Goal: Transaction & Acquisition: Purchase product/service

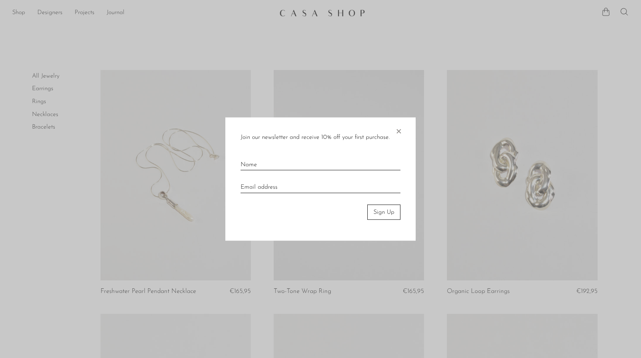
click at [399, 131] on span "×" at bounding box center [399, 129] width 8 height 24
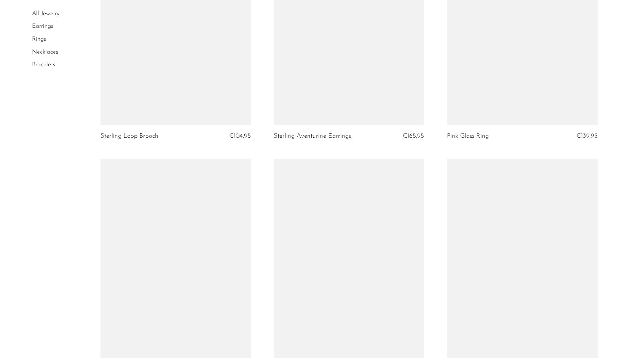
scroll to position [1980, 0]
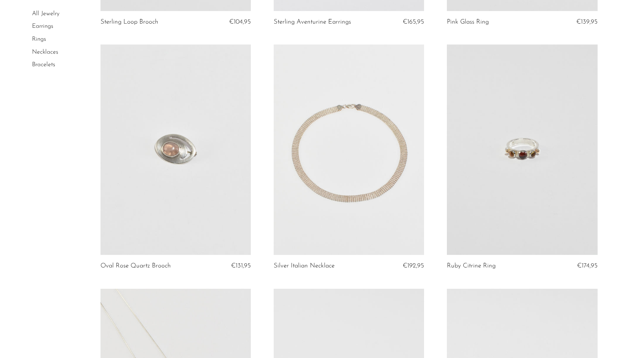
click at [33, 40] on link "Rings" at bounding box center [39, 39] width 14 height 6
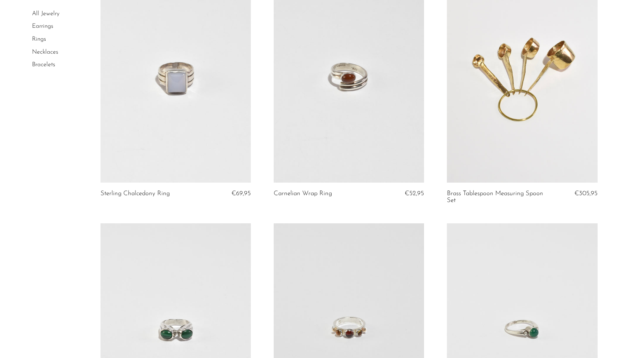
scroll to position [343, 0]
drag, startPoint x: 596, startPoint y: 145, endPoint x: 42, endPoint y: 181, distance: 555.3
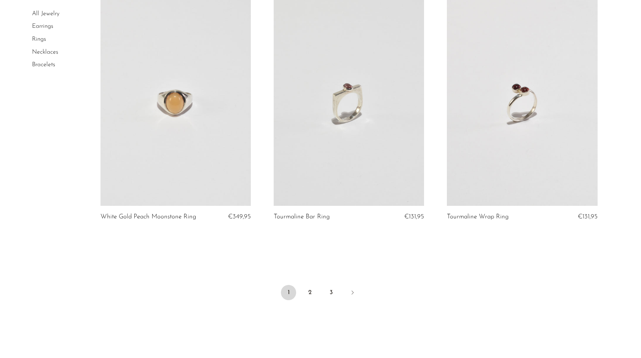
scroll to position [2828, 0]
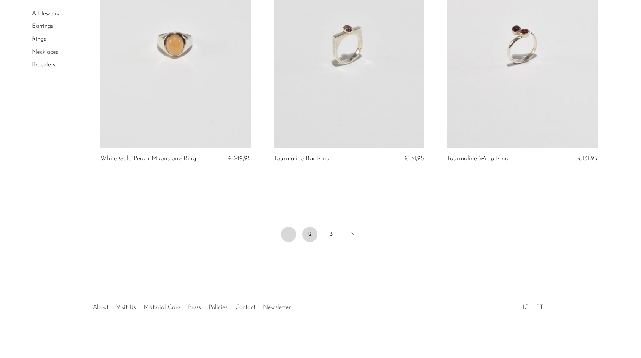
click at [309, 233] on link "2" at bounding box center [309, 234] width 15 height 15
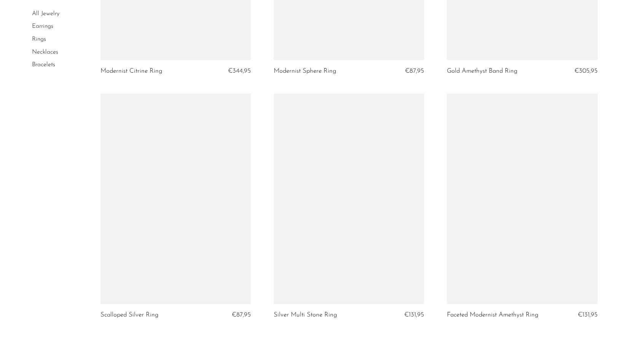
scroll to position [2742, 0]
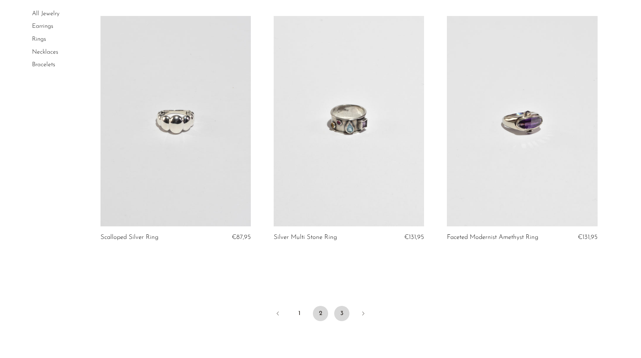
click at [349, 314] on link "3" at bounding box center [341, 313] width 15 height 15
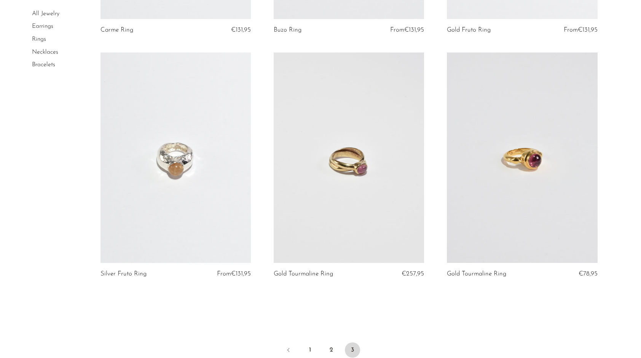
scroll to position [1494, 0]
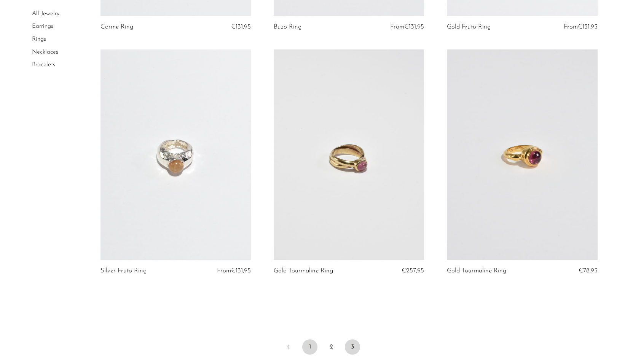
click at [310, 344] on link "1" at bounding box center [309, 347] width 15 height 15
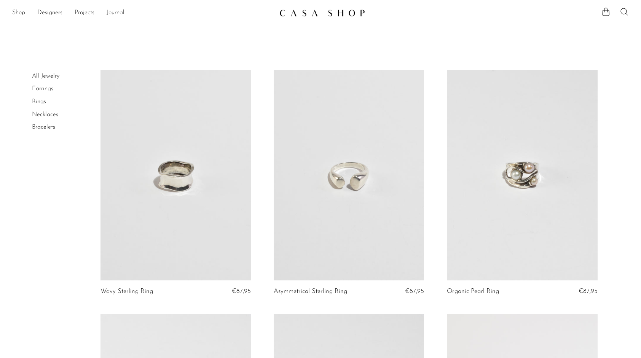
click at [547, 152] on link at bounding box center [522, 175] width 150 height 211
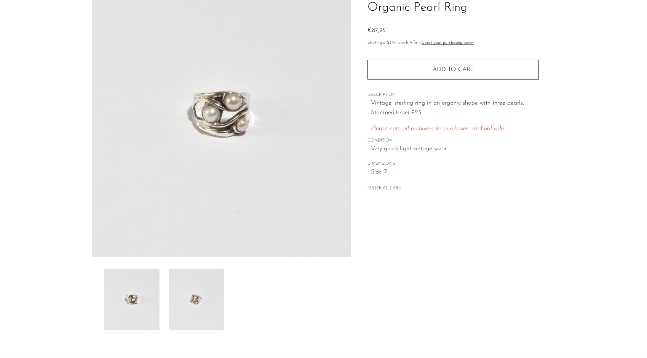
scroll to position [137, 0]
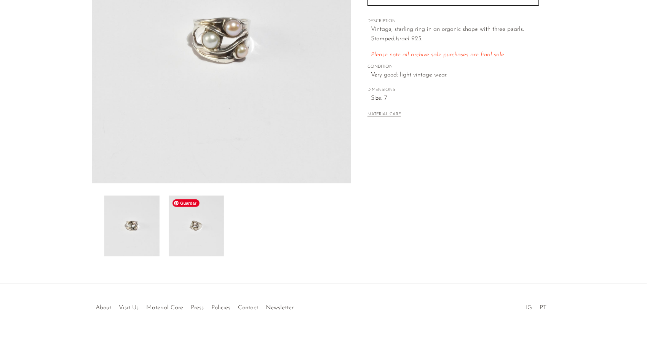
click at [201, 216] on img at bounding box center [196, 226] width 55 height 61
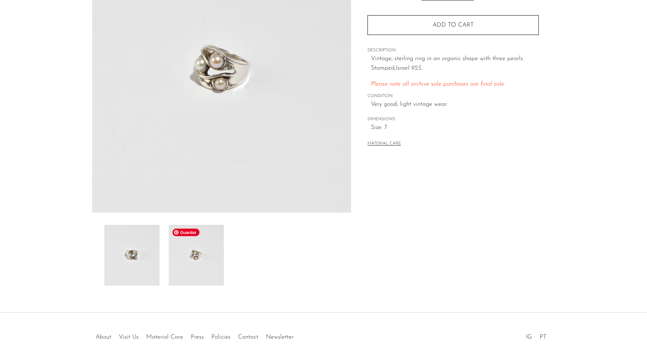
scroll to position [99, 0]
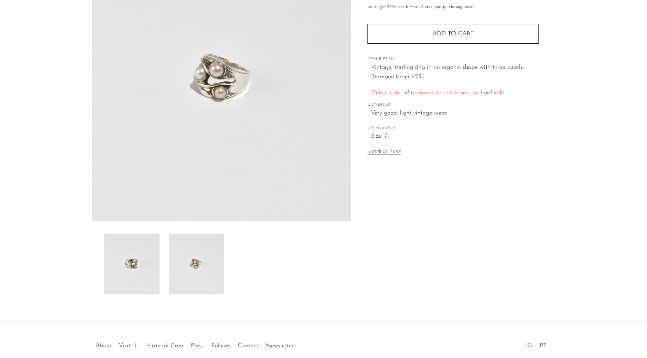
click at [224, 86] on img at bounding box center [221, 79] width 259 height 286
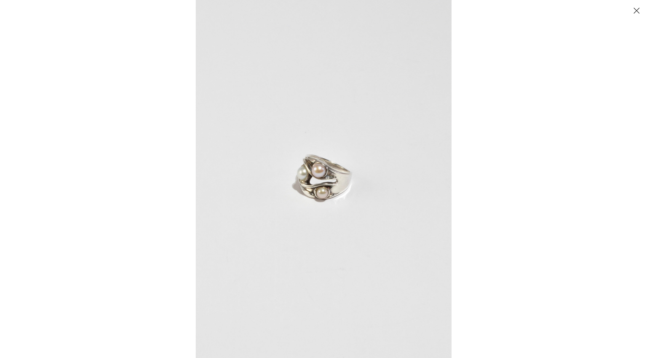
click at [320, 217] on img at bounding box center [324, 179] width 256 height 358
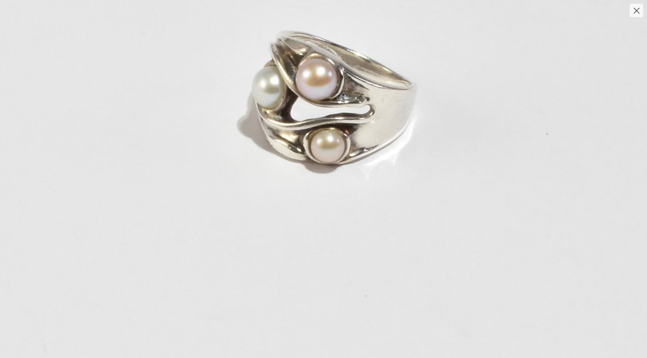
click at [297, 174] on img at bounding box center [332, 104] width 766 height 1073
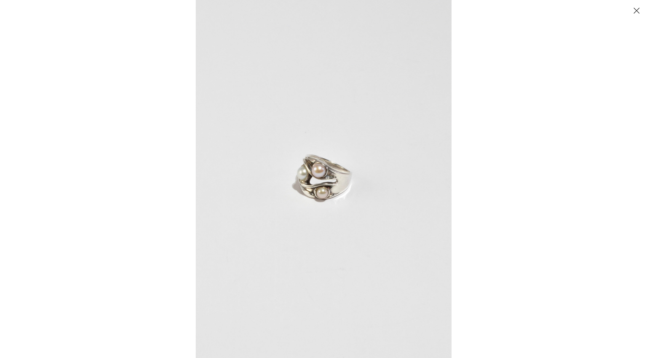
click at [637, 15] on button "Close" at bounding box center [636, 10] width 13 height 13
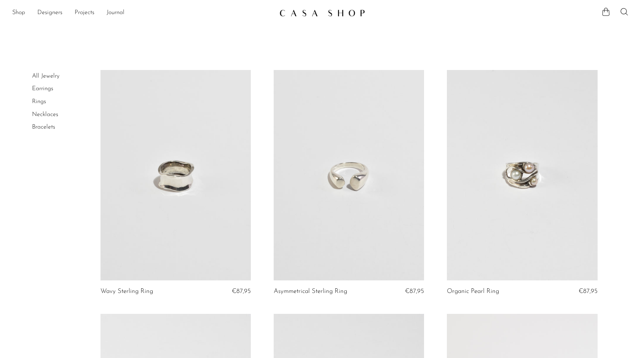
click at [198, 148] on link at bounding box center [176, 175] width 150 height 211
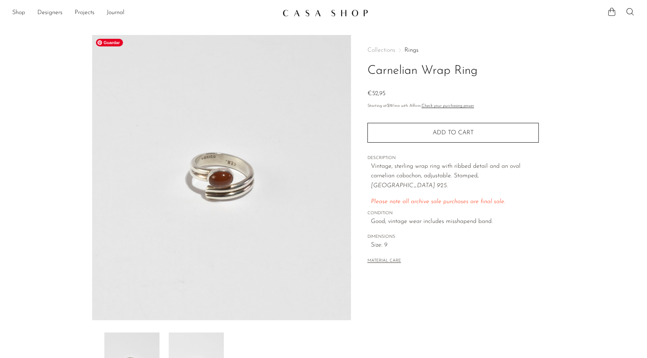
scroll to position [137, 0]
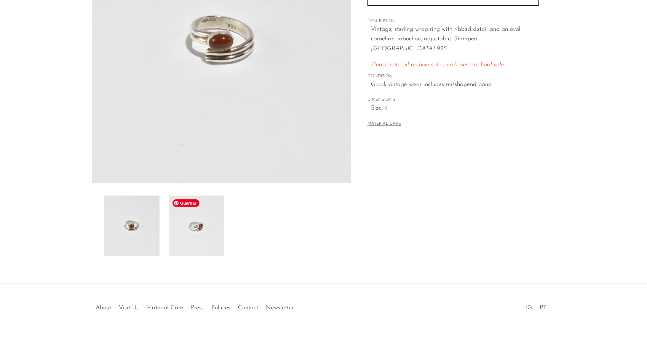
click at [184, 230] on img at bounding box center [196, 226] width 55 height 61
click at [225, 37] on img at bounding box center [221, 41] width 259 height 286
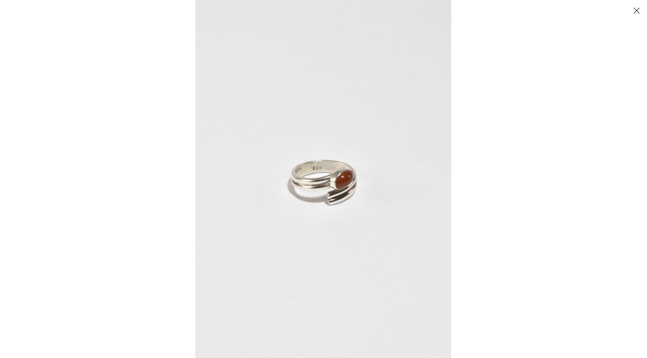
click at [292, 154] on img at bounding box center [323, 179] width 256 height 358
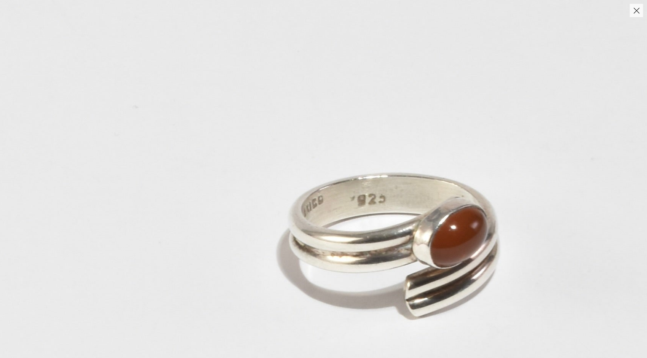
click at [292, 154] on img at bounding box center [392, 234] width 817 height 1143
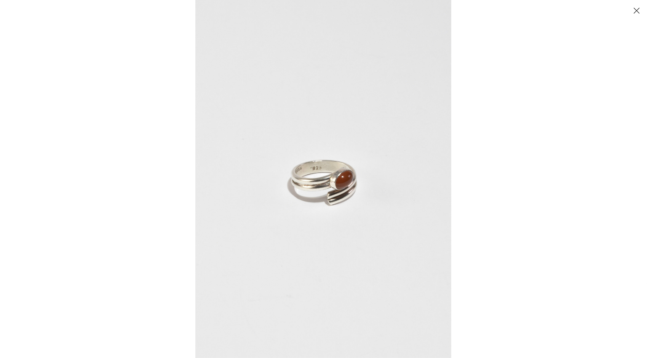
click at [643, 15] on button "Close" at bounding box center [636, 10] width 13 height 13
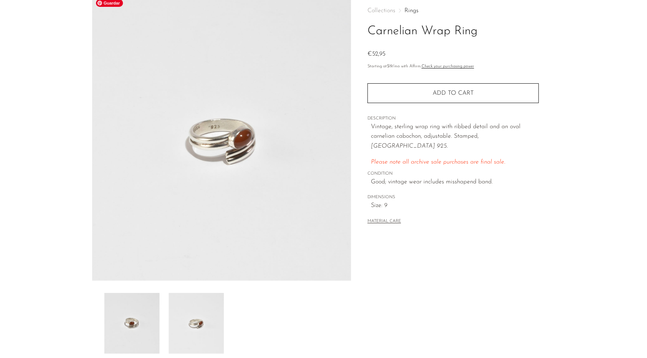
scroll to position [23, 0]
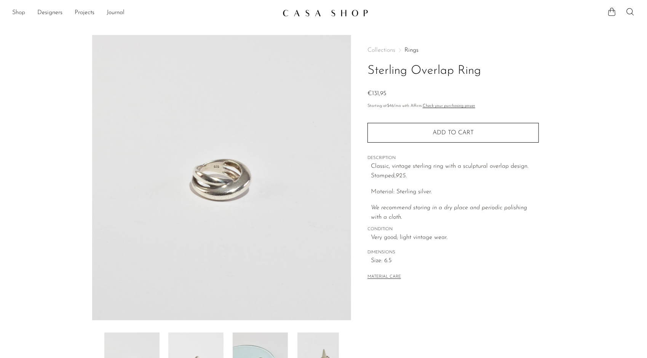
click at [21, 13] on link "Shop" at bounding box center [18, 13] width 13 height 10
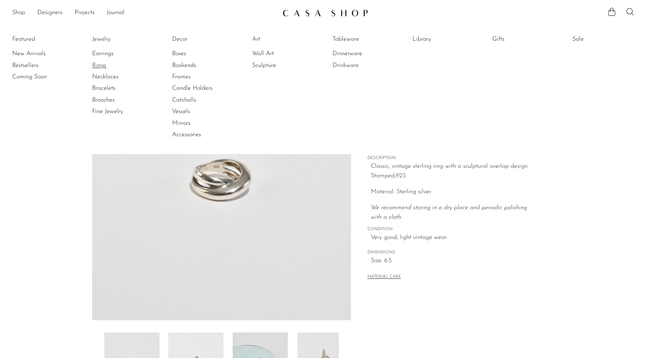
click at [98, 66] on link "Rings" at bounding box center [120, 65] width 57 height 8
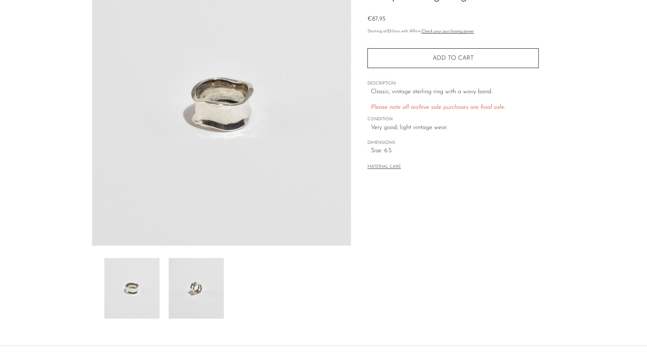
scroll to position [114, 0]
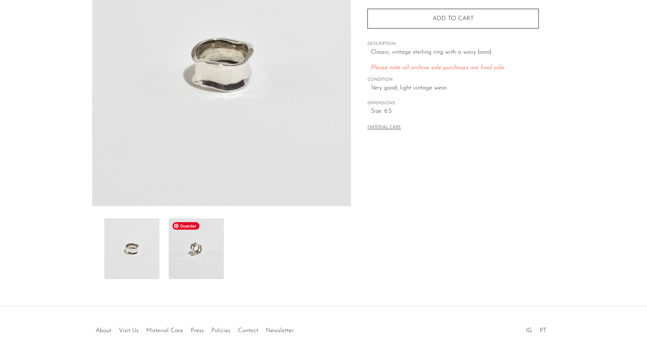
click at [214, 263] on img at bounding box center [196, 249] width 55 height 61
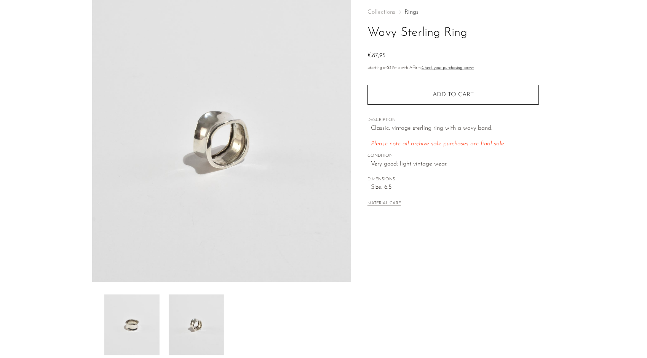
scroll to position [0, 0]
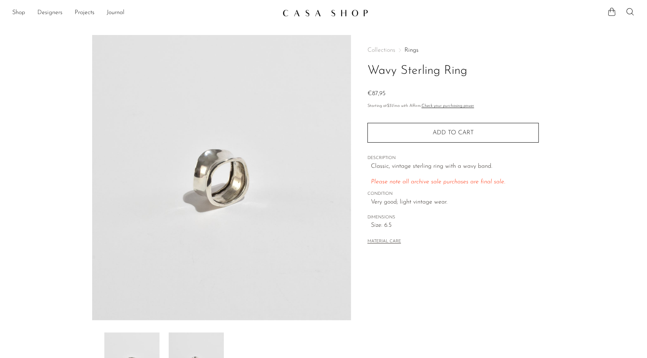
click at [61, 11] on link "Designers" at bounding box center [49, 13] width 25 height 10
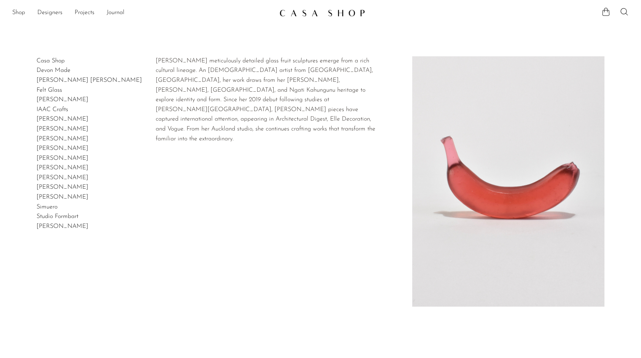
click at [59, 68] on link "Devon Made" at bounding box center [54, 70] width 34 height 6
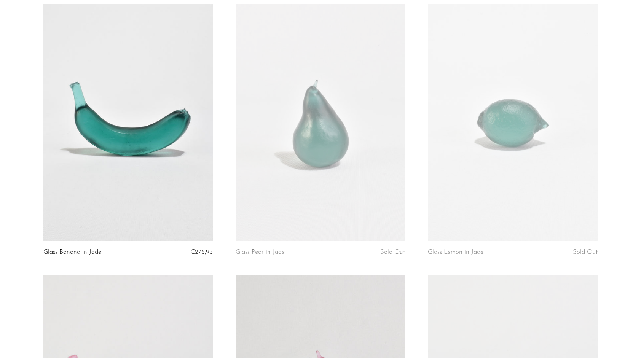
scroll to position [724, 0]
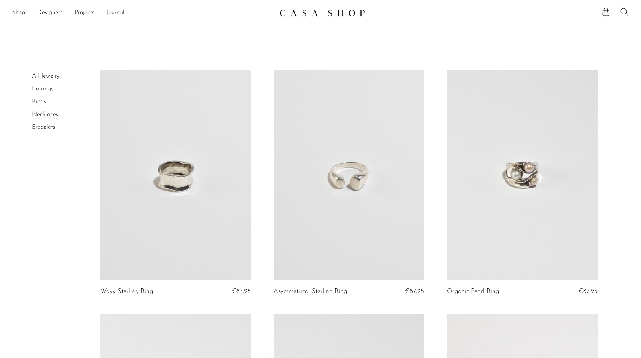
click at [372, 164] on link at bounding box center [349, 175] width 150 height 211
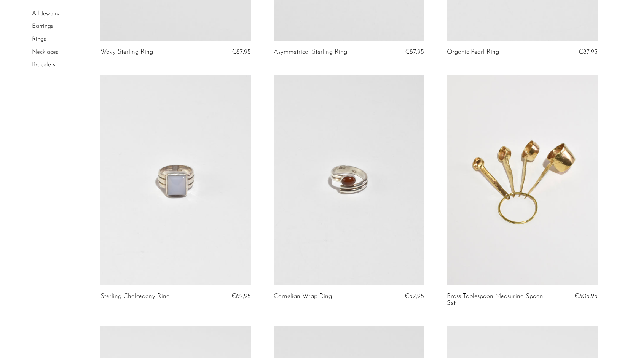
scroll to position [267, 0]
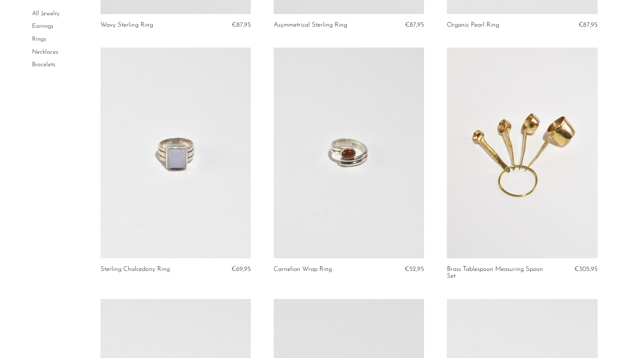
click at [169, 174] on link at bounding box center [176, 153] width 150 height 211
click at [399, 138] on link at bounding box center [349, 153] width 150 height 211
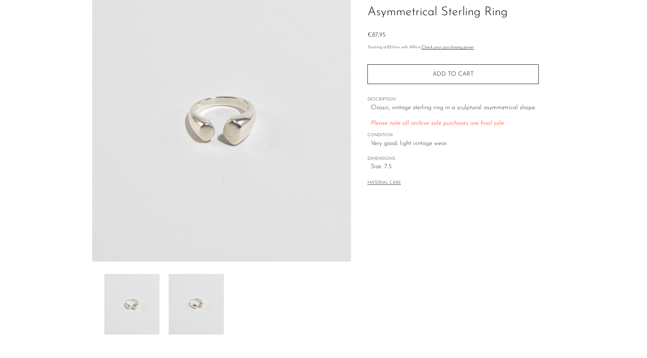
scroll to position [137, 0]
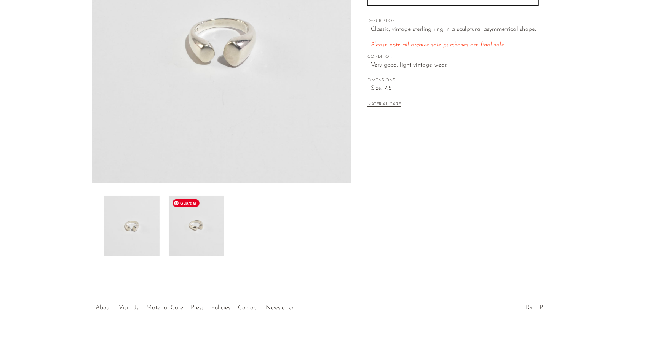
click at [198, 240] on img at bounding box center [196, 226] width 55 height 61
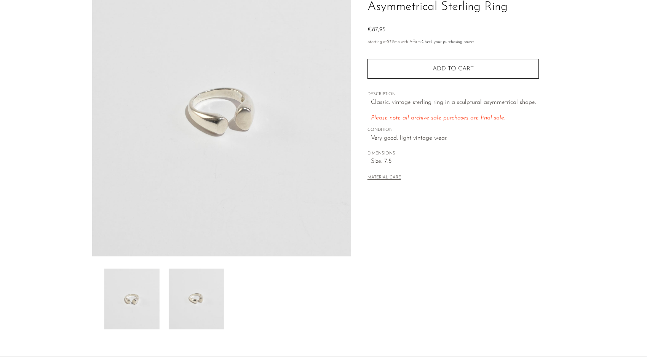
scroll to position [23, 0]
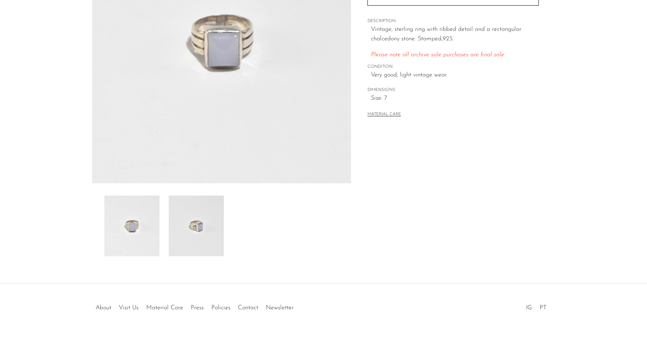
scroll to position [137, 0]
click at [199, 249] on img at bounding box center [196, 226] width 55 height 61
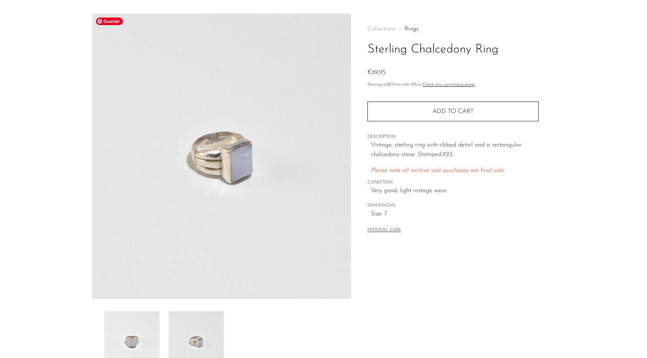
scroll to position [0, 0]
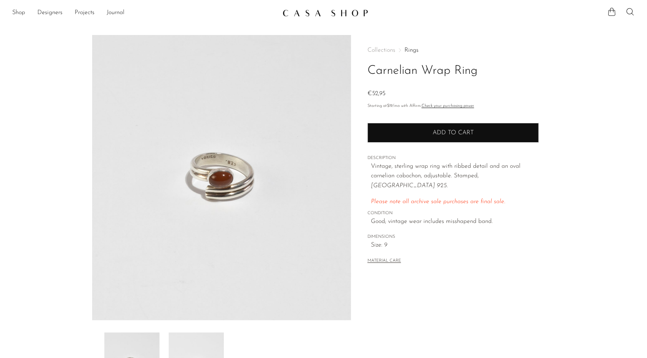
click at [419, 140] on button "Add to cart" at bounding box center [453, 133] width 171 height 20
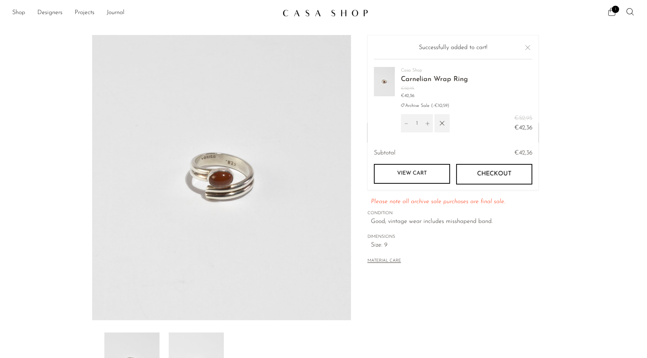
click at [530, 50] on button "Close" at bounding box center [527, 47] width 9 height 9
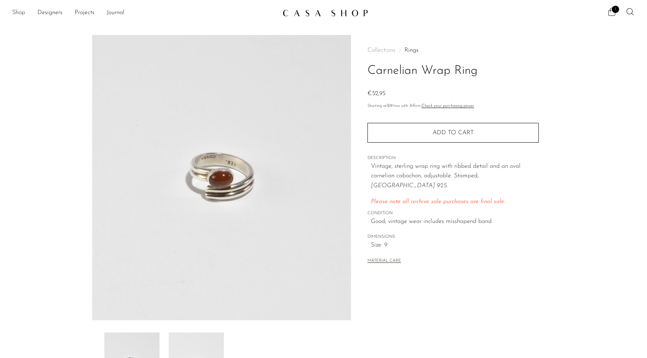
click at [25, 13] on link "Shop" at bounding box center [18, 13] width 13 height 10
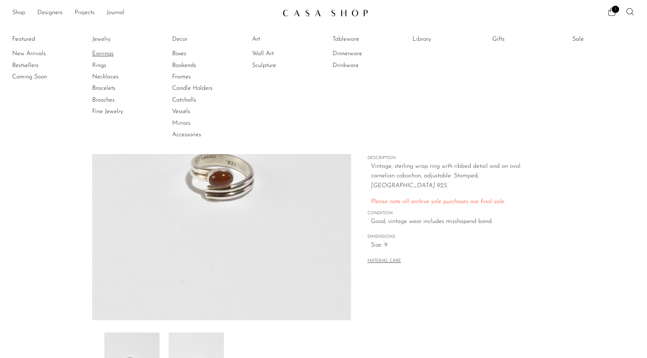
click at [104, 51] on link "Earrings" at bounding box center [120, 54] width 57 height 8
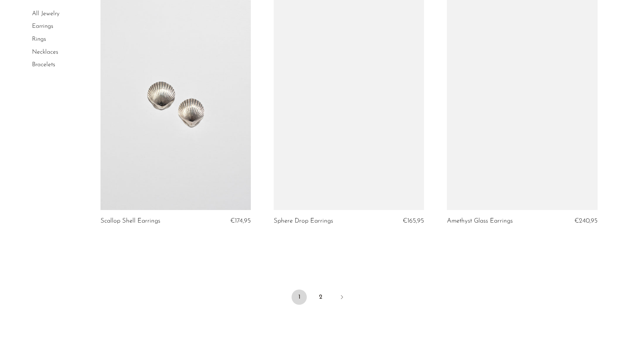
scroll to position [2821, 0]
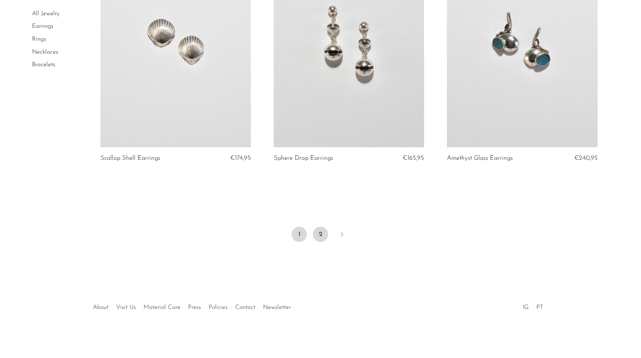
click at [323, 232] on link "2" at bounding box center [320, 234] width 15 height 15
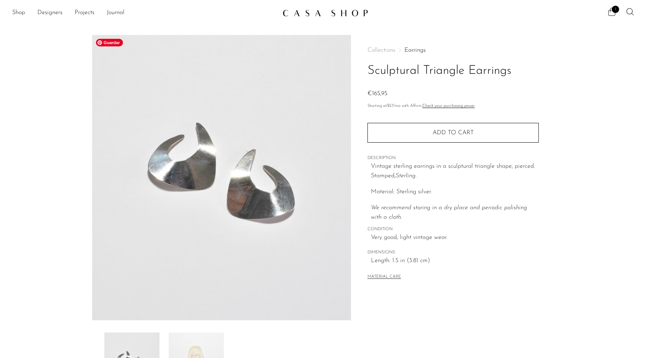
scroll to position [76, 0]
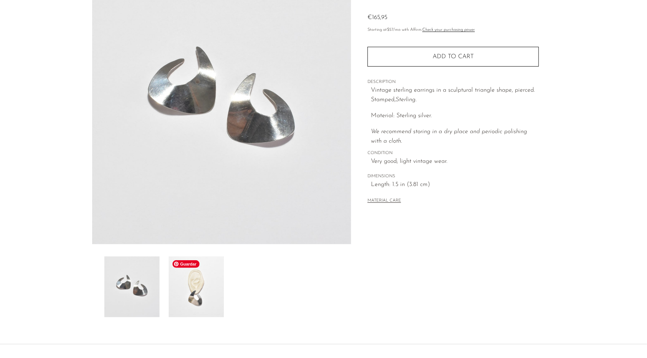
click at [192, 296] on img at bounding box center [196, 287] width 55 height 61
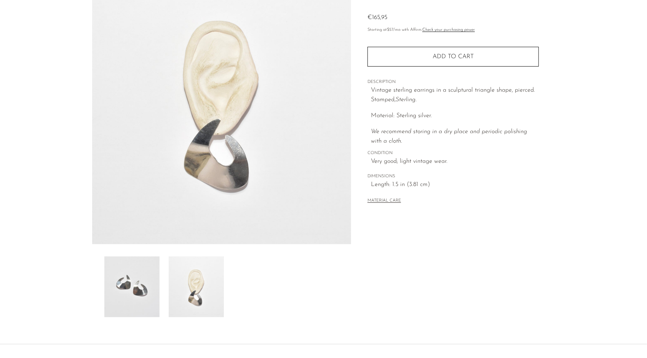
scroll to position [0, 0]
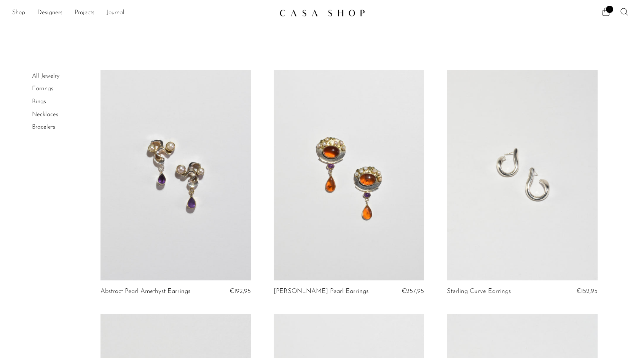
click at [48, 109] on li "Necklaces" at bounding box center [60, 115] width 57 height 13
click at [49, 112] on link "Necklaces" at bounding box center [45, 115] width 26 height 6
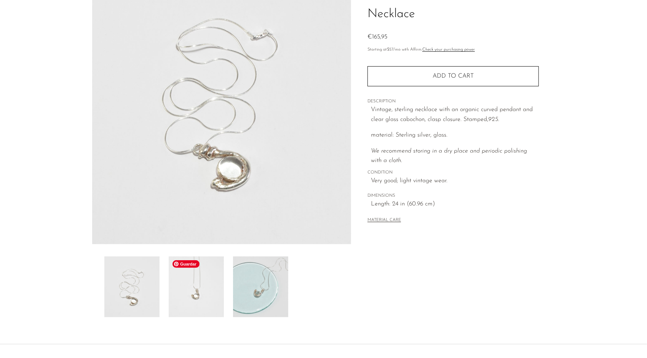
scroll to position [114, 0]
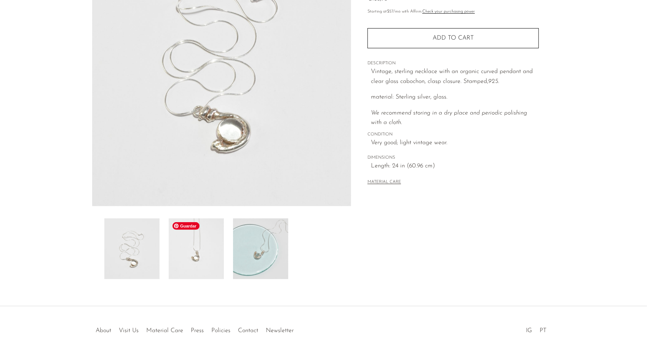
click at [197, 256] on img at bounding box center [196, 249] width 55 height 61
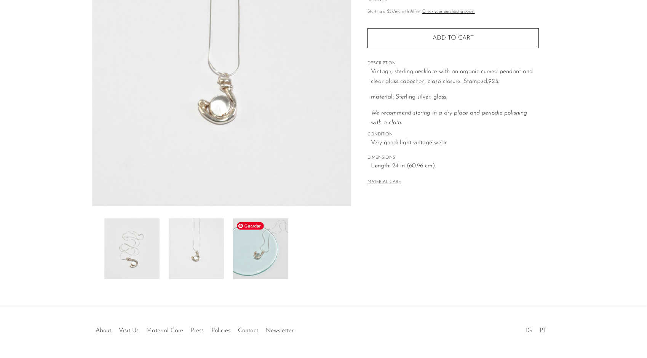
click at [246, 251] on img at bounding box center [260, 249] width 55 height 61
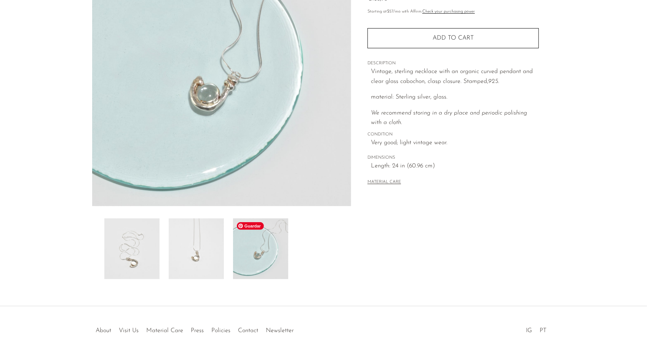
scroll to position [38, 0]
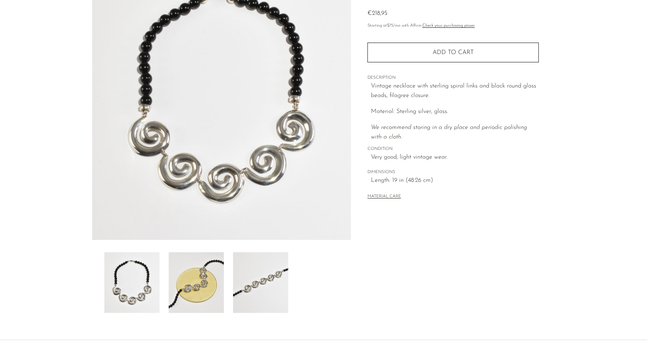
scroll to position [114, 0]
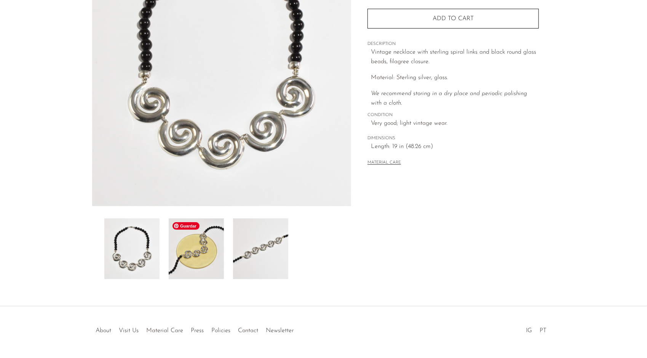
click at [197, 267] on img at bounding box center [196, 249] width 55 height 61
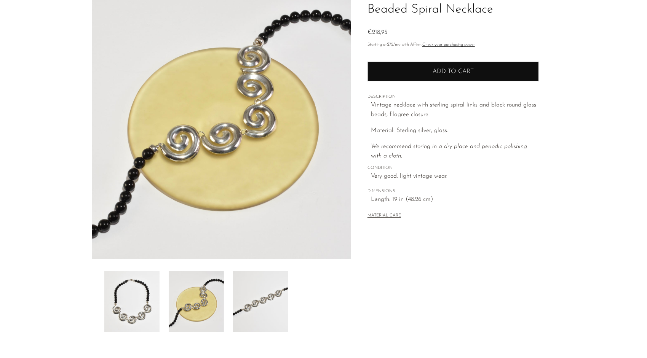
scroll to position [38, 0]
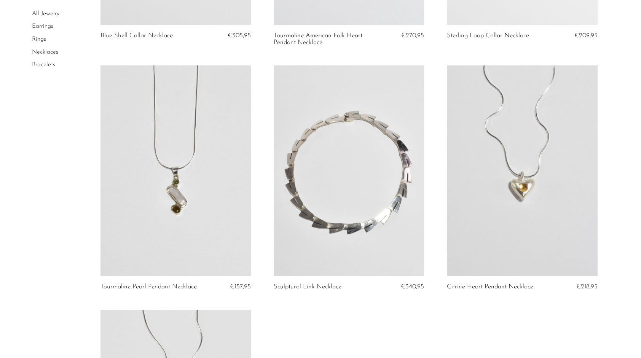
scroll to position [190, 0]
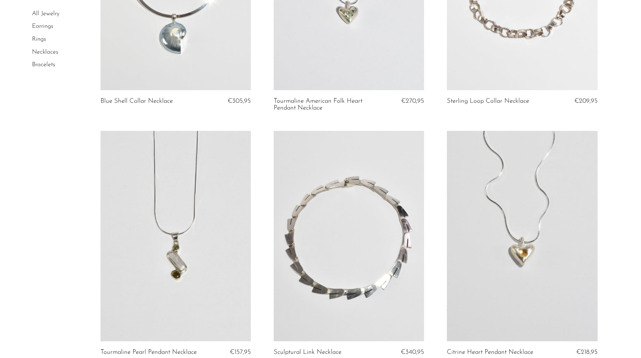
click at [47, 62] on link "Bracelets" at bounding box center [43, 65] width 23 height 6
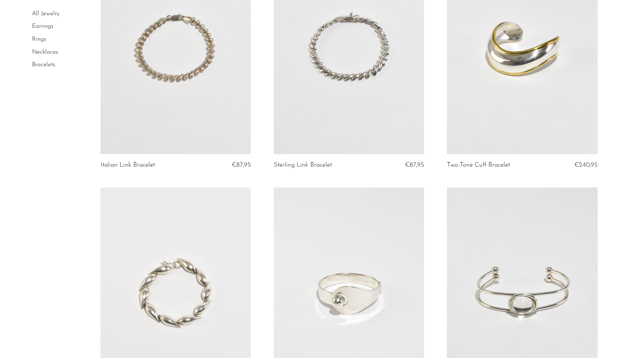
scroll to position [99, 0]
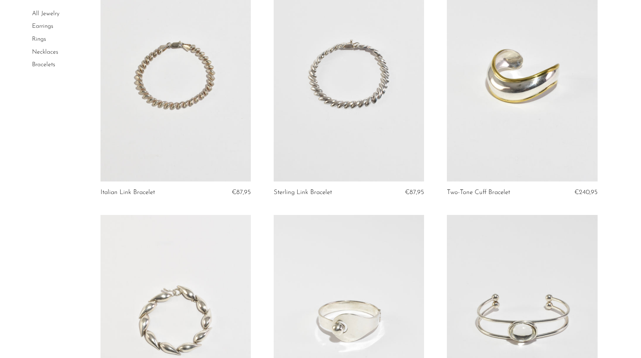
click at [363, 100] on link at bounding box center [349, 76] width 150 height 211
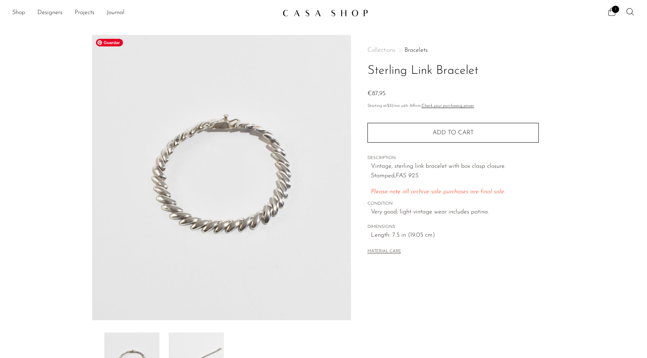
scroll to position [76, 0]
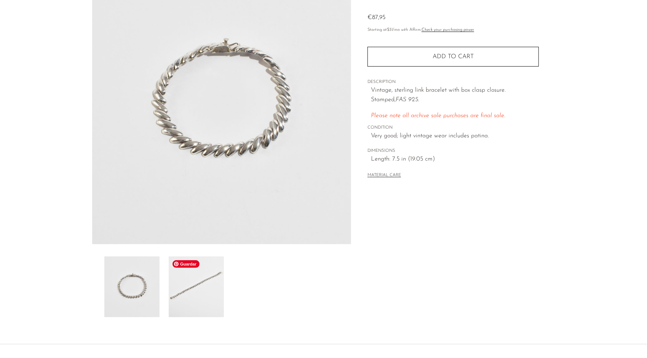
click at [193, 298] on img at bounding box center [196, 287] width 55 height 61
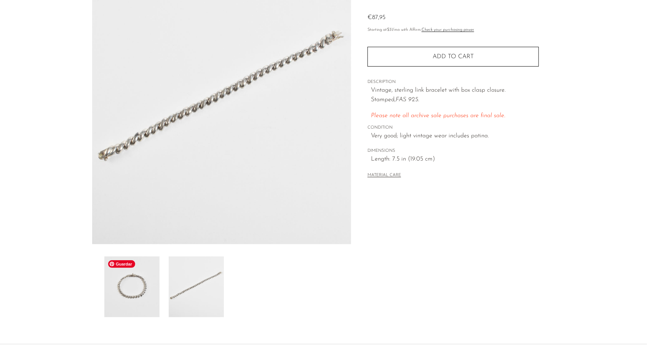
click at [138, 299] on img at bounding box center [131, 287] width 55 height 61
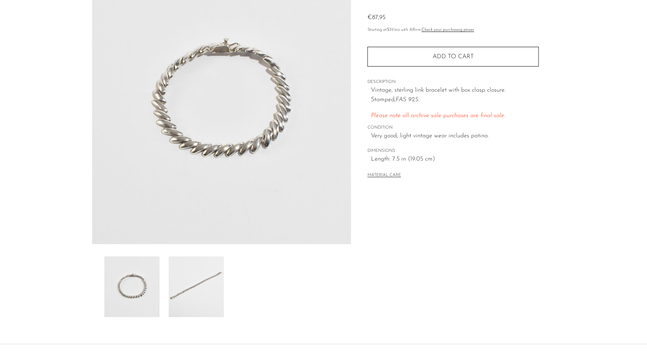
scroll to position [38, 0]
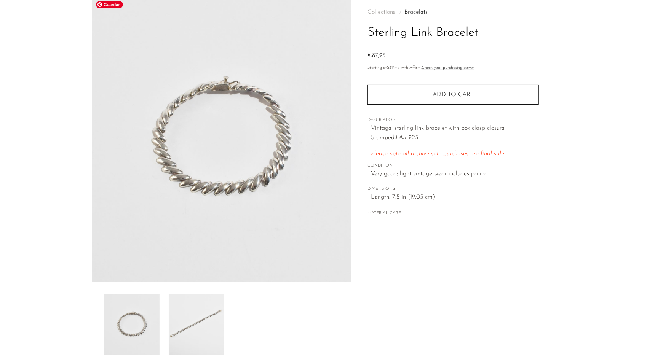
click at [232, 90] on img at bounding box center [221, 140] width 259 height 286
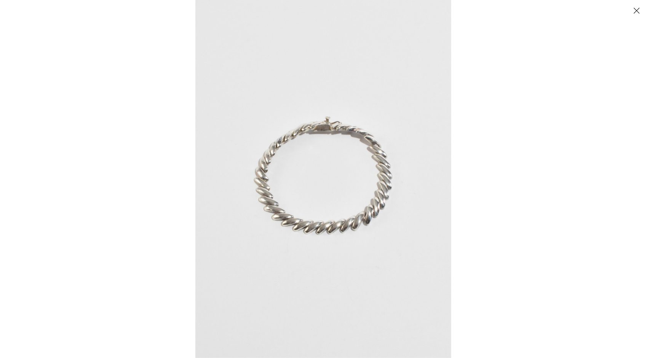
click at [643, 7] on button "Close" at bounding box center [636, 10] width 13 height 13
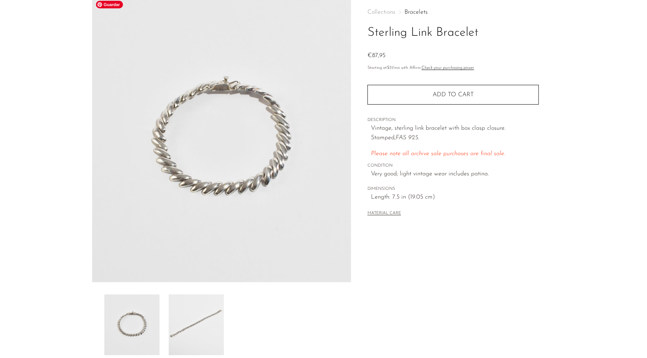
click at [161, 110] on img at bounding box center [221, 140] width 259 height 286
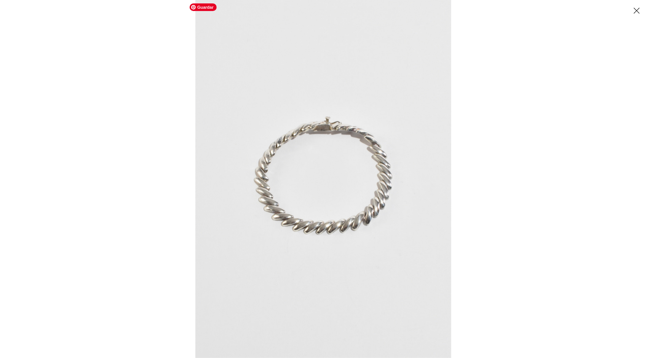
click at [348, 123] on img at bounding box center [323, 179] width 256 height 358
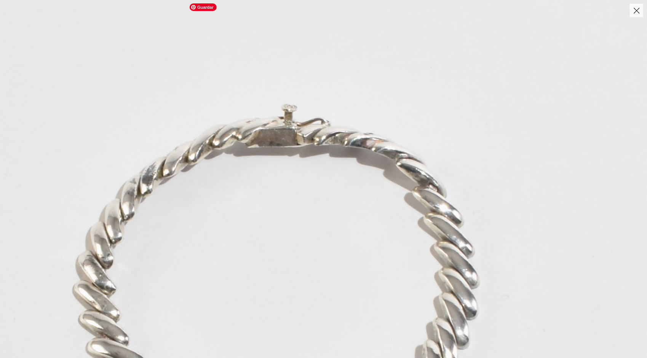
click at [340, 126] on img at bounding box center [276, 288] width 751 height 1052
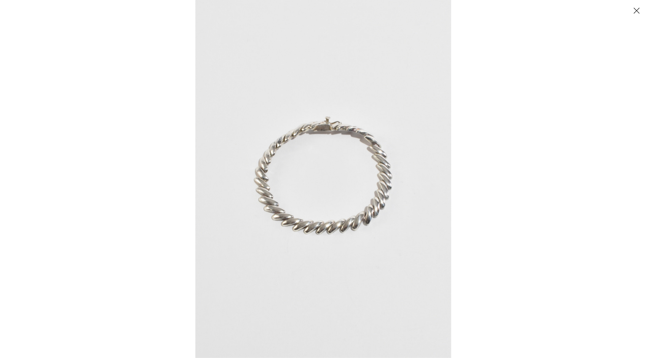
click at [641, 12] on button "Close" at bounding box center [636, 10] width 13 height 13
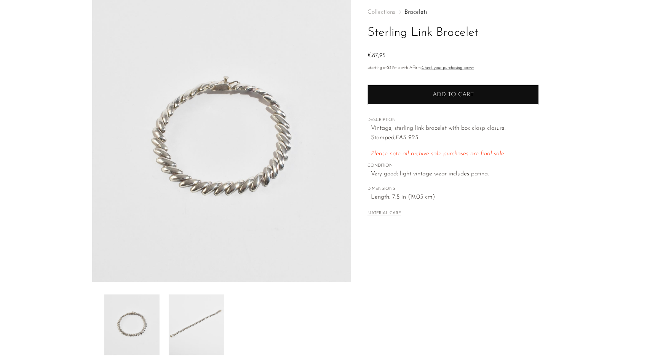
click at [418, 98] on button "Add to cart" at bounding box center [453, 95] width 171 height 20
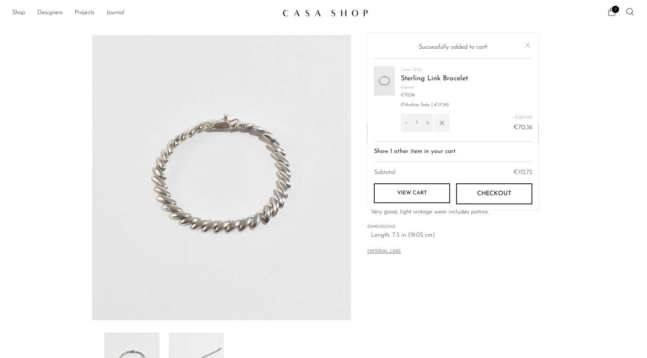
click at [441, 125] on icon "button" at bounding box center [442, 123] width 8 height 8
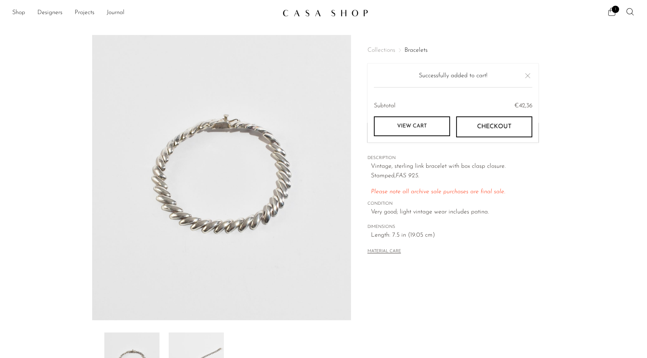
click at [524, 71] on button "Close" at bounding box center [527, 75] width 9 height 9
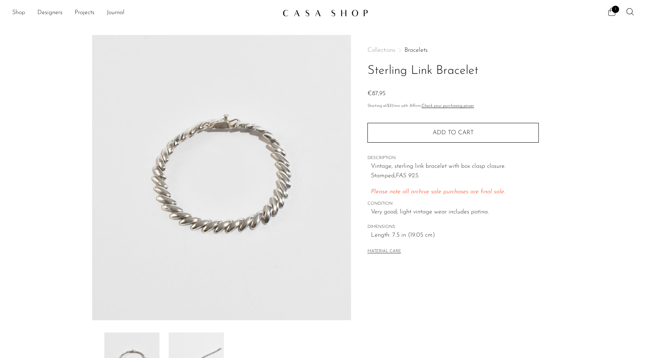
click at [15, 12] on link "Shop" at bounding box center [18, 13] width 13 height 10
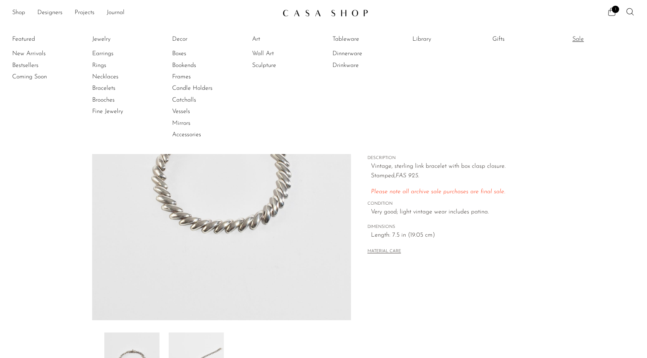
click at [573, 40] on link "Sale" at bounding box center [600, 39] width 57 height 8
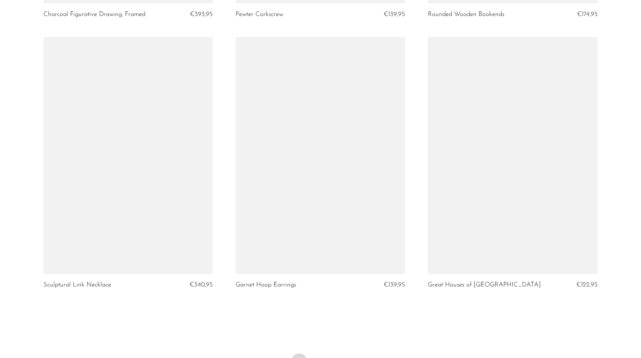
scroll to position [3123, 0]
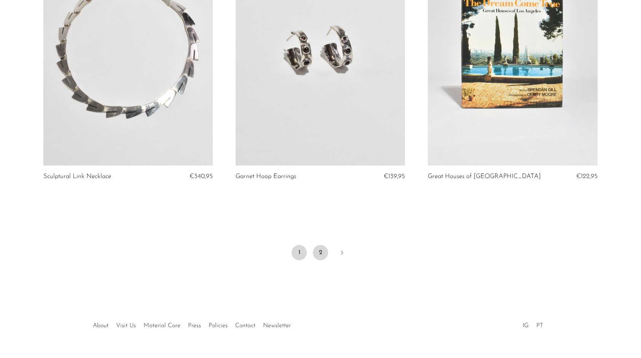
click at [316, 251] on link "2" at bounding box center [320, 252] width 15 height 15
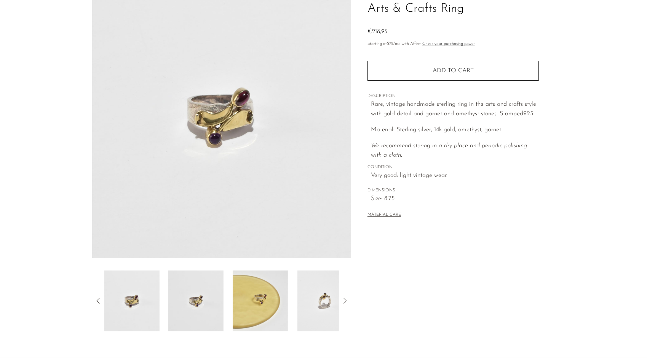
scroll to position [114, 0]
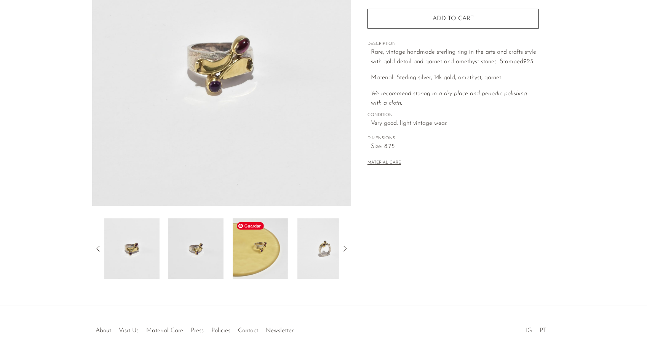
click at [266, 264] on img at bounding box center [260, 249] width 55 height 61
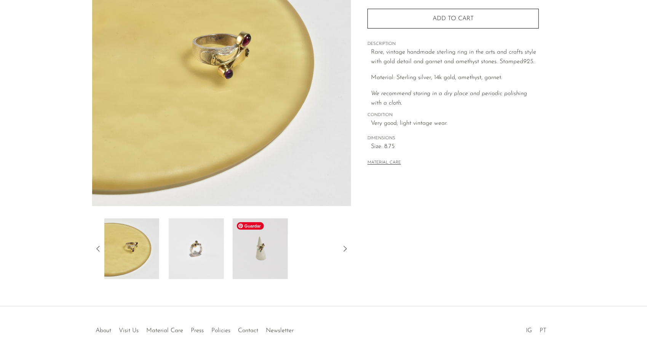
click at [236, 253] on img at bounding box center [260, 249] width 55 height 61
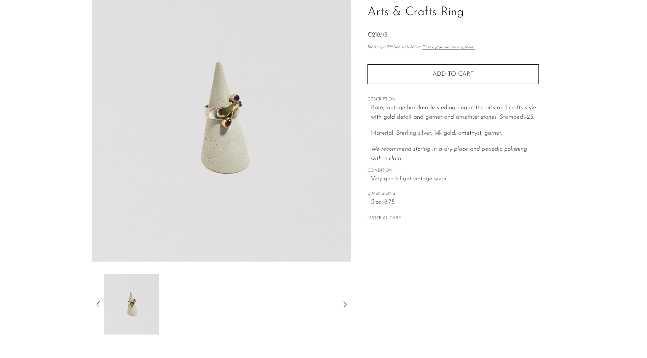
scroll to position [38, 0]
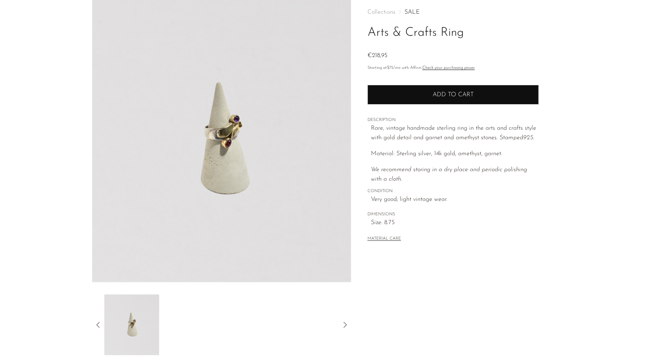
click at [431, 88] on button "Add to cart" at bounding box center [453, 95] width 171 height 20
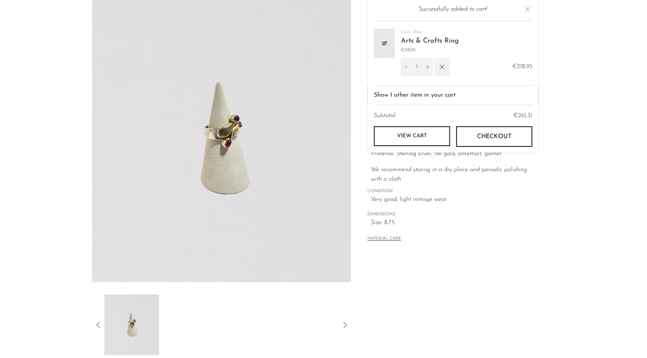
click at [508, 260] on div "Collections SALE Arts & Crafts Ring €218,95 Starting at $75 /mo with Affirm. Ch…" at bounding box center [453, 176] width 204 height 359
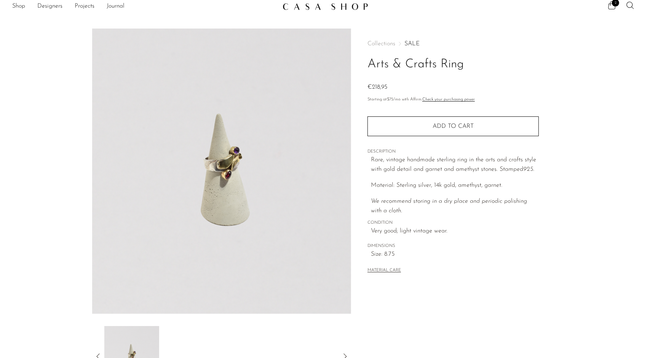
scroll to position [0, 0]
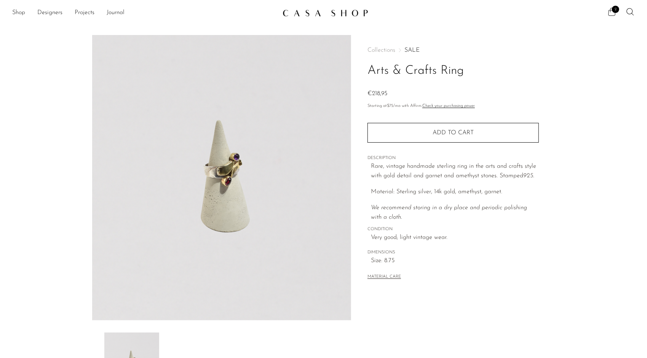
click at [614, 8] on span "2" at bounding box center [615, 9] width 7 height 7
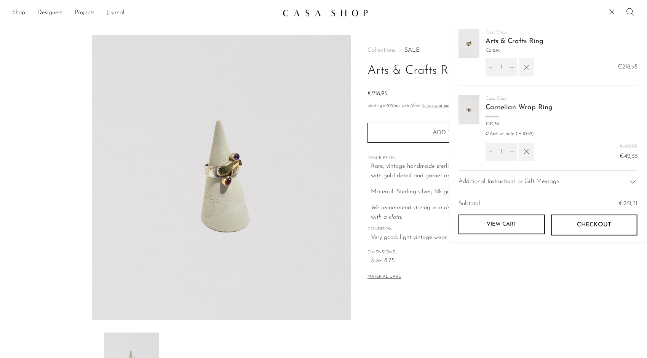
click at [528, 72] on button "button" at bounding box center [526, 67] width 15 height 18
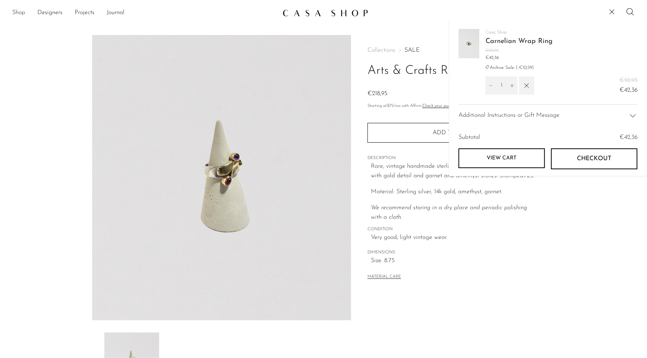
click at [15, 12] on link "Shop" at bounding box center [18, 13] width 13 height 10
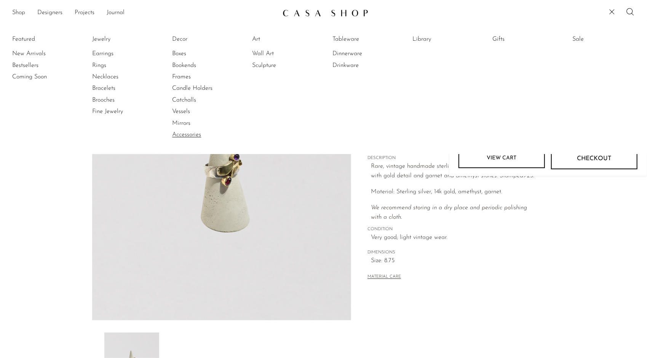
click at [182, 133] on link "Accessories" at bounding box center [200, 135] width 57 height 8
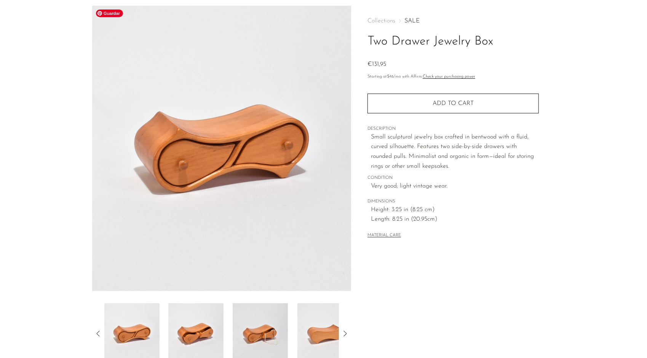
scroll to position [38, 0]
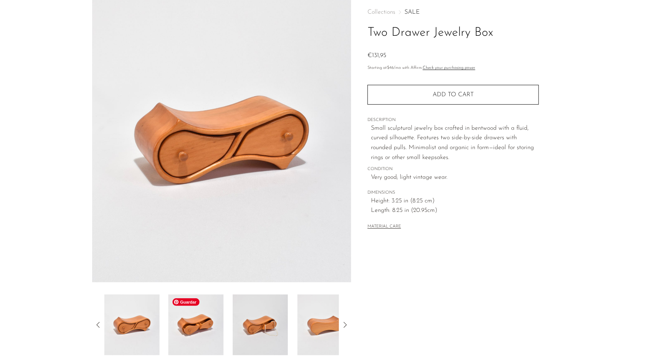
click at [203, 318] on img at bounding box center [195, 325] width 55 height 61
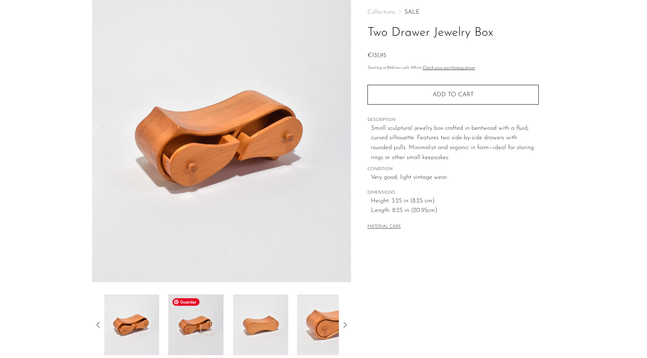
click at [203, 326] on img at bounding box center [195, 325] width 55 height 61
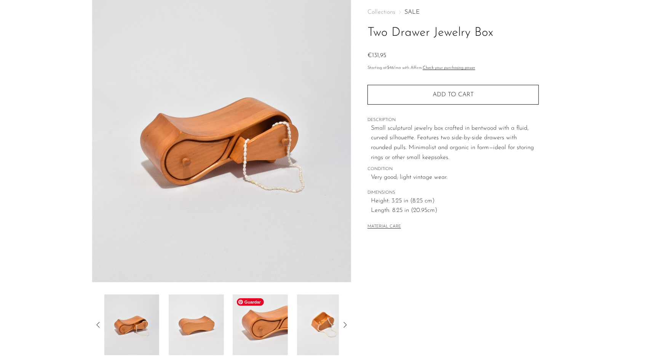
click at [273, 320] on img at bounding box center [260, 325] width 55 height 61
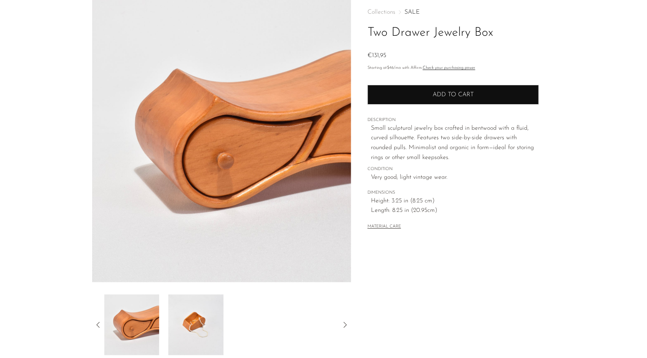
click at [409, 102] on button "Add to cart" at bounding box center [453, 95] width 171 height 20
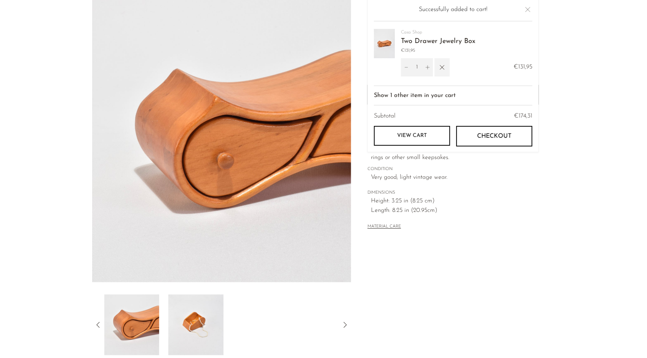
click at [440, 72] on button "button" at bounding box center [442, 67] width 15 height 18
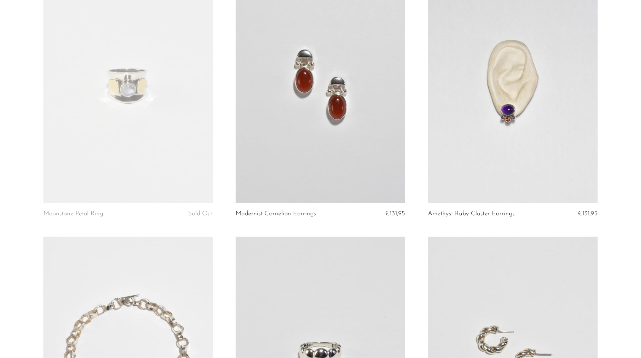
scroll to position [457, 0]
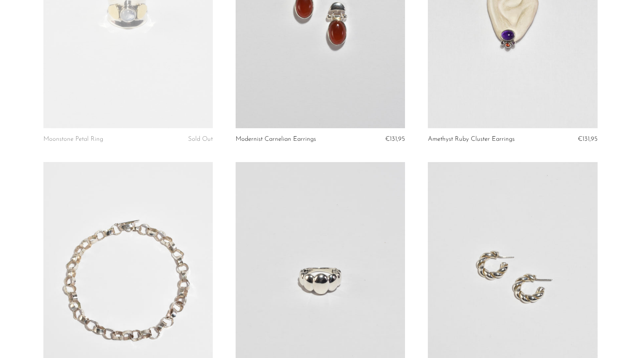
click at [510, 266] on link at bounding box center [512, 280] width 169 height 237
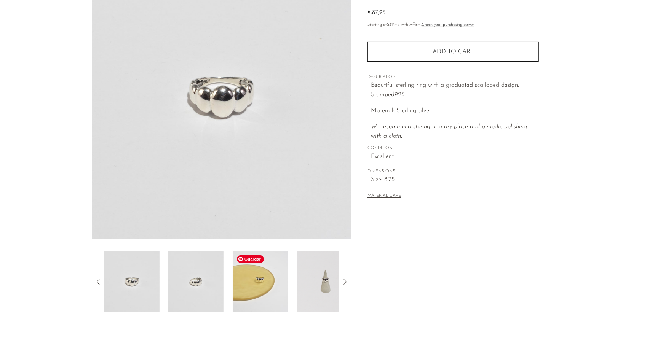
scroll to position [114, 0]
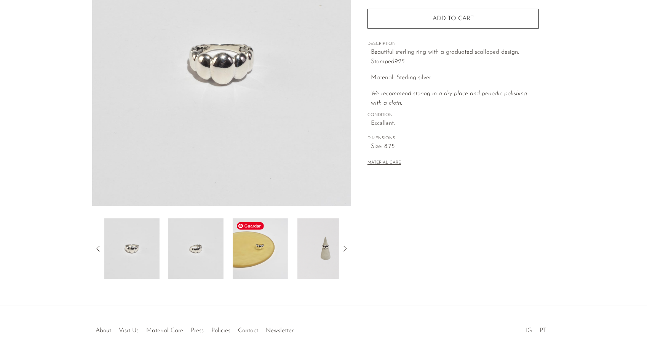
click at [250, 260] on img at bounding box center [260, 249] width 55 height 61
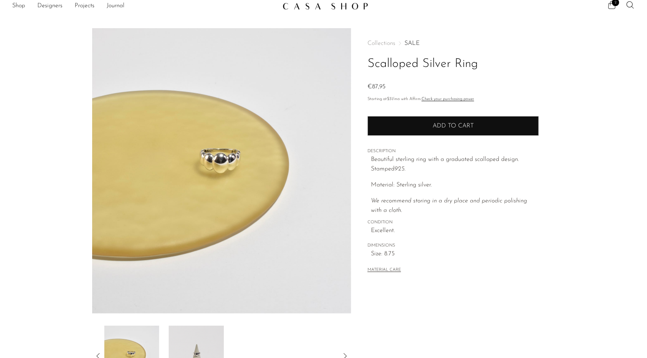
scroll to position [0, 0]
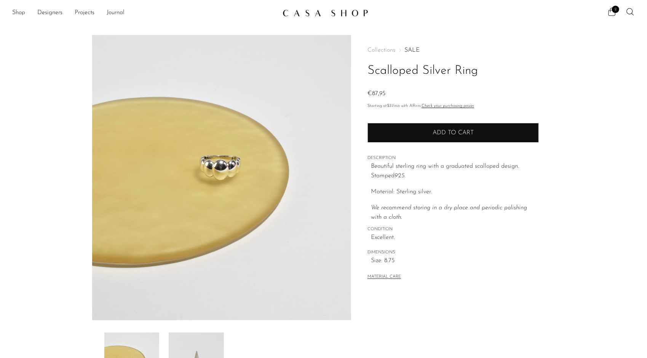
click at [410, 132] on button "Add to cart" at bounding box center [453, 133] width 171 height 20
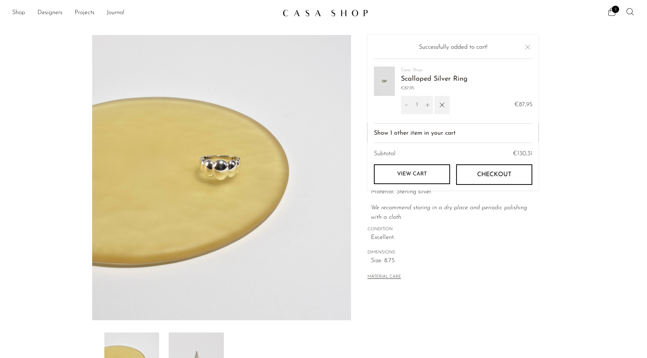
click at [631, 11] on icon at bounding box center [630, 11] width 9 height 9
type input "archive sale"
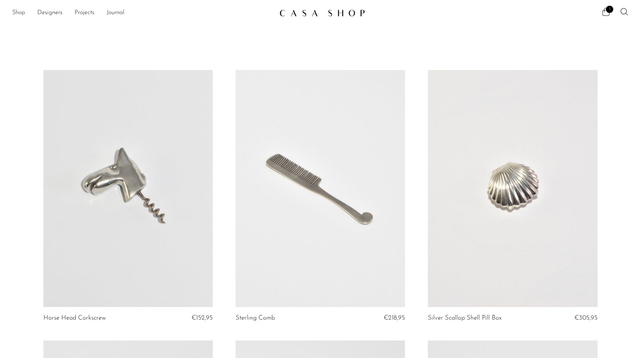
click at [18, 11] on link "Shop" at bounding box center [18, 13] width 13 height 10
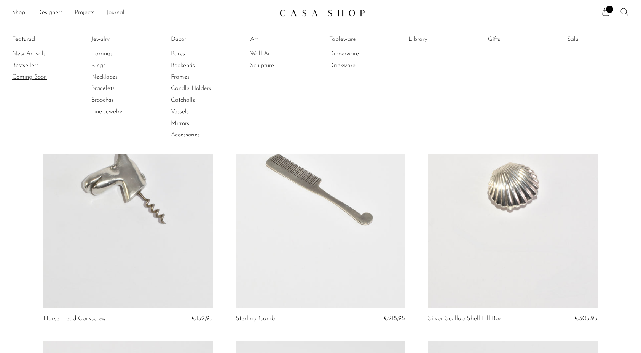
click at [20, 78] on link "Coming Soon" at bounding box center [40, 77] width 57 height 8
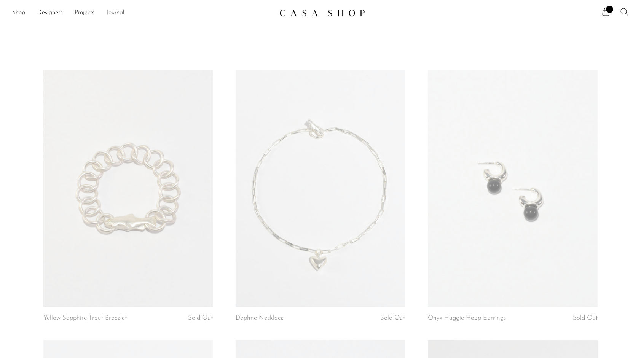
click at [24, 10] on link "Shop" at bounding box center [18, 13] width 13 height 10
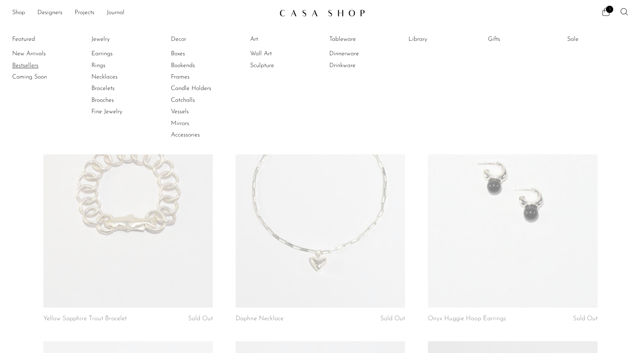
click at [32, 64] on link "Bestsellers" at bounding box center [40, 65] width 57 height 8
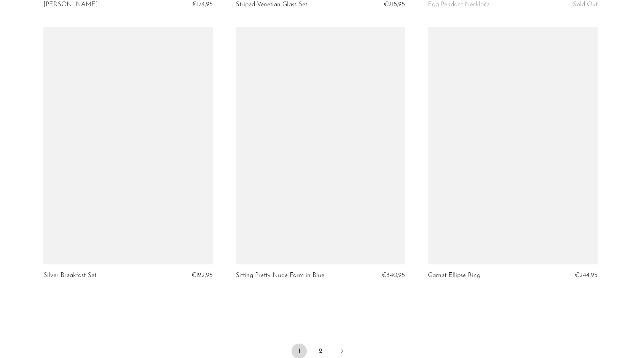
scroll to position [3047, 0]
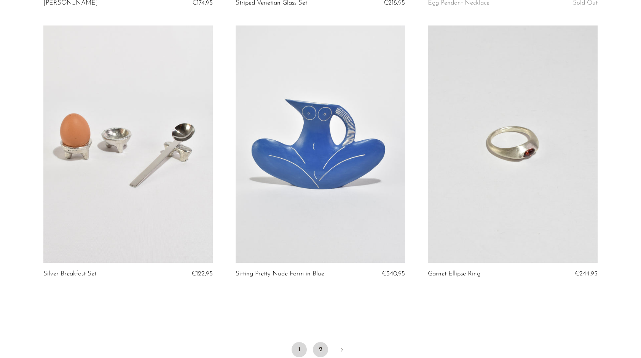
click at [317, 342] on link "2" at bounding box center [320, 349] width 15 height 15
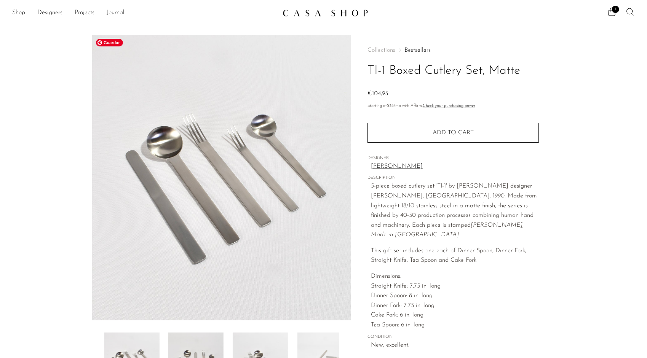
scroll to position [114, 0]
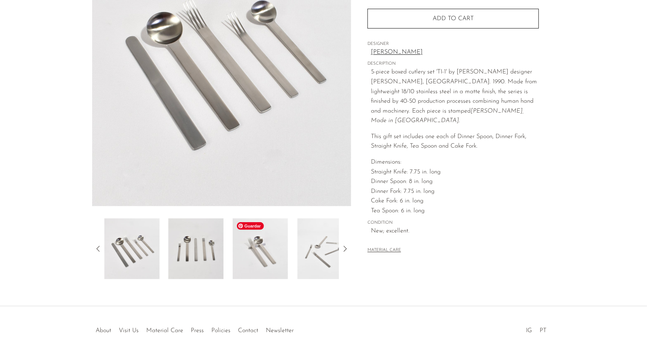
click at [245, 255] on img at bounding box center [260, 249] width 55 height 61
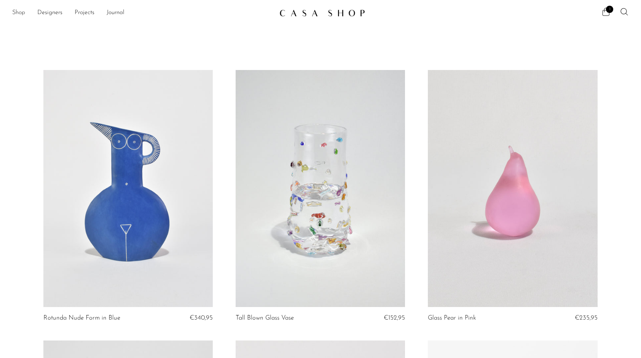
click at [19, 11] on link "Shop" at bounding box center [18, 13] width 13 height 10
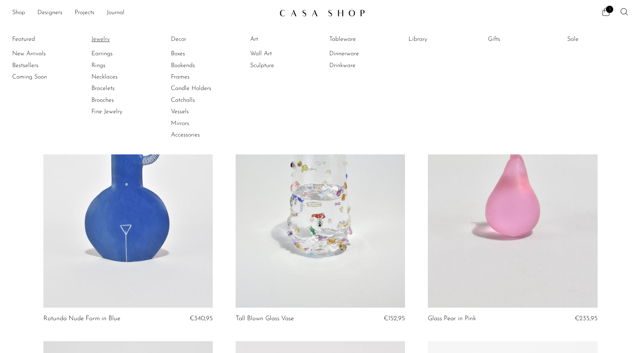
click at [101, 37] on link "Jewelry" at bounding box center [119, 39] width 57 height 8
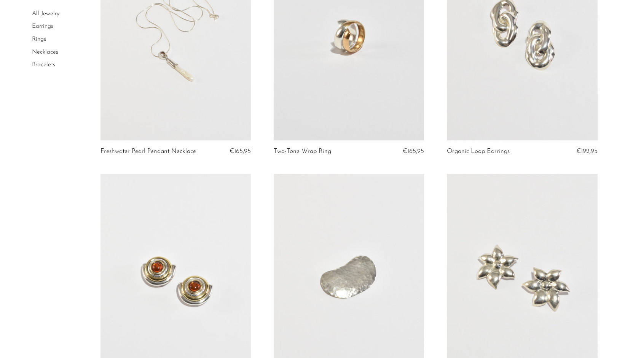
scroll to position [114, 0]
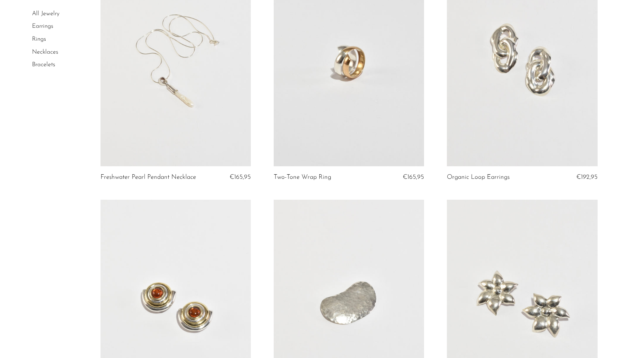
click at [371, 118] on link at bounding box center [349, 61] width 150 height 211
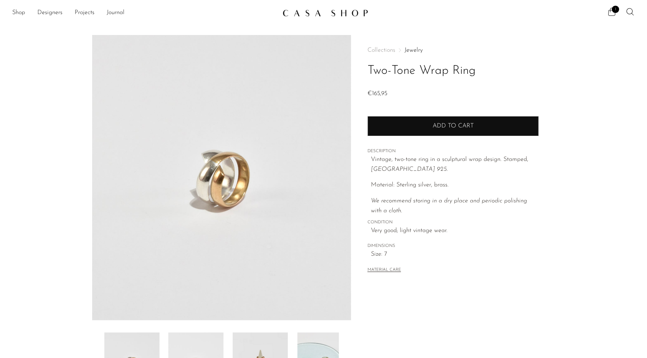
click at [432, 119] on button "Add to cart" at bounding box center [453, 126] width 171 height 20
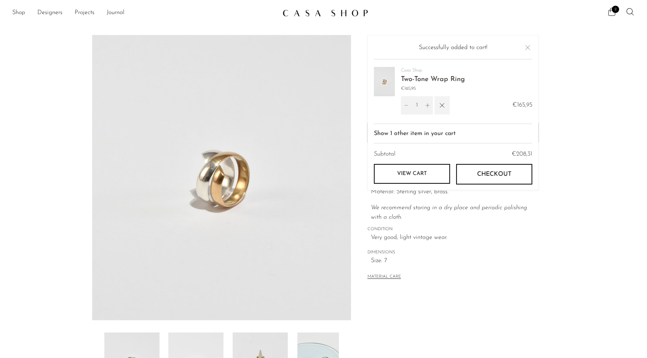
click at [442, 101] on icon "button" at bounding box center [442, 105] width 8 height 8
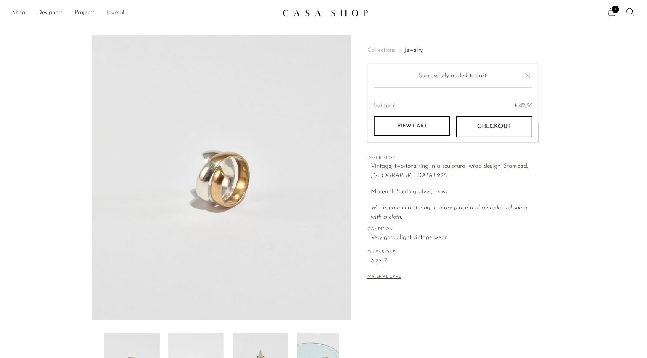
click at [529, 72] on button "Close" at bounding box center [527, 75] width 9 height 9
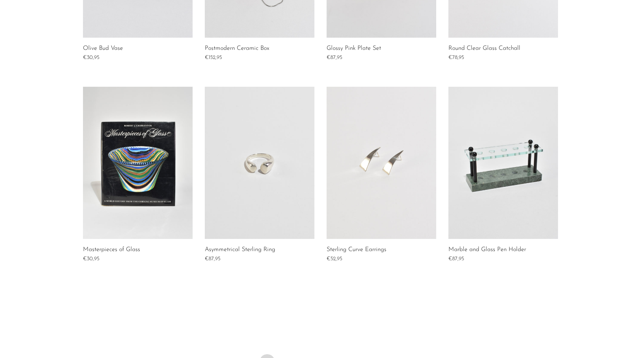
scroll to position [495, 0]
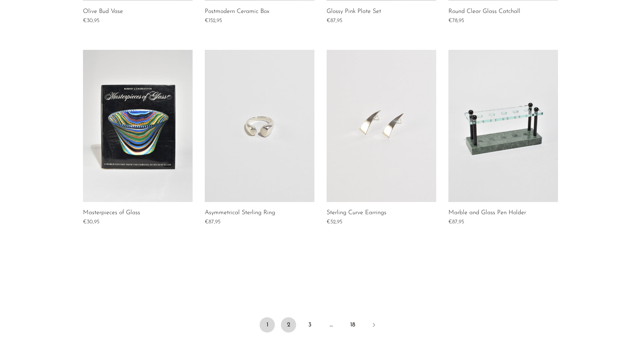
click at [292, 328] on link "2" at bounding box center [288, 325] width 15 height 15
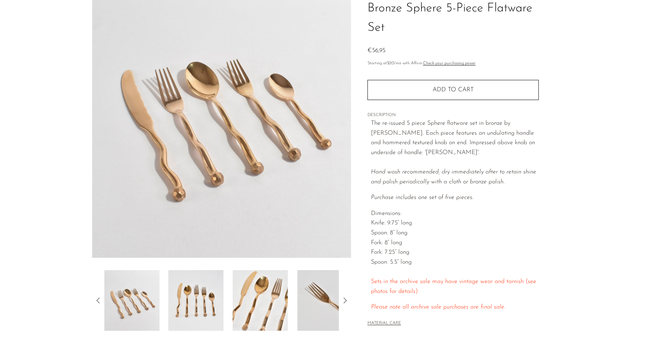
scroll to position [38, 0]
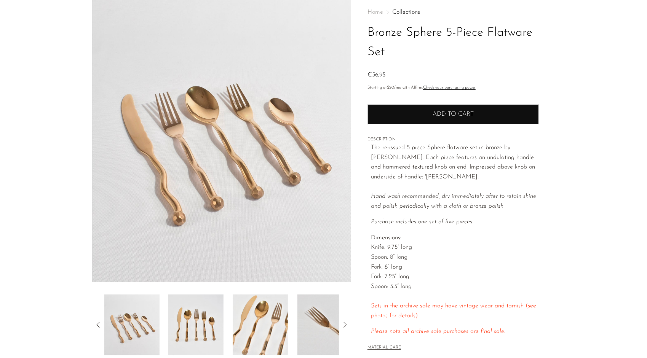
click at [428, 117] on button "Add to cart" at bounding box center [453, 114] width 171 height 20
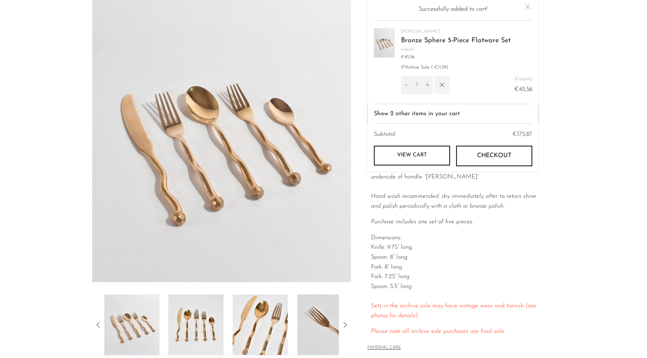
click at [442, 90] on button "button" at bounding box center [442, 85] width 15 height 18
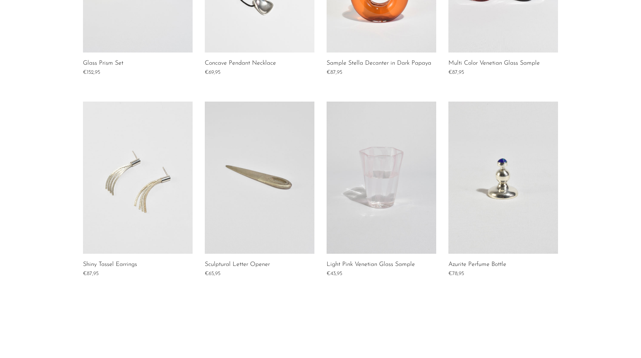
scroll to position [495, 0]
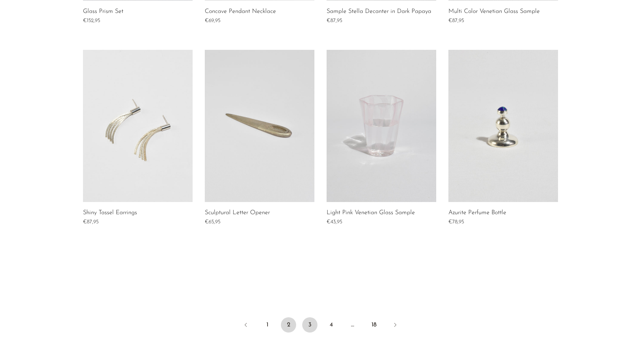
click at [309, 323] on link "3" at bounding box center [309, 325] width 15 height 15
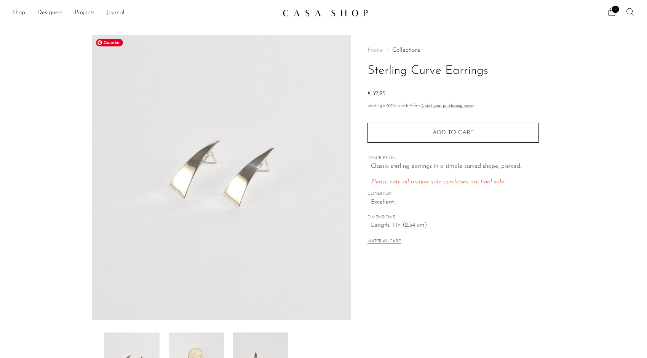
scroll to position [76, 0]
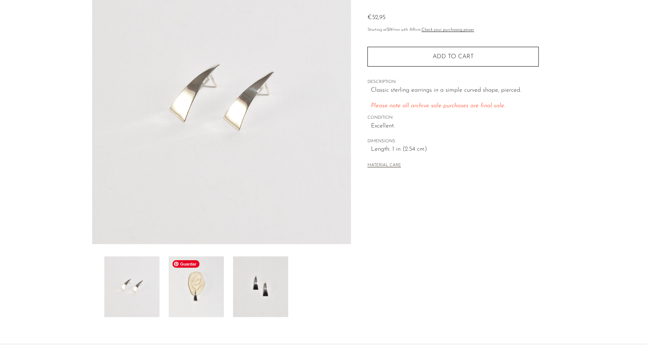
click at [184, 300] on img at bounding box center [196, 287] width 55 height 61
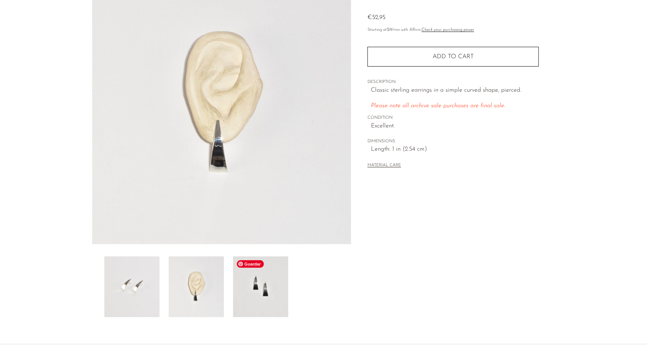
click at [239, 294] on img at bounding box center [260, 287] width 55 height 61
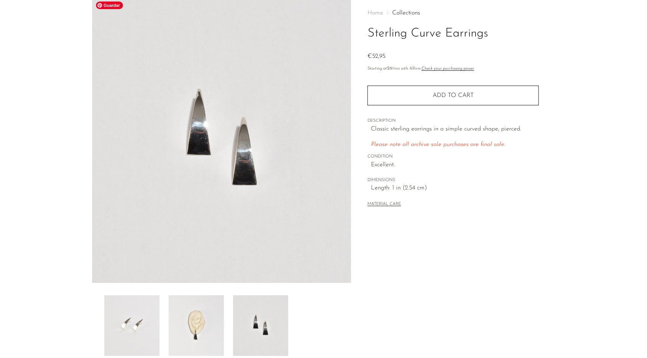
scroll to position [0, 0]
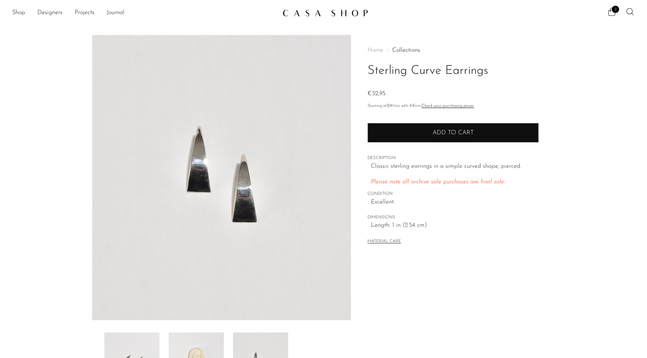
click at [412, 134] on button "Add to cart" at bounding box center [453, 133] width 171 height 20
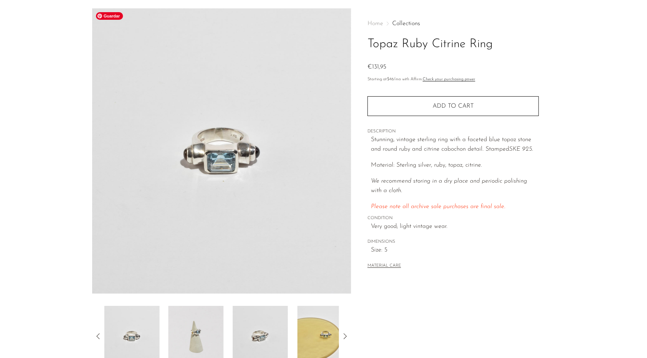
scroll to position [38, 0]
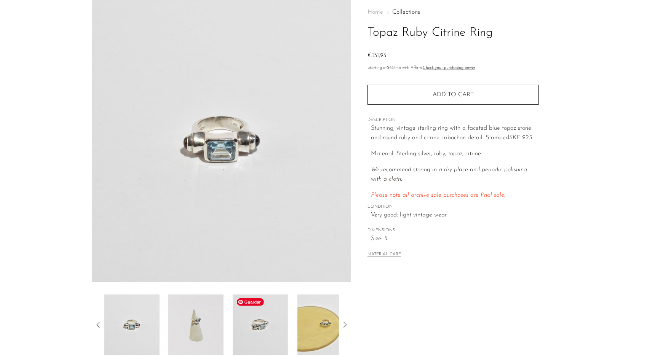
click at [253, 343] on img at bounding box center [260, 325] width 55 height 61
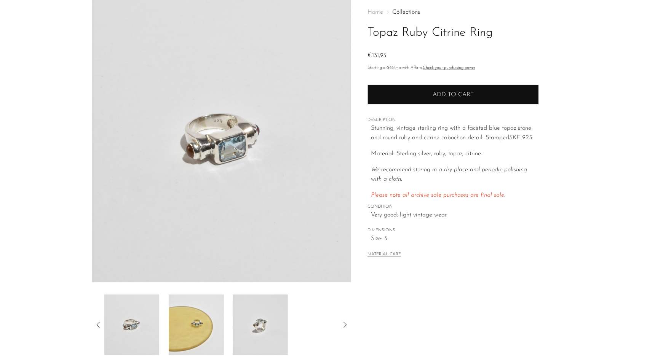
click at [452, 87] on button "Add to cart" at bounding box center [453, 95] width 171 height 20
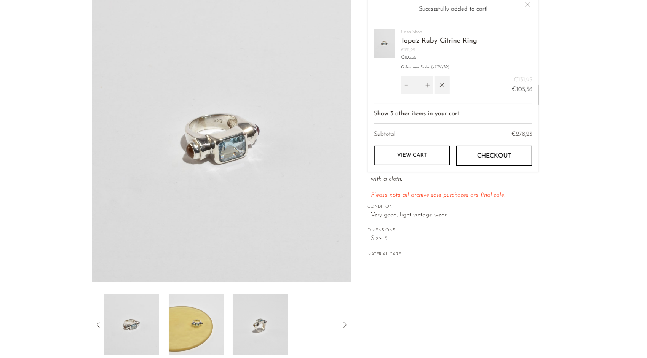
click at [497, 276] on div "Home Collections Topaz Ruby Citrine Ring €131,95 Starting at $46 /mo with Affir…" at bounding box center [453, 176] width 204 height 359
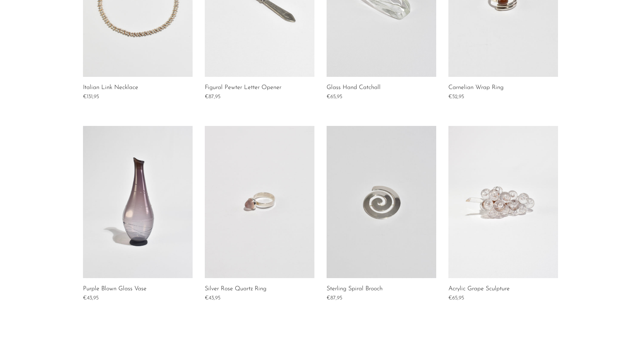
scroll to position [585, 0]
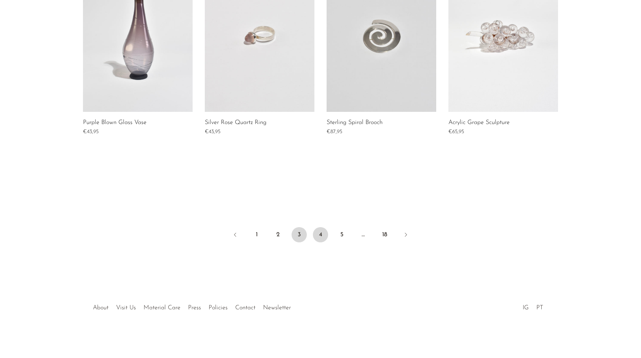
click at [316, 231] on link "4" at bounding box center [320, 234] width 15 height 15
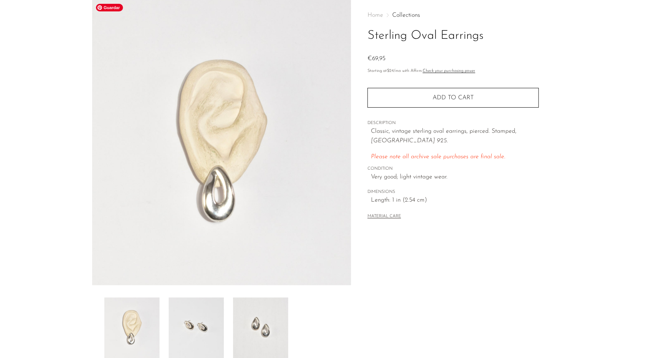
scroll to position [114, 0]
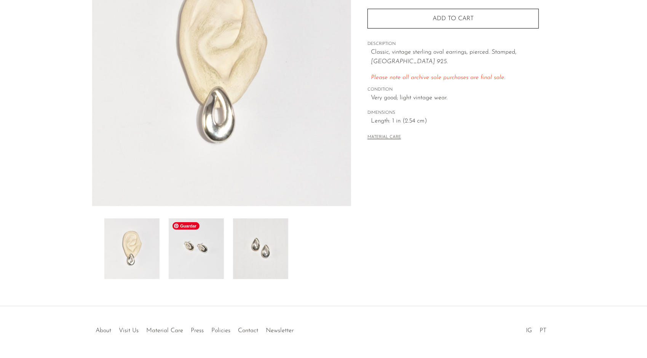
click at [213, 264] on img at bounding box center [196, 249] width 55 height 61
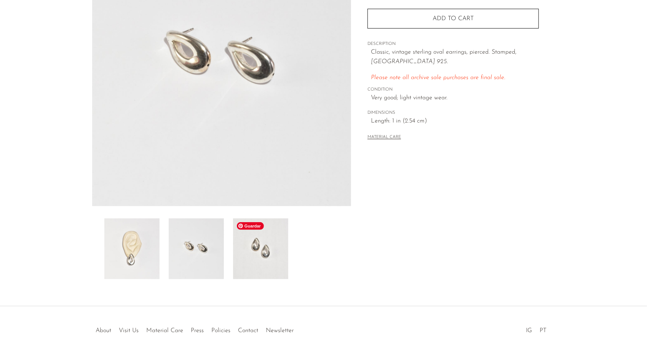
click at [242, 255] on img at bounding box center [260, 249] width 55 height 61
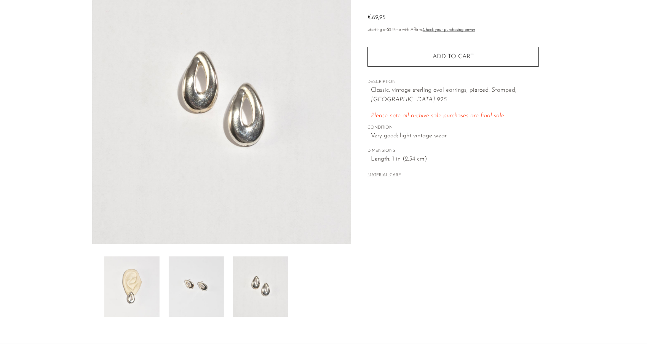
scroll to position [0, 0]
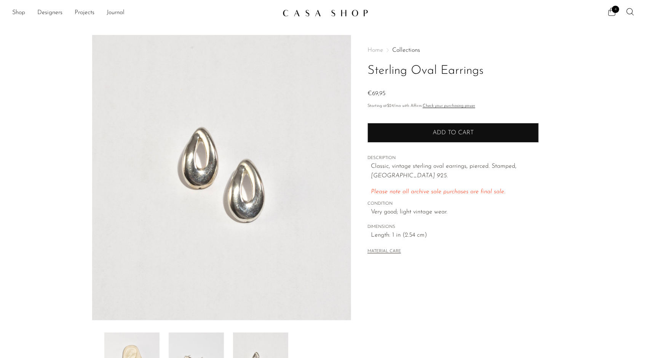
click at [436, 128] on button "Add to cart" at bounding box center [453, 133] width 171 height 20
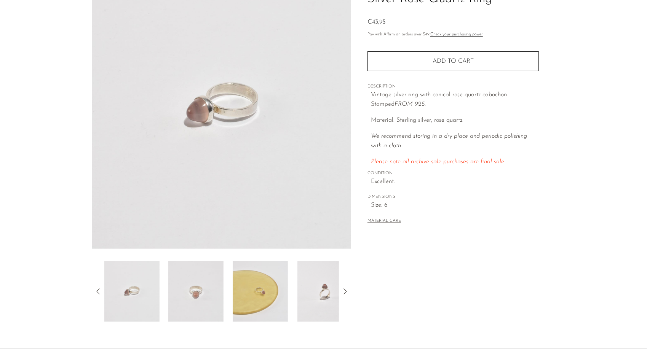
scroll to position [114, 0]
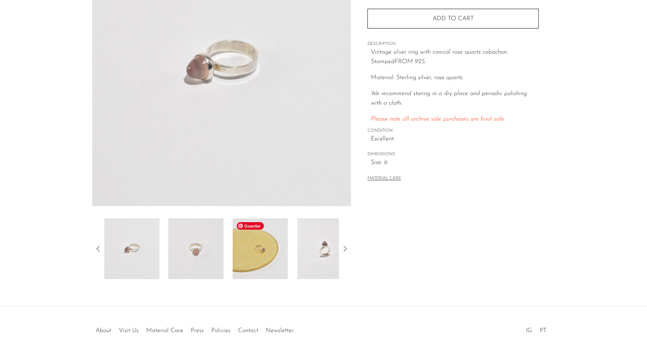
click at [261, 267] on img at bounding box center [260, 249] width 55 height 61
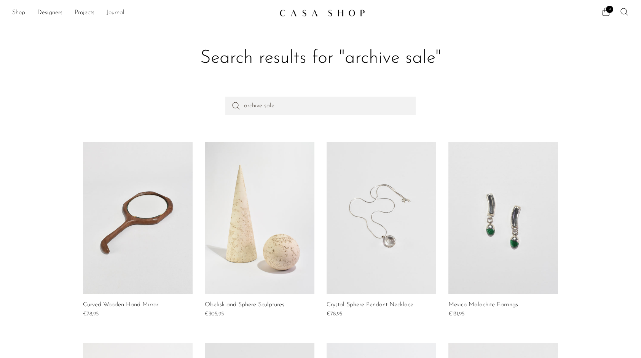
scroll to position [76, 0]
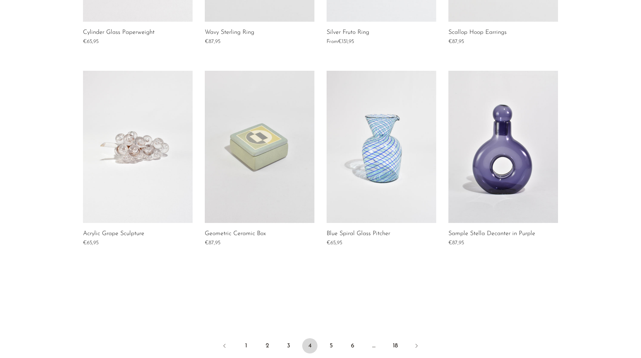
scroll to position [571, 0]
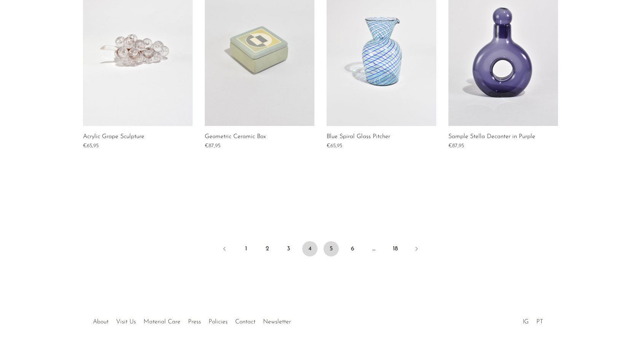
click at [326, 254] on link "5" at bounding box center [331, 248] width 15 height 15
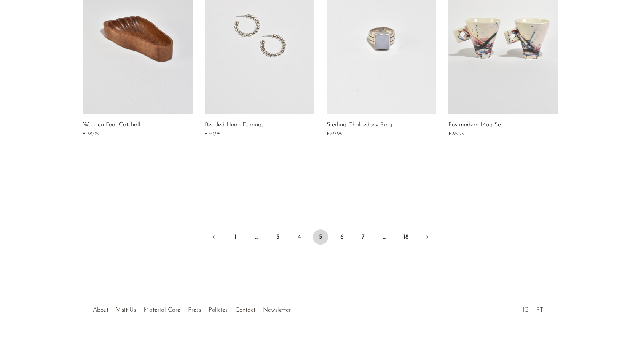
scroll to position [585, 0]
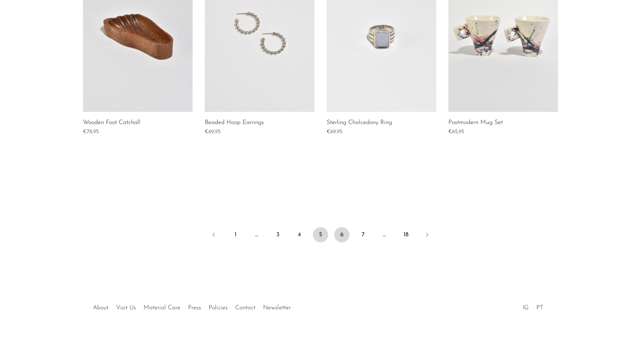
click at [342, 232] on link "6" at bounding box center [341, 234] width 15 height 15
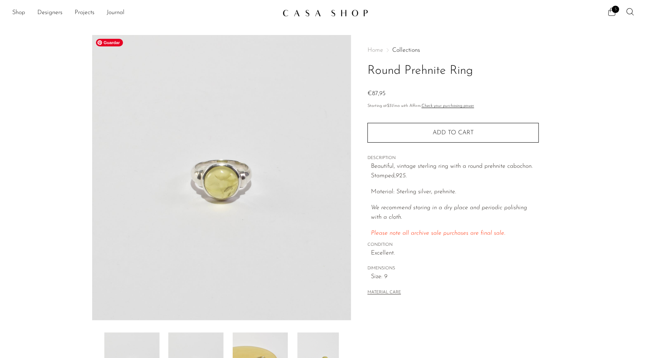
scroll to position [76, 0]
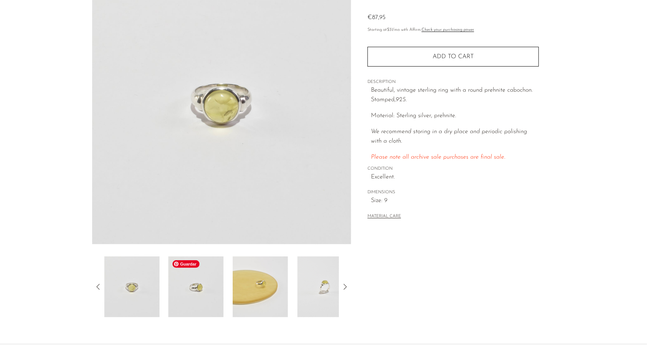
click at [216, 296] on img at bounding box center [195, 287] width 55 height 61
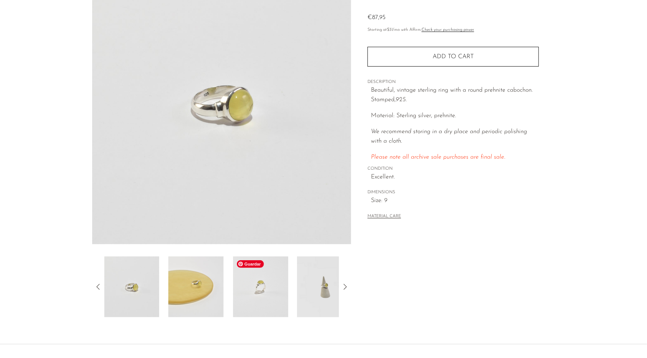
click at [247, 288] on img at bounding box center [260, 287] width 55 height 61
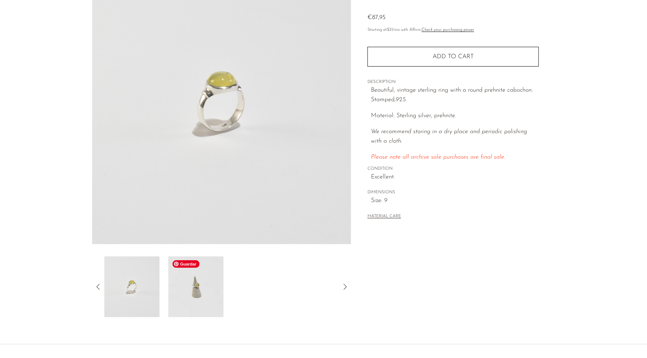
click at [201, 291] on img at bounding box center [195, 287] width 55 height 61
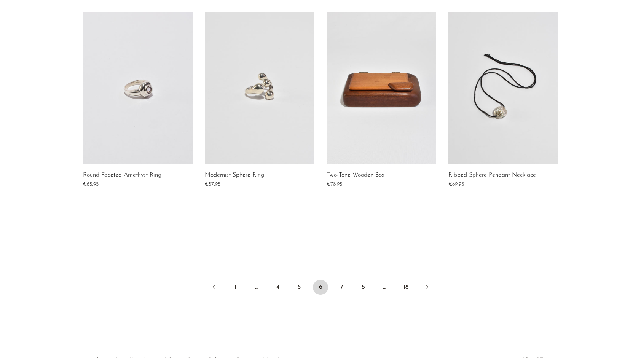
scroll to position [533, 0]
click at [340, 288] on link "7" at bounding box center [341, 287] width 15 height 15
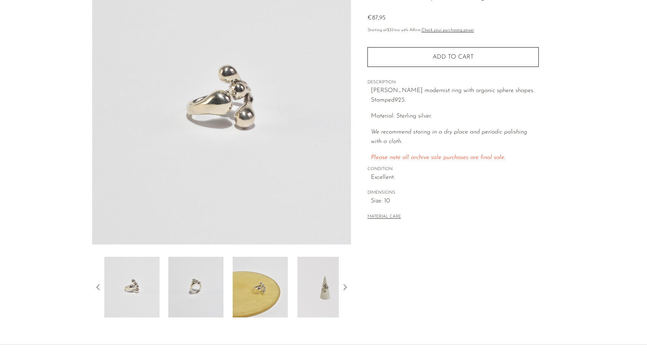
scroll to position [76, 0]
click at [187, 292] on img at bounding box center [195, 287] width 55 height 61
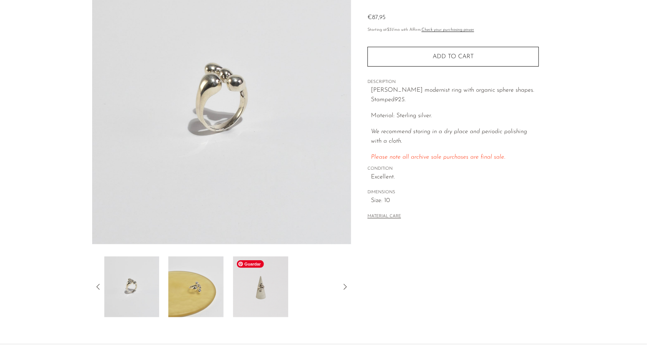
click at [241, 288] on img at bounding box center [260, 287] width 55 height 61
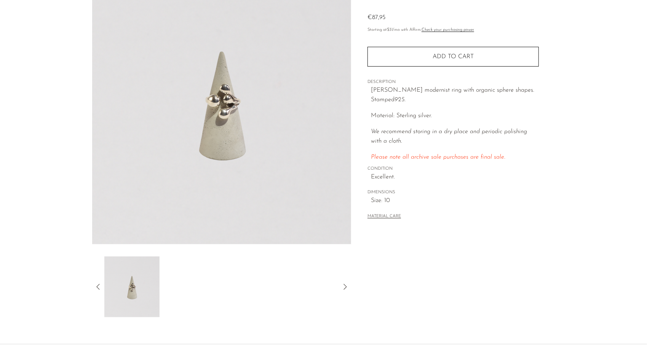
click at [234, 115] on img at bounding box center [221, 102] width 259 height 286
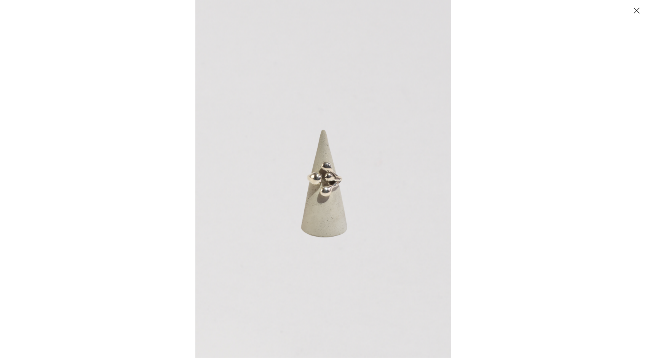
click at [234, 115] on img at bounding box center [323, 179] width 256 height 358
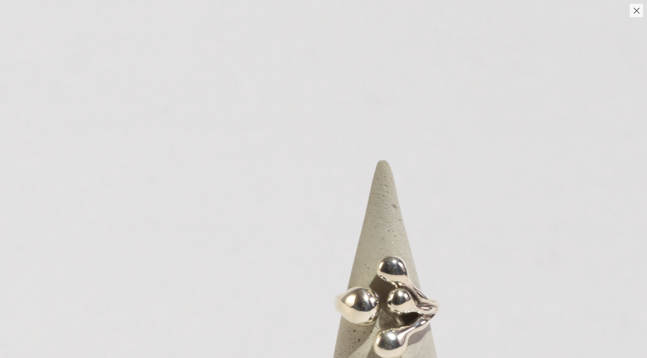
click at [473, 105] on img at bounding box center [383, 308] width 766 height 1072
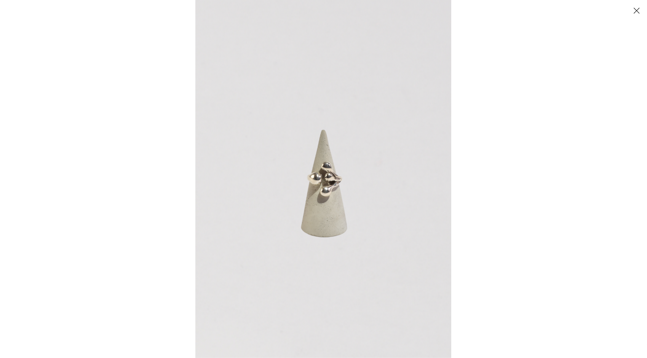
click at [642, 11] on button "Close" at bounding box center [636, 10] width 13 height 13
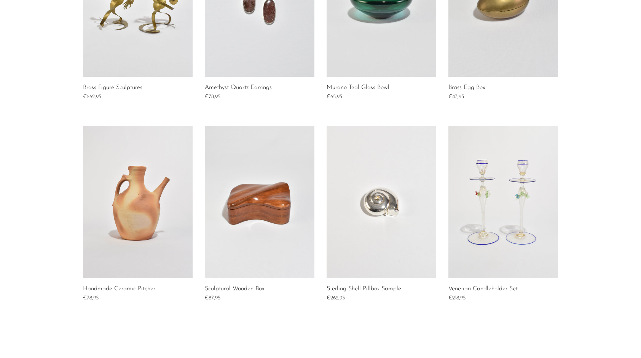
scroll to position [585, 0]
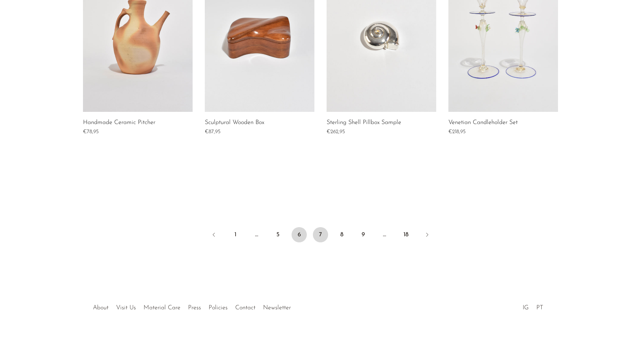
click at [303, 235] on link "6" at bounding box center [299, 234] width 15 height 15
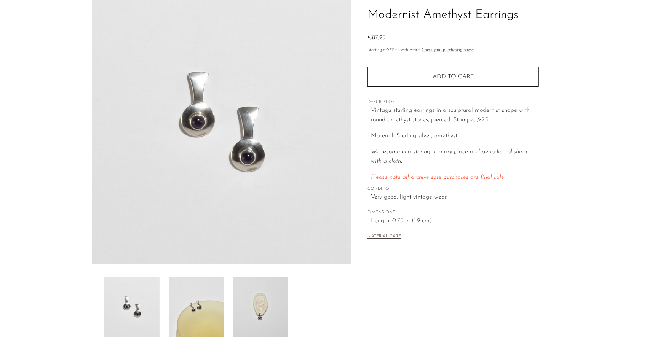
scroll to position [76, 0]
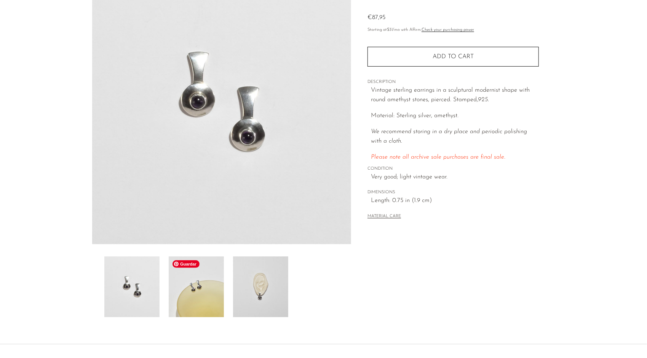
click at [190, 292] on img at bounding box center [196, 287] width 55 height 61
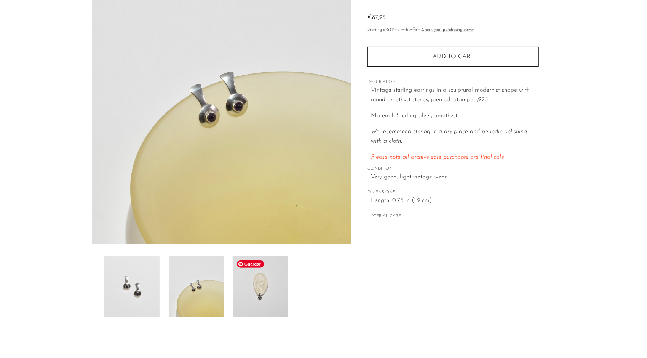
click at [248, 283] on img at bounding box center [260, 287] width 55 height 61
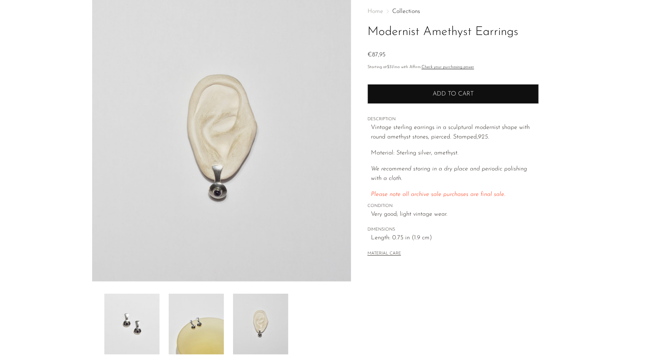
scroll to position [38, 0]
click at [411, 101] on button "Add to cart" at bounding box center [453, 95] width 171 height 20
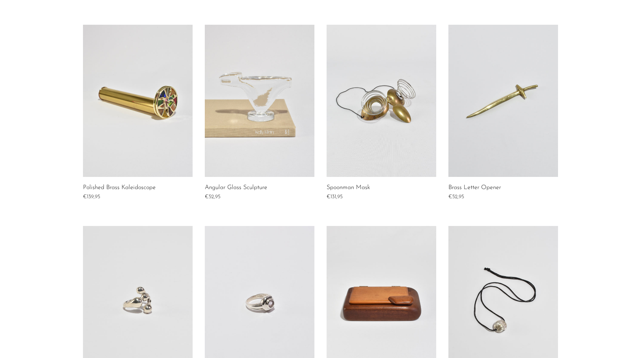
scroll to position [585, 0]
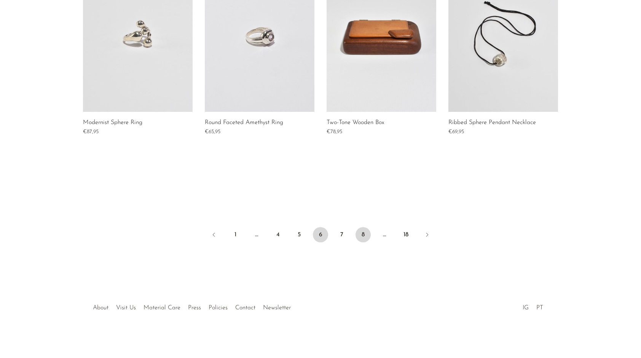
click at [363, 231] on link "8" at bounding box center [363, 234] width 15 height 15
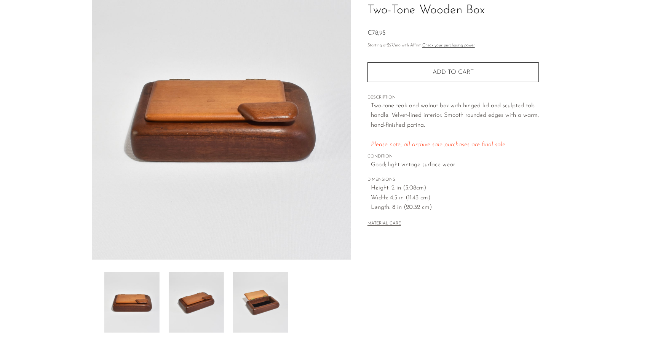
scroll to position [76, 0]
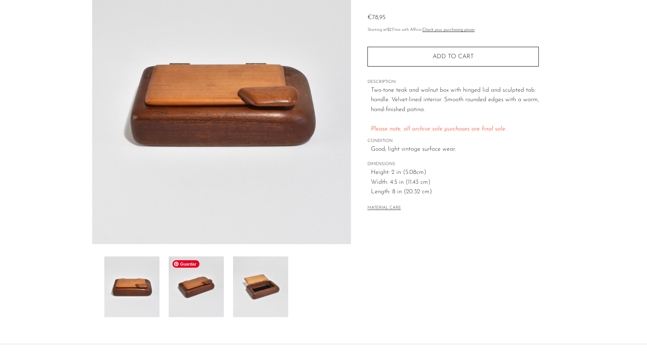
click at [184, 290] on img at bounding box center [196, 287] width 55 height 61
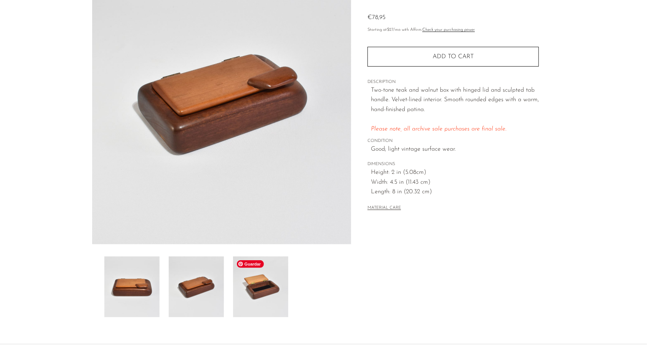
click at [257, 287] on img at bounding box center [260, 287] width 55 height 61
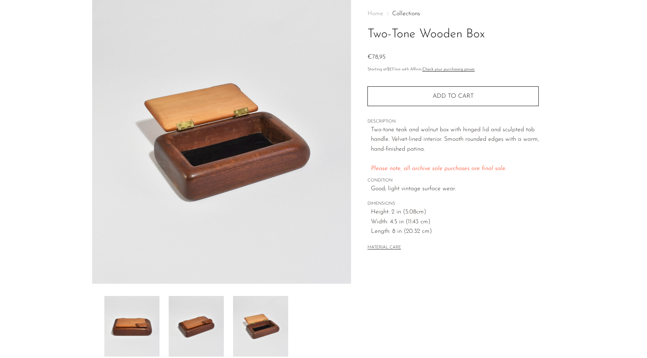
scroll to position [0, 0]
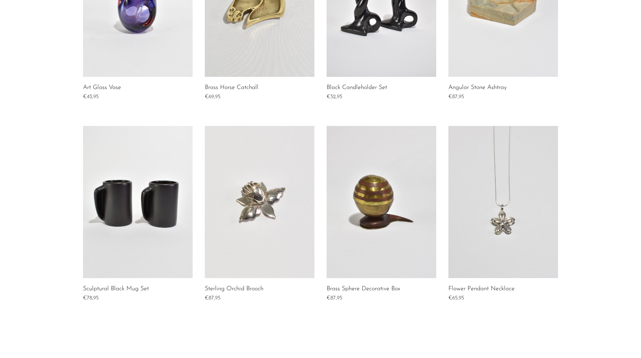
scroll to position [585, 0]
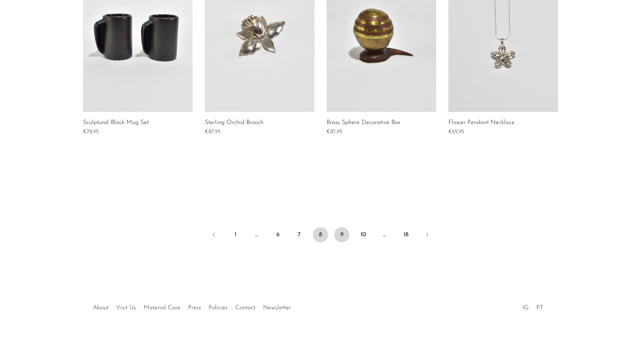
click at [341, 233] on link "9" at bounding box center [341, 234] width 15 height 15
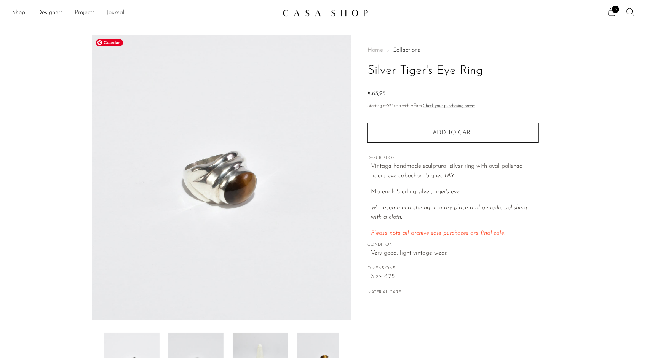
scroll to position [114, 0]
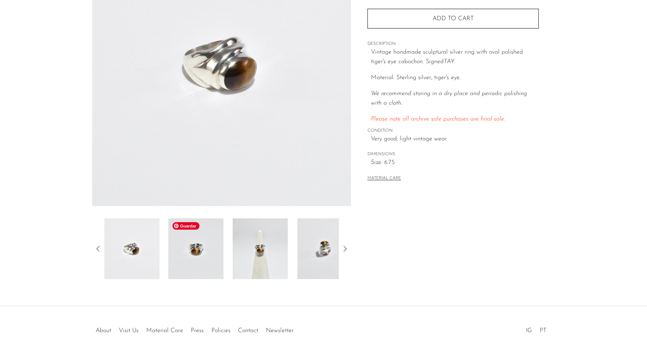
click at [196, 266] on img at bounding box center [195, 249] width 55 height 61
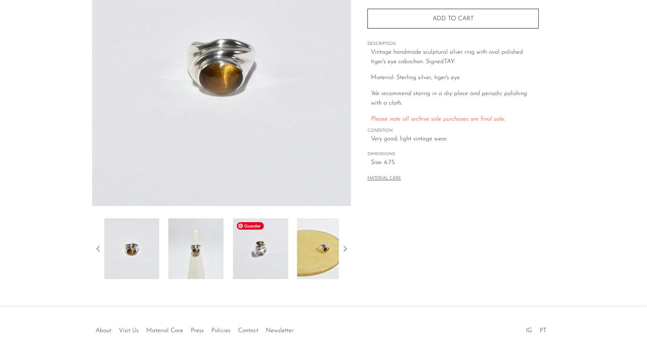
click at [241, 259] on img at bounding box center [260, 249] width 55 height 61
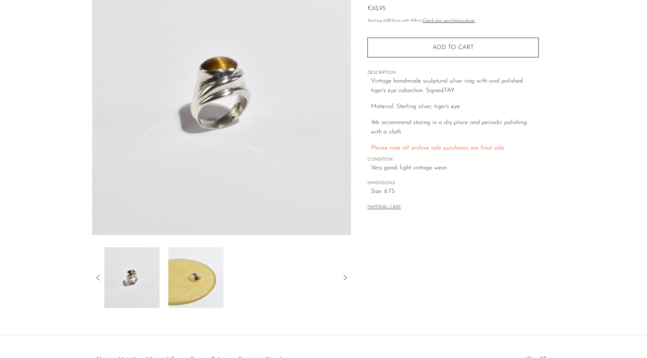
scroll to position [76, 0]
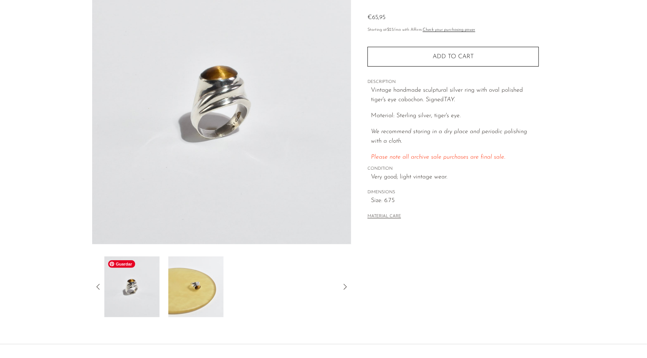
click at [138, 273] on img at bounding box center [131, 287] width 55 height 61
click at [133, 289] on img at bounding box center [131, 287] width 55 height 61
click at [95, 284] on icon at bounding box center [98, 287] width 9 height 9
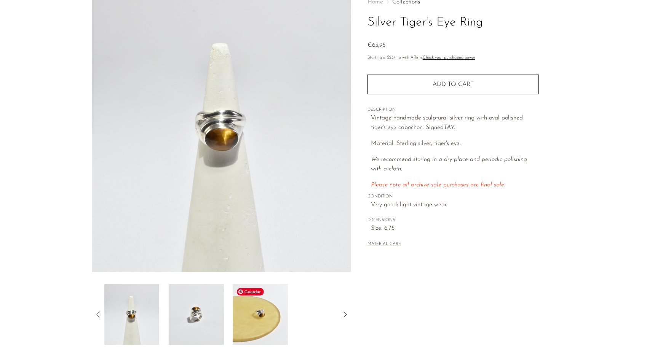
scroll to position [38, 0]
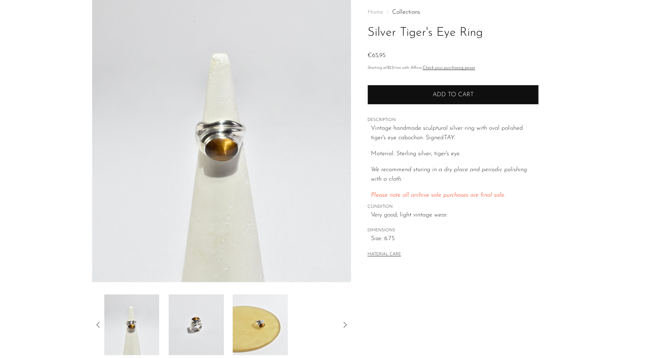
click at [505, 88] on button "Add to cart" at bounding box center [453, 95] width 171 height 20
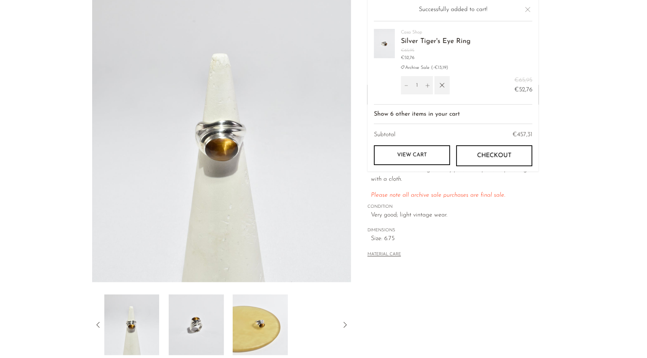
click at [598, 60] on section "Silver Tiger's Eye Ring €65,95" at bounding box center [323, 176] width 647 height 359
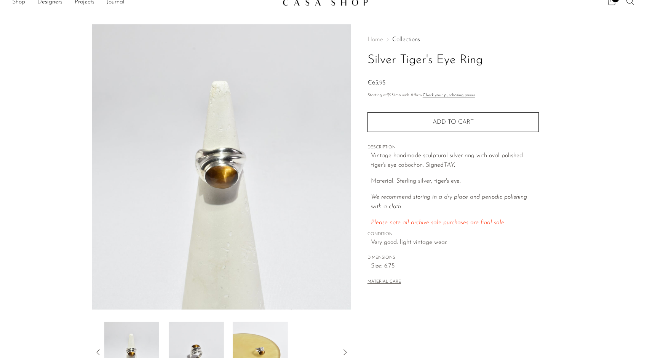
scroll to position [0, 0]
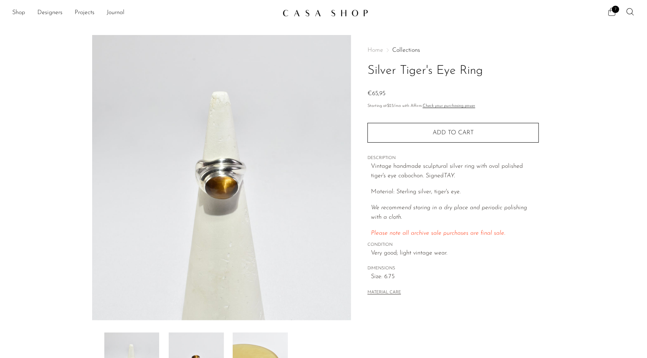
click at [612, 9] on span "7" at bounding box center [615, 9] width 7 height 7
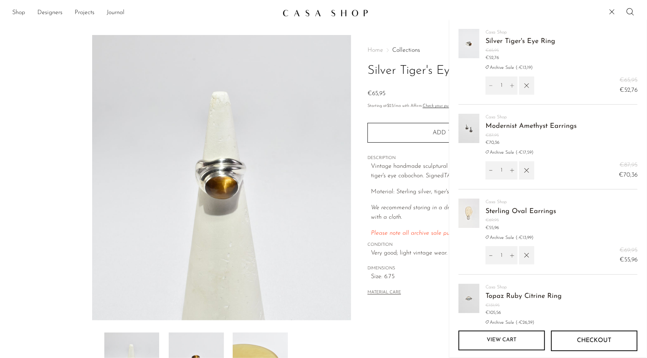
click at [523, 333] on link "View cart" at bounding box center [502, 341] width 86 height 20
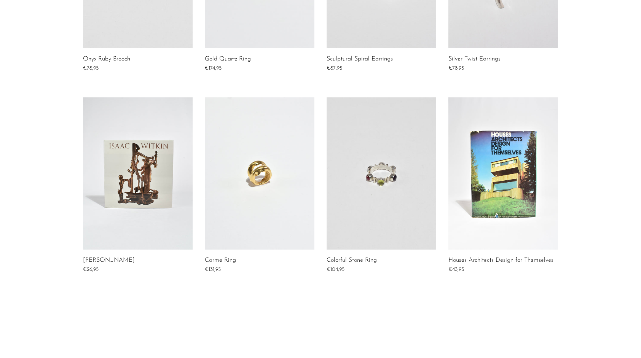
scroll to position [571, 0]
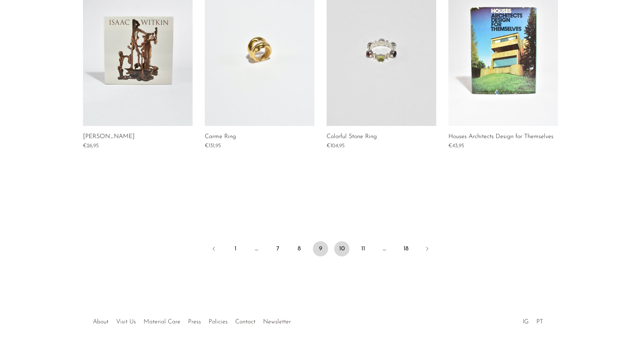
click at [342, 251] on link "10" at bounding box center [341, 248] width 15 height 15
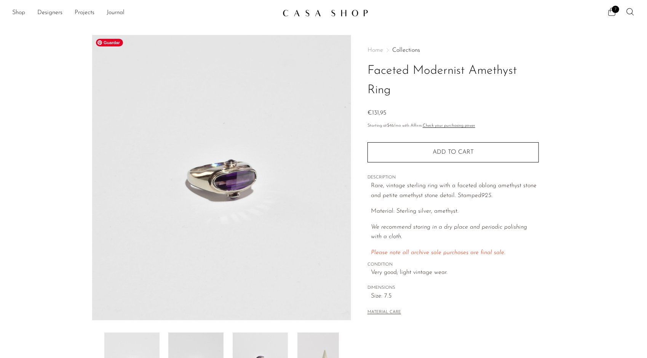
scroll to position [137, 0]
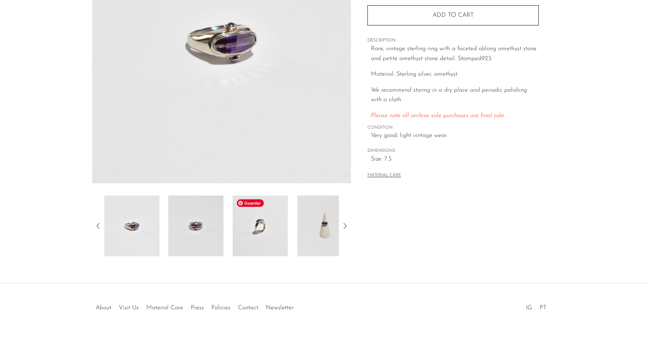
click at [254, 229] on img at bounding box center [260, 226] width 55 height 61
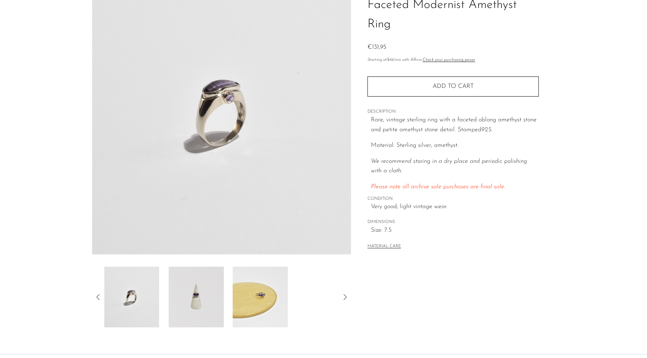
scroll to position [23, 0]
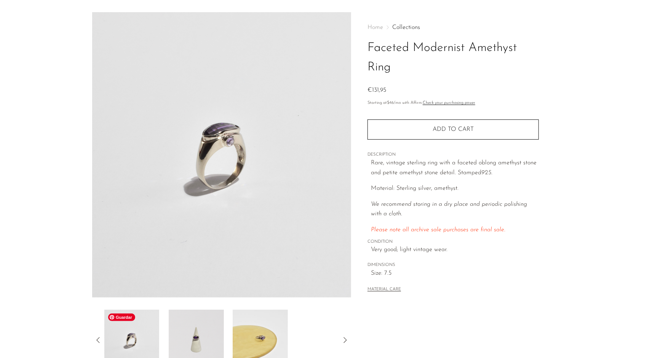
click at [141, 341] on img at bounding box center [131, 340] width 55 height 61
click at [169, 342] on img at bounding box center [195, 340] width 55 height 61
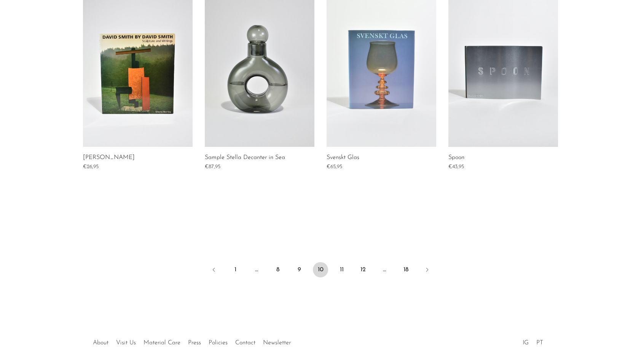
scroll to position [585, 0]
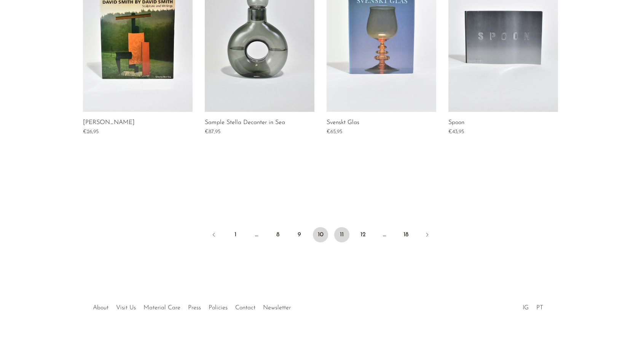
click at [339, 236] on link "11" at bounding box center [341, 234] width 15 height 15
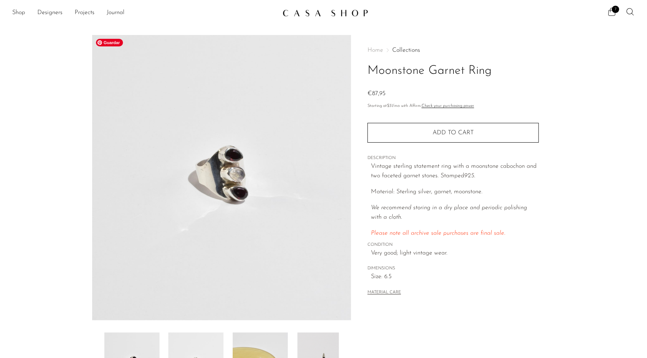
scroll to position [76, 0]
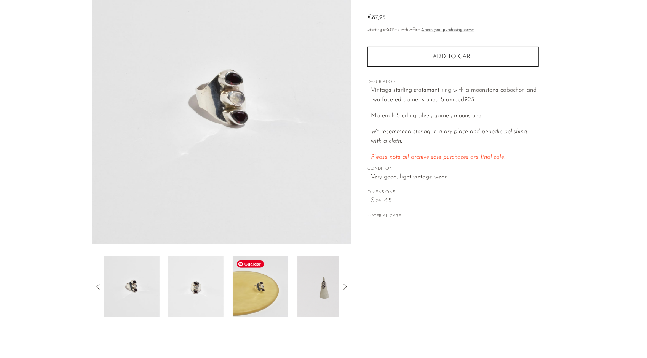
click at [235, 294] on img at bounding box center [260, 287] width 55 height 61
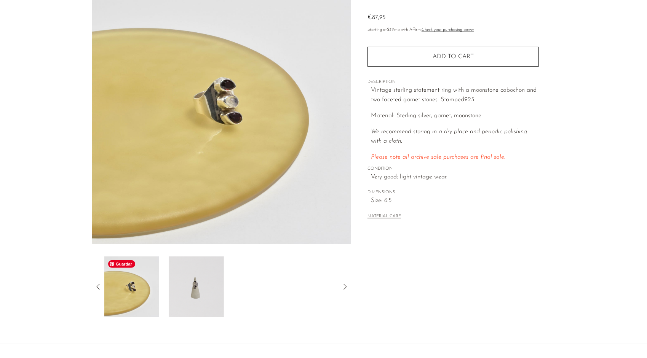
click at [147, 293] on img at bounding box center [131, 287] width 55 height 61
click at [195, 293] on img at bounding box center [195, 287] width 55 height 61
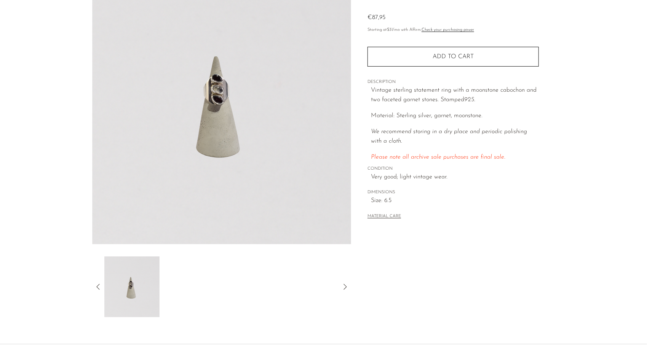
click at [98, 279] on div at bounding box center [221, 287] width 259 height 61
click at [95, 283] on icon at bounding box center [98, 287] width 9 height 9
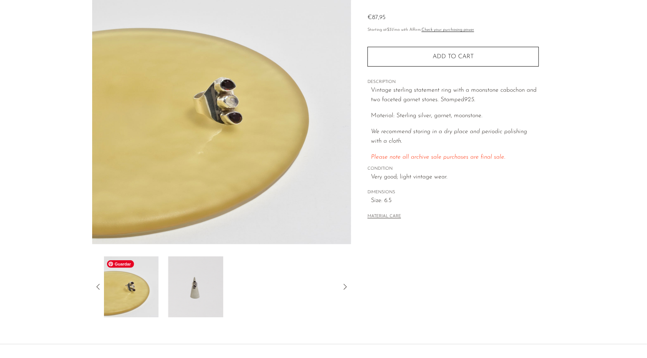
click at [146, 297] on img at bounding box center [131, 287] width 55 height 61
click at [216, 114] on img at bounding box center [221, 102] width 259 height 286
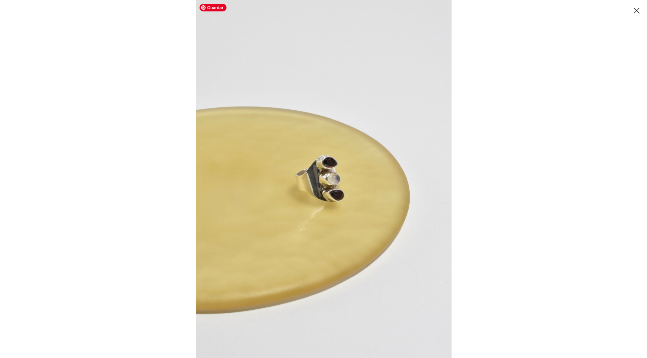
click at [339, 170] on img at bounding box center [324, 179] width 256 height 358
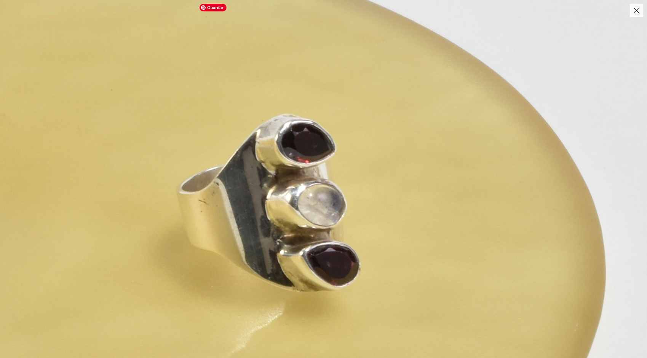
click at [339, 170] on img at bounding box center [283, 205] width 957 height 1340
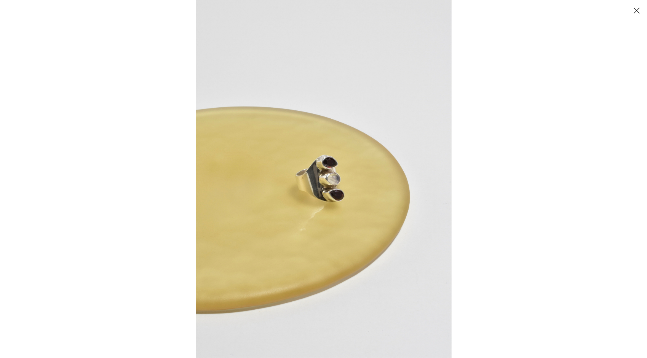
click at [643, 11] on button "Close" at bounding box center [636, 10] width 13 height 13
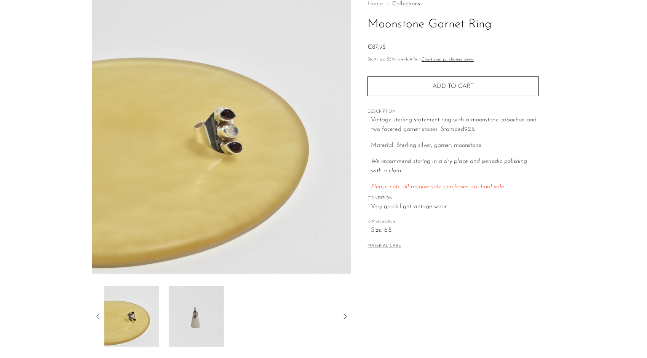
scroll to position [38, 0]
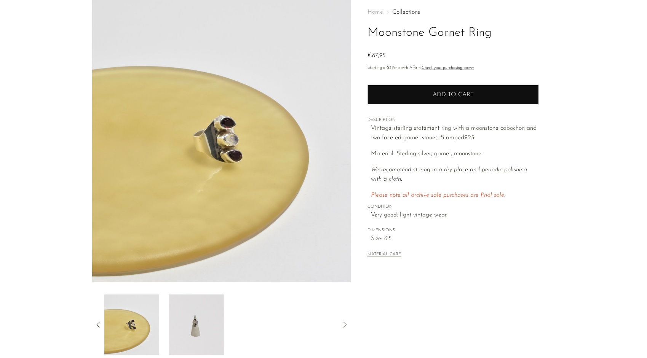
click at [483, 98] on button "Add to cart" at bounding box center [453, 95] width 171 height 20
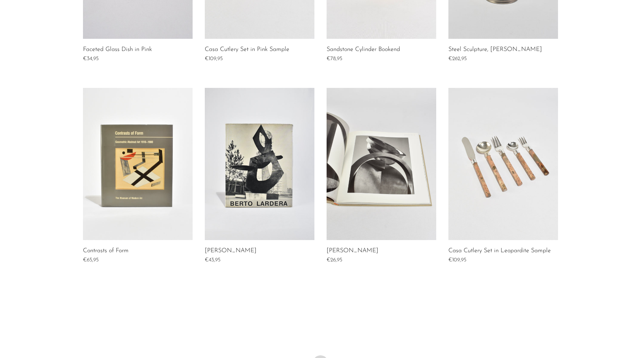
scroll to position [533, 0]
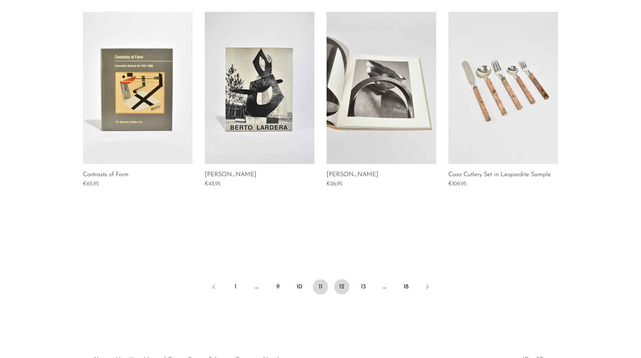
click at [340, 284] on link "12" at bounding box center [341, 287] width 15 height 15
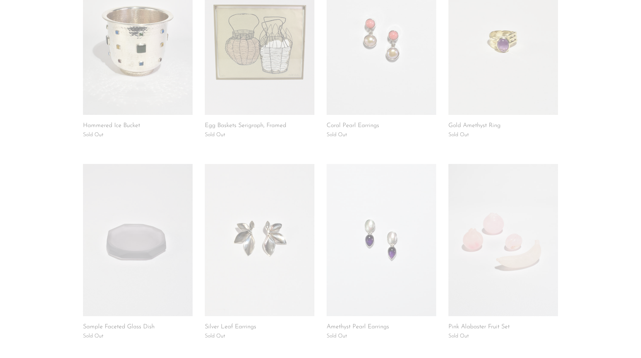
scroll to position [585, 0]
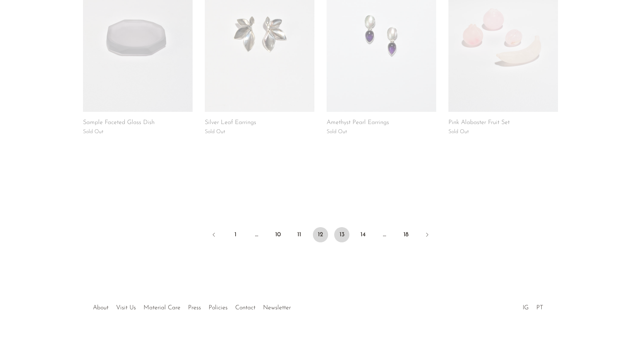
click at [340, 238] on link "13" at bounding box center [341, 234] width 15 height 15
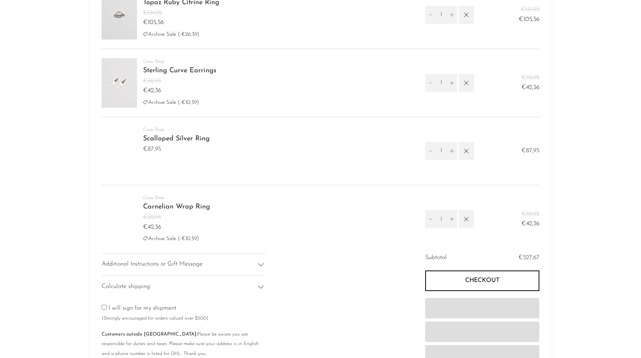
scroll to position [457, 0]
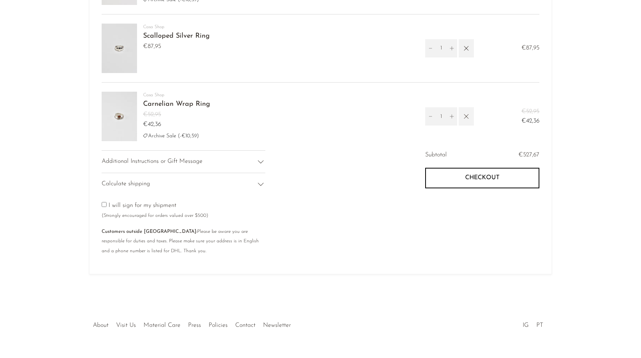
click at [464, 115] on icon "button" at bounding box center [466, 116] width 8 height 8
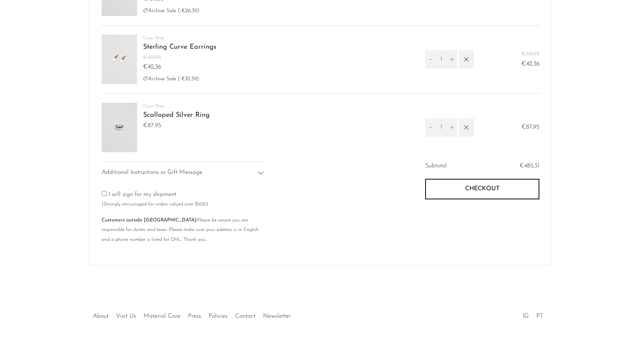
scroll to position [372, 0]
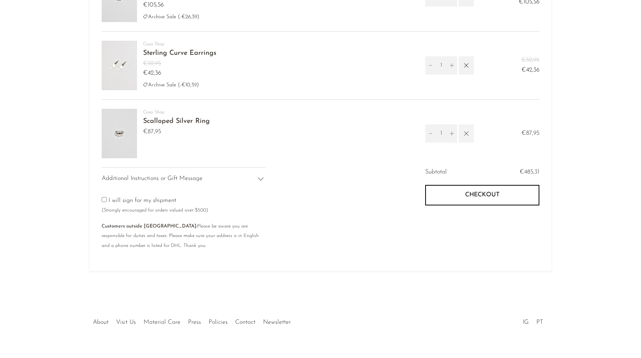
click at [465, 131] on icon "button" at bounding box center [466, 133] width 8 height 8
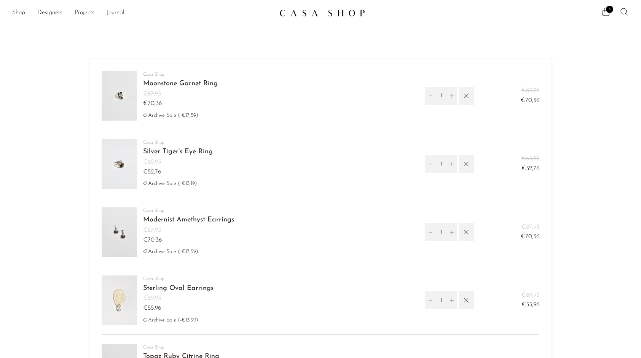
scroll to position [152, 0]
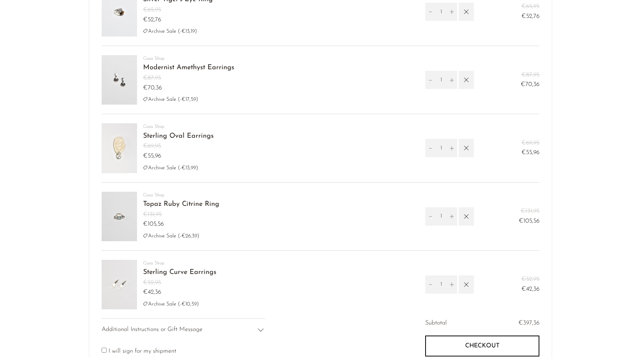
click at [156, 204] on link "Topaz Ruby Citrine Ring" at bounding box center [181, 204] width 76 height 7
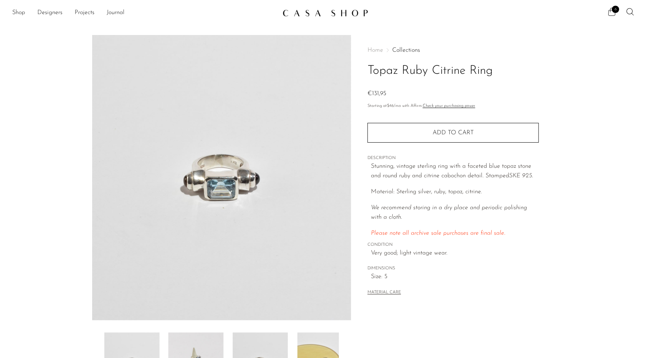
click at [611, 11] on icon at bounding box center [611, 11] width 9 height 9
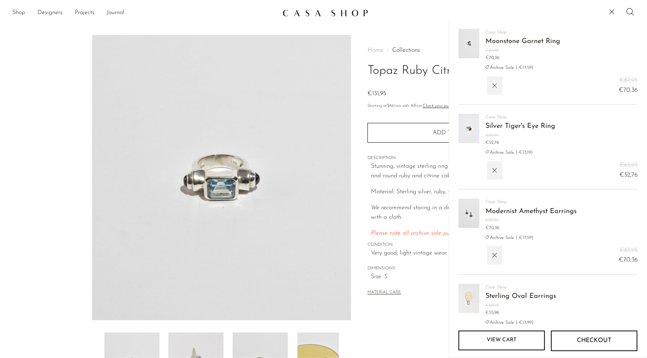
click at [476, 334] on link "View cart" at bounding box center [502, 341] width 86 height 20
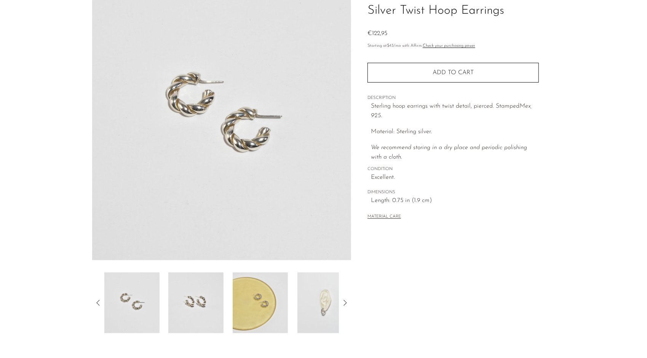
scroll to position [76, 0]
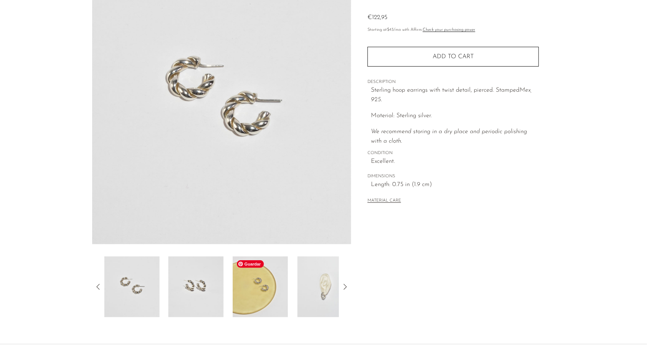
click at [246, 302] on img at bounding box center [260, 287] width 55 height 61
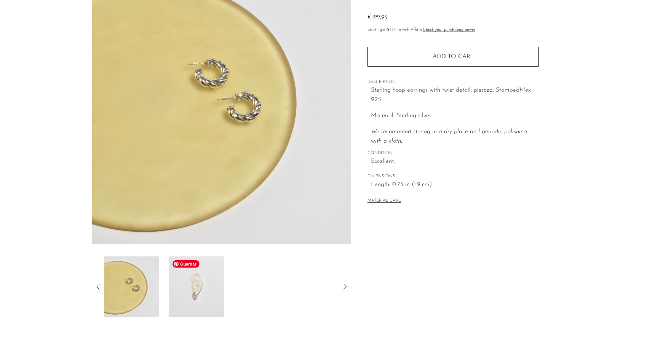
click at [205, 301] on img at bounding box center [196, 287] width 55 height 61
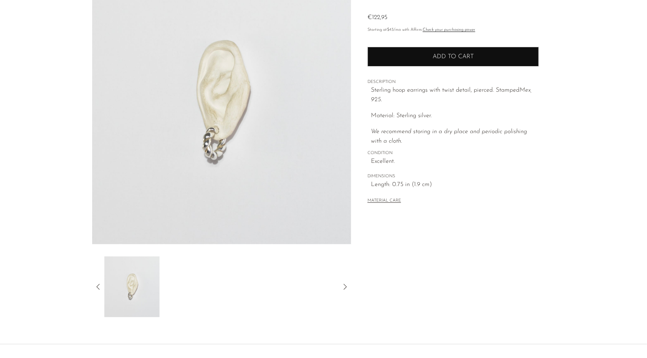
click at [452, 58] on span "Add to cart" at bounding box center [453, 57] width 41 height 6
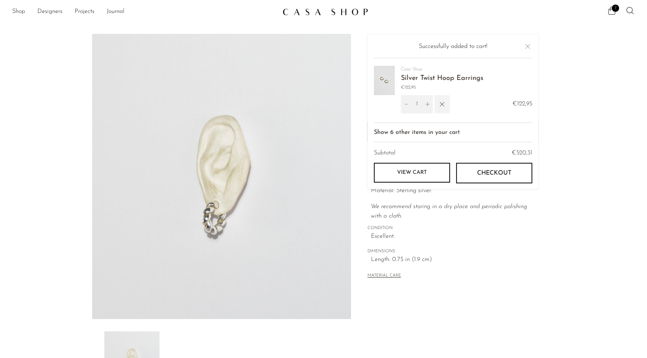
scroll to position [0, 0]
click at [436, 104] on button "button" at bounding box center [442, 105] width 15 height 18
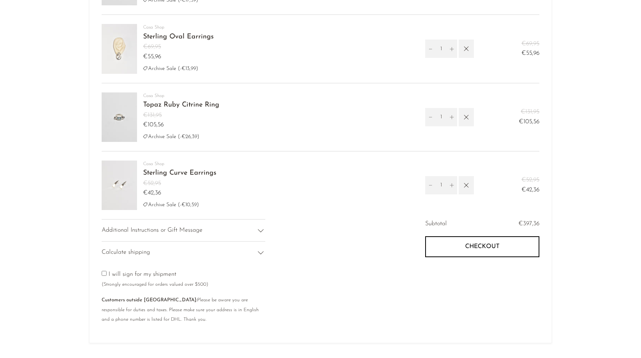
scroll to position [267, 0]
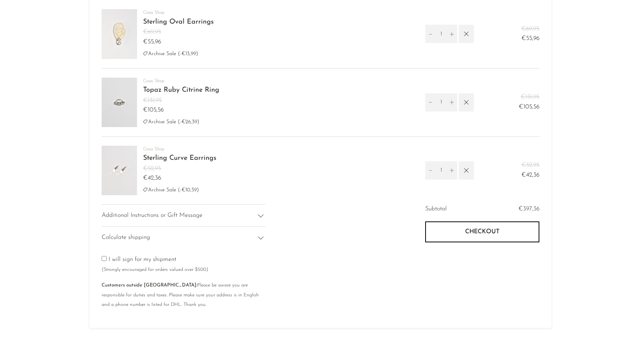
click at [120, 51] on img at bounding box center [119, 34] width 35 height 50
drag, startPoint x: 126, startPoint y: 39, endPoint x: 163, endPoint y: 19, distance: 42.9
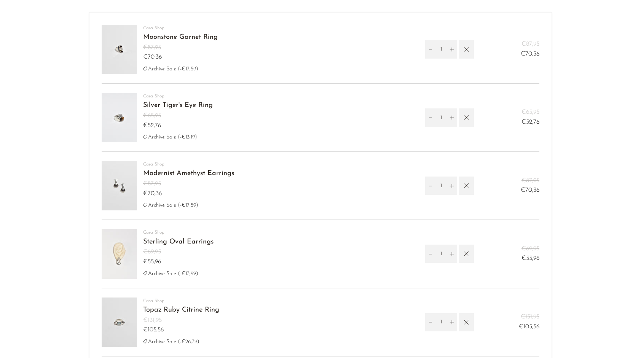
scroll to position [38, 0]
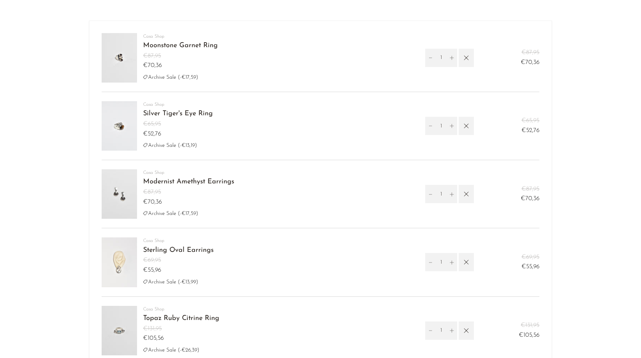
click at [181, 47] on link "Moonstone Garnet Ring" at bounding box center [180, 45] width 75 height 7
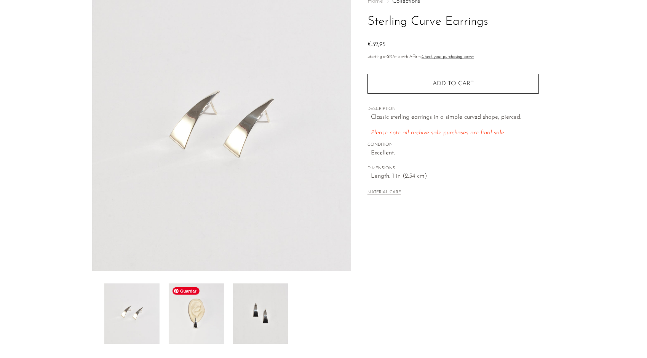
scroll to position [76, 0]
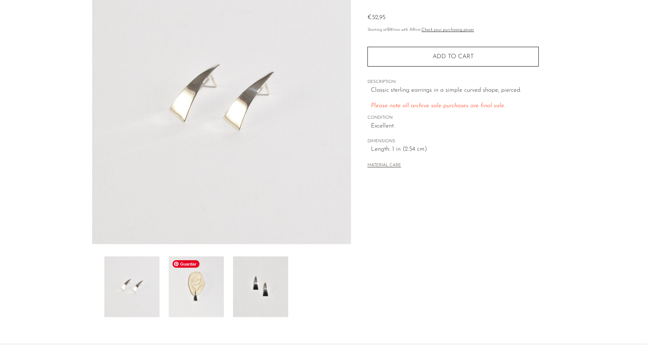
click at [198, 283] on img at bounding box center [196, 287] width 55 height 61
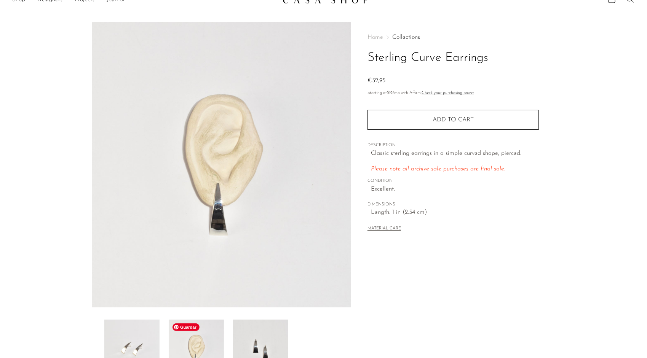
scroll to position [0, 0]
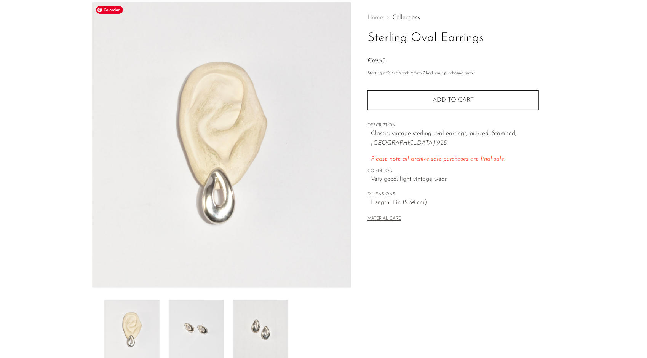
scroll to position [76, 0]
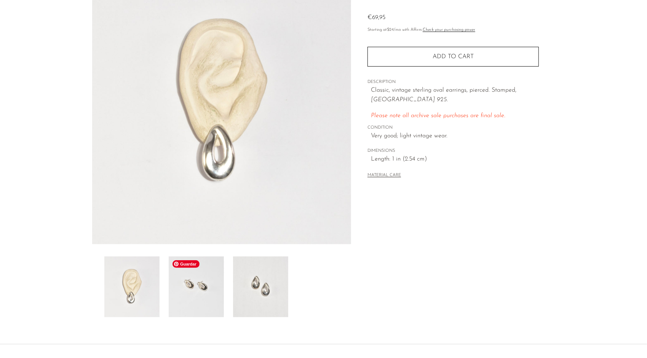
click at [193, 312] on img at bounding box center [196, 287] width 55 height 61
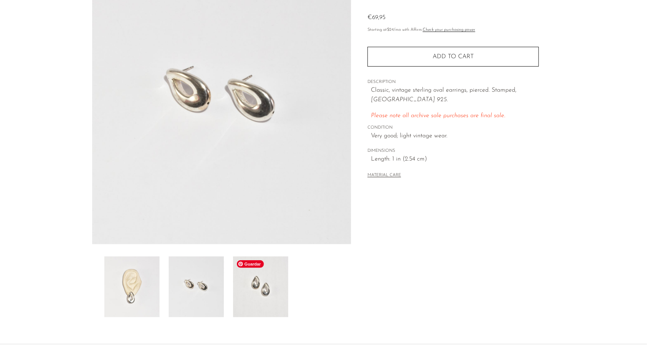
click at [235, 297] on img at bounding box center [260, 287] width 55 height 61
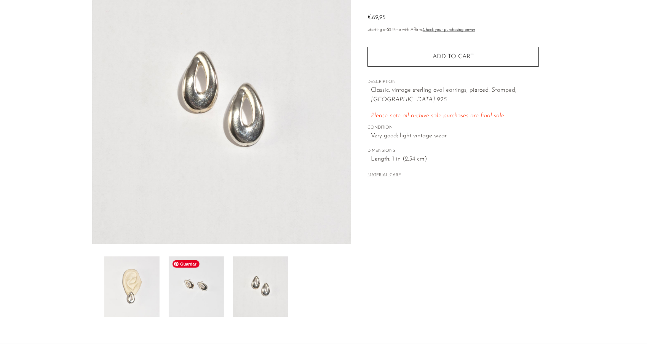
click at [205, 286] on img at bounding box center [196, 287] width 55 height 61
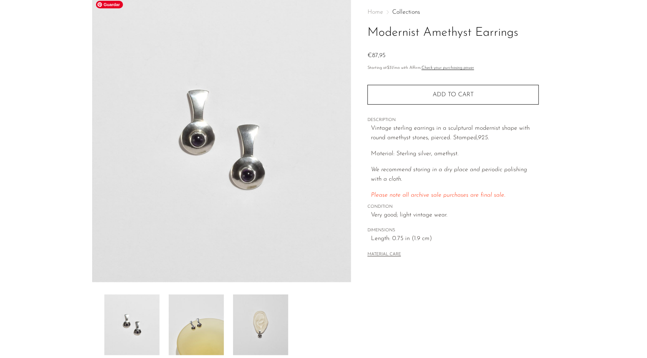
scroll to position [76, 0]
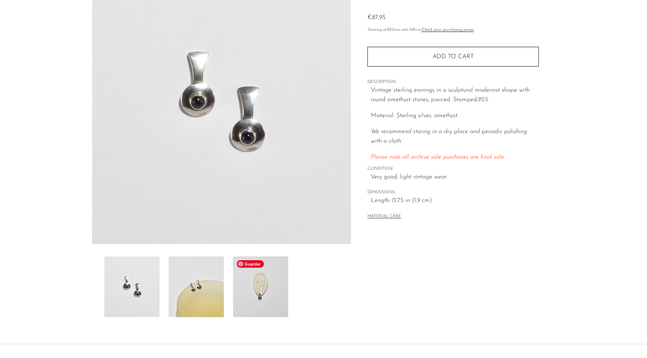
click at [243, 286] on img at bounding box center [260, 287] width 55 height 61
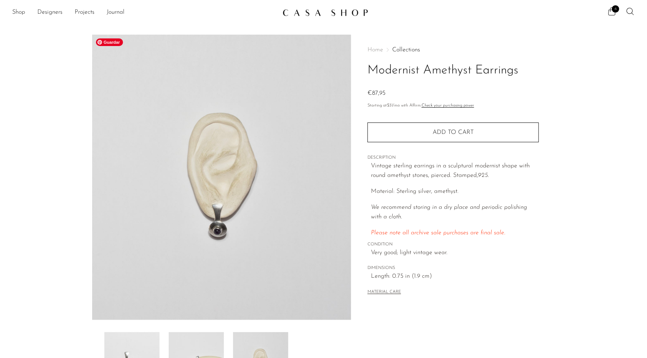
scroll to position [0, 0]
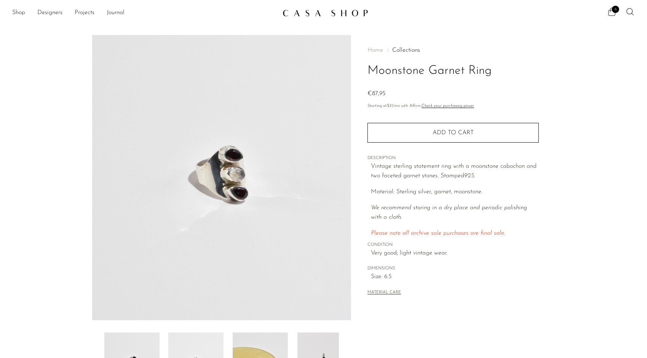
scroll to position [137, 0]
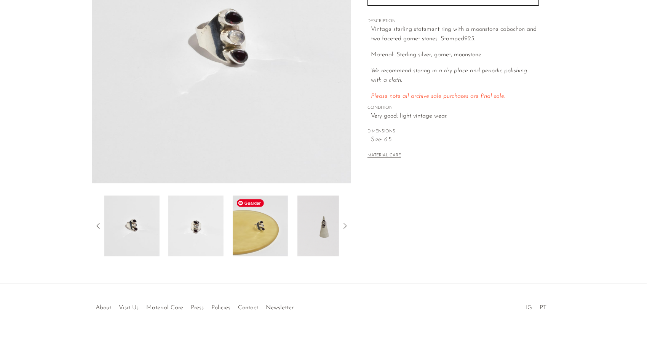
click at [265, 229] on img at bounding box center [260, 226] width 55 height 61
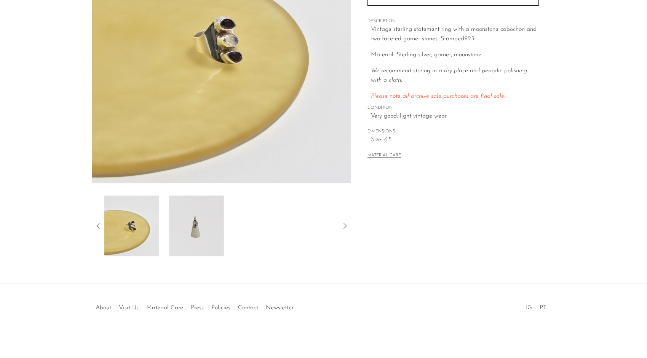
scroll to position [99, 0]
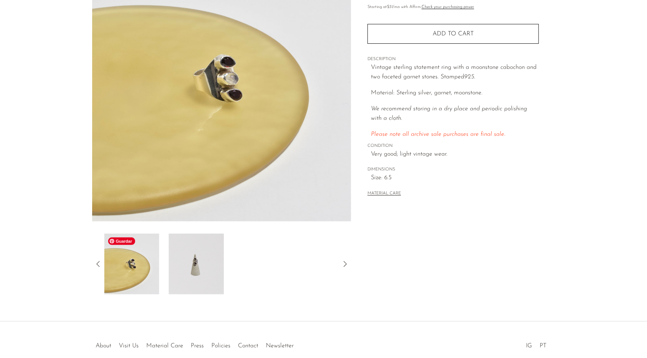
click at [132, 276] on img at bounding box center [131, 264] width 55 height 61
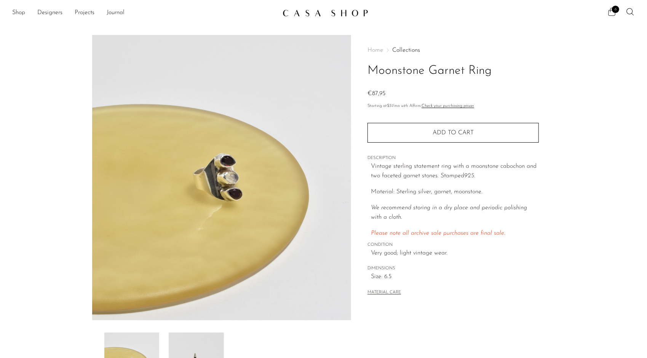
click at [610, 10] on icon at bounding box center [612, 12] width 7 height 8
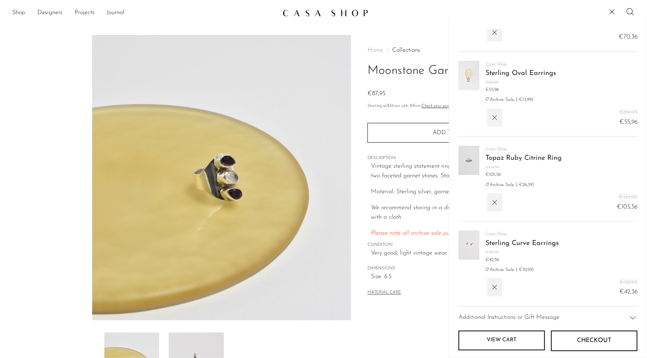
scroll to position [242, 0]
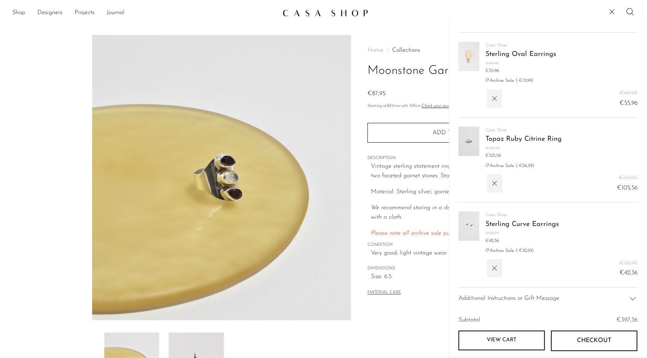
click at [503, 342] on link "View cart" at bounding box center [502, 341] width 86 height 20
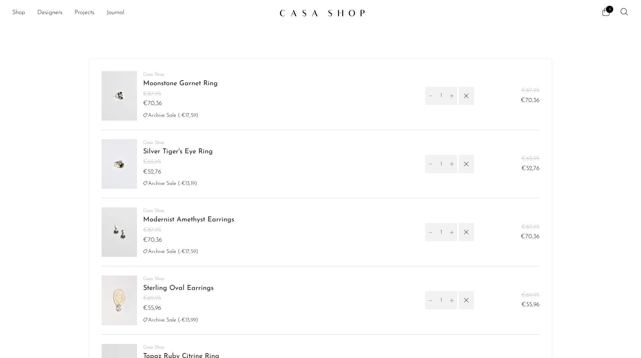
select select "[GEOGRAPHIC_DATA]"
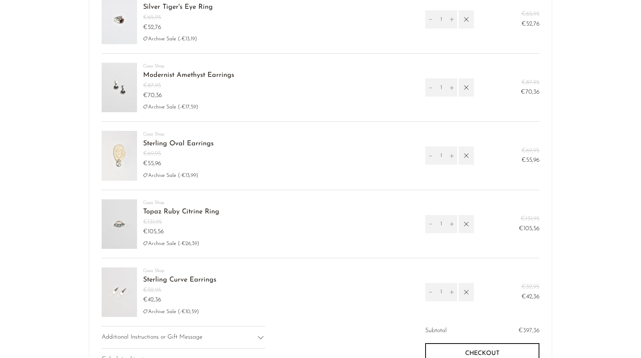
scroll to position [267, 0]
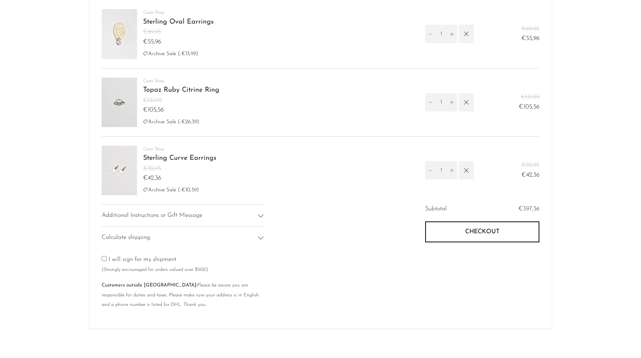
click at [254, 238] on div "Calculate shipping" at bounding box center [184, 238] width 164 height 22
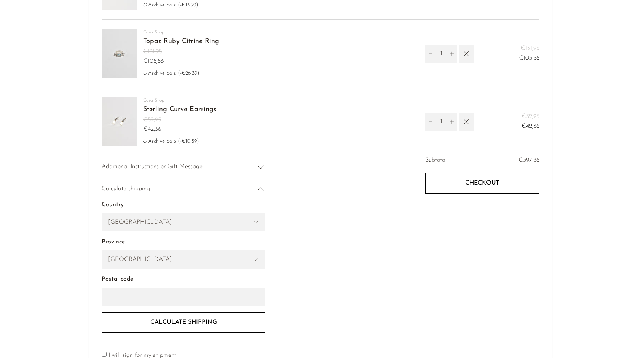
scroll to position [343, 0]
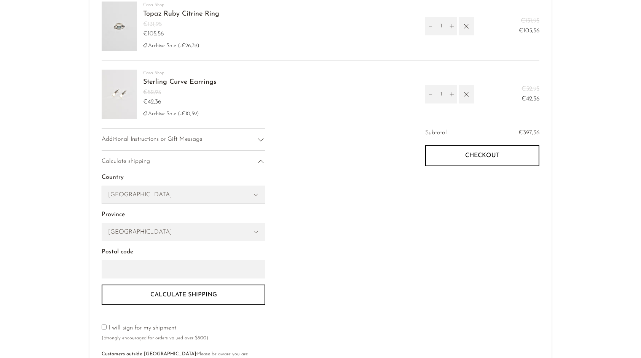
click at [238, 198] on select "[GEOGRAPHIC_DATA] [GEOGRAPHIC_DATA] [GEOGRAPHIC_DATA] [GEOGRAPHIC_DATA] --- [GE…" at bounding box center [183, 195] width 163 height 18
click at [281, 192] on div "Additional Instructions or Gift Message Calculate shipping Country [GEOGRAPHIC_…" at bounding box center [211, 256] width 219 height 256
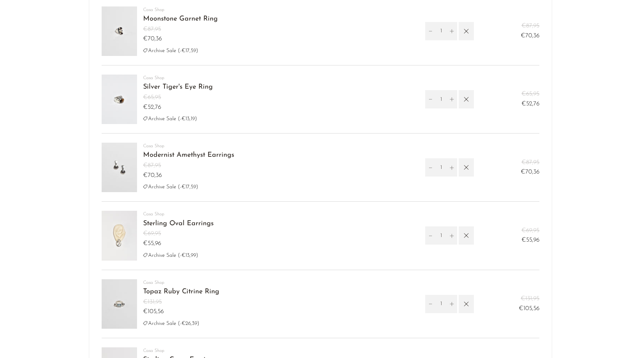
scroll to position [0, 0]
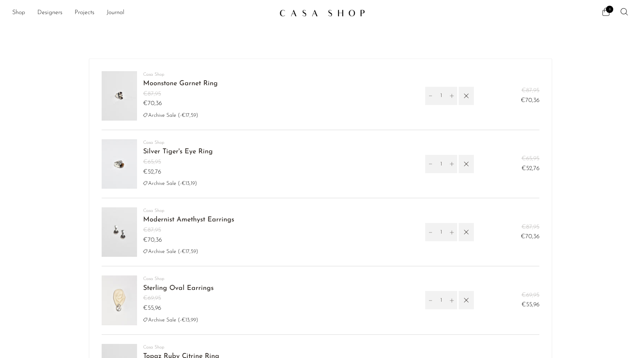
click at [184, 151] on link "Silver Tiger's Eye Ring" at bounding box center [178, 152] width 70 height 7
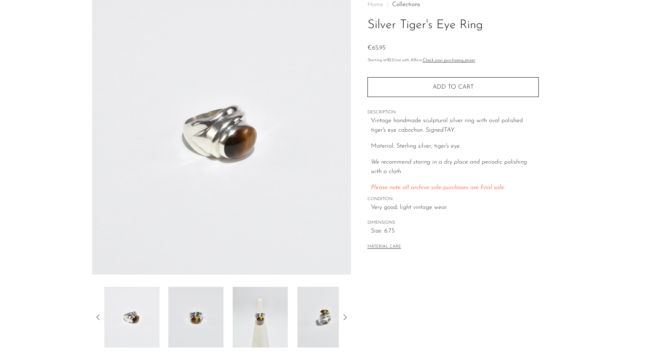
scroll to position [76, 0]
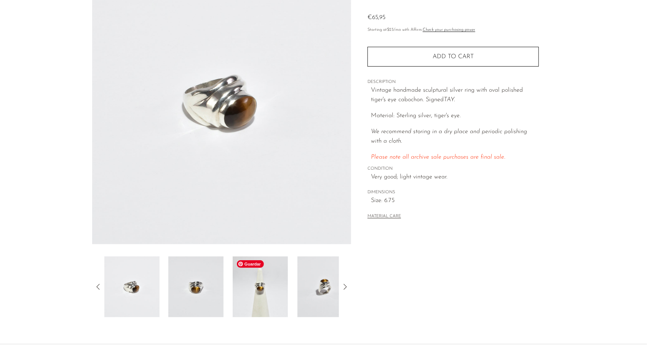
click at [253, 295] on img at bounding box center [260, 287] width 55 height 61
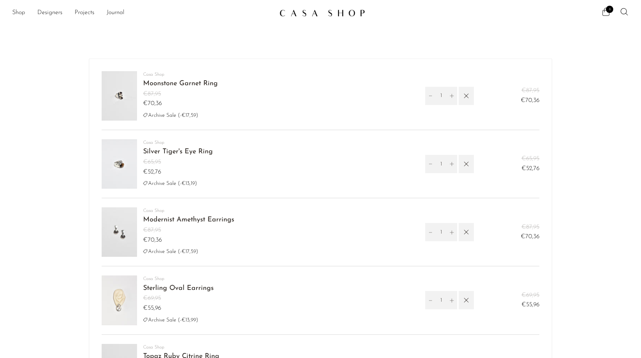
click at [173, 83] on link "Moonstone Garnet Ring" at bounding box center [180, 83] width 75 height 7
click at [468, 164] on icon "button" at bounding box center [466, 164] width 8 height 8
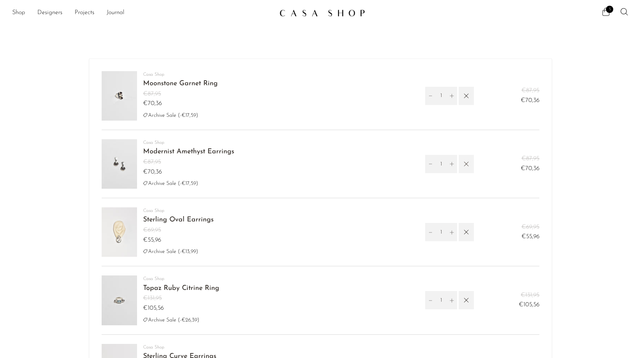
click at [467, 171] on button "button" at bounding box center [466, 164] width 15 height 18
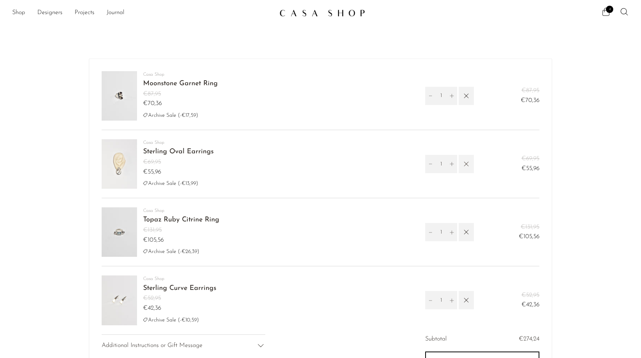
click at [467, 169] on button "button" at bounding box center [466, 164] width 15 height 18
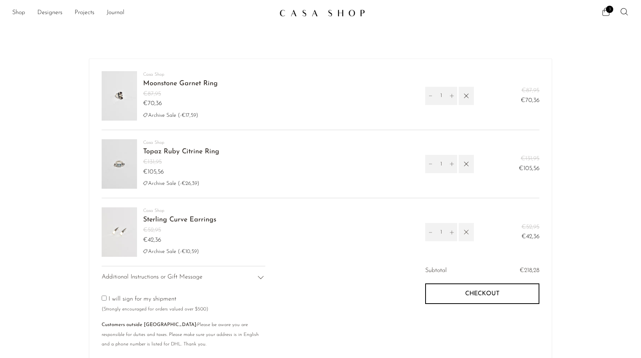
click at [468, 228] on icon "button" at bounding box center [466, 232] width 8 height 8
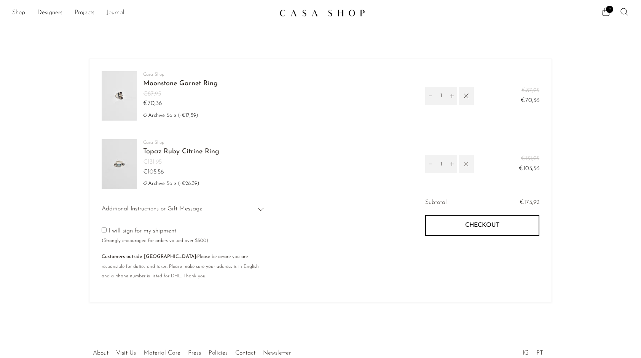
click at [468, 163] on icon "button" at bounding box center [466, 164] width 8 height 8
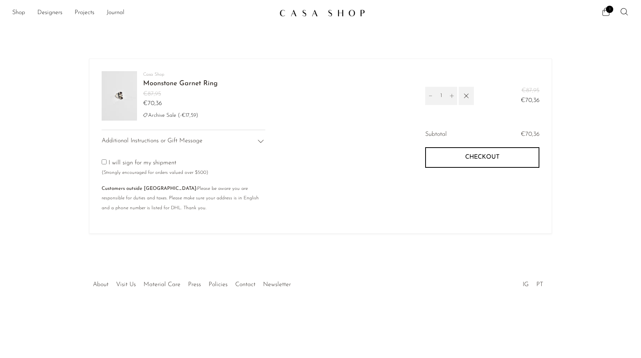
click at [168, 209] on small "Customers outside the United States: Please be aware you are responsible for du…" at bounding box center [180, 198] width 157 height 24
click at [104, 162] on input"] "checkbox" at bounding box center [104, 162] width 5 height 5
click at [105, 163] on input"] "checkbox" at bounding box center [104, 162] width 5 height 5
checkbox input"] "false"
click at [261, 142] on icon at bounding box center [260, 141] width 9 height 9
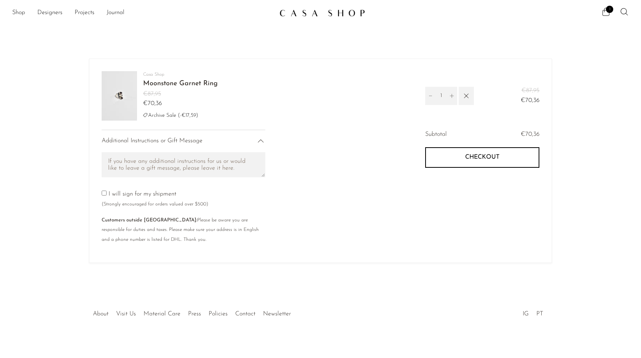
click at [261, 142] on icon at bounding box center [260, 141] width 9 height 9
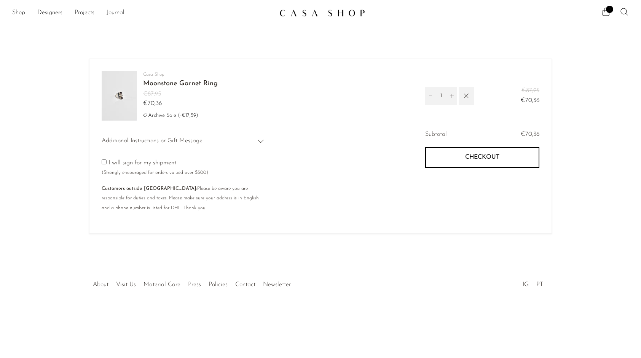
click at [174, 85] on link "Moonstone Garnet Ring" at bounding box center [180, 83] width 75 height 7
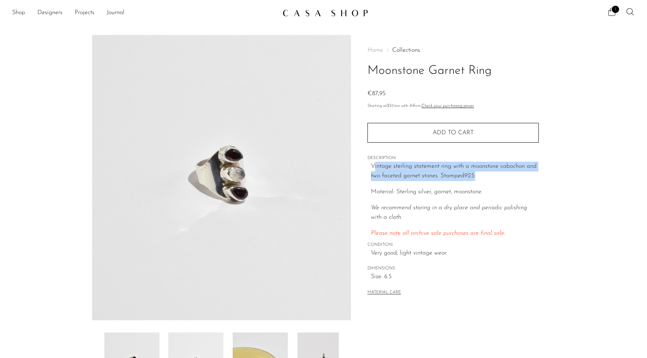
drag, startPoint x: 373, startPoint y: 165, endPoint x: 495, endPoint y: 176, distance: 122.4
click at [495, 176] on p "Vintage sterling statement ring with a moonstone cabochon and two faceted garne…" at bounding box center [455, 171] width 168 height 19
click at [377, 176] on p "Vintage sterling statement ring with a moonstone cabochon and two faceted garne…" at bounding box center [455, 171] width 168 height 19
drag, startPoint x: 372, startPoint y: 167, endPoint x: 493, endPoint y: 181, distance: 121.1
click at [493, 181] on p "Vintage sterling statement ring with a moonstone cabochon and two faceted garne…" at bounding box center [455, 171] width 168 height 19
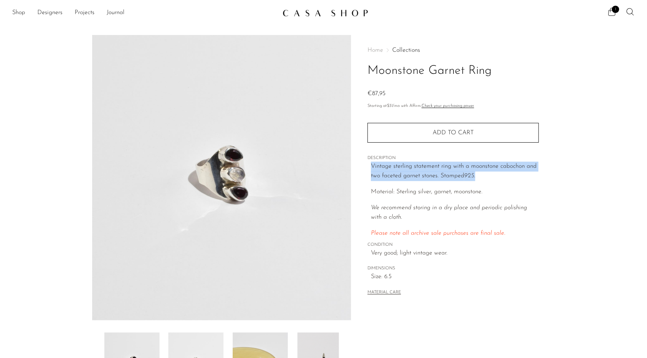
copy p "Vintage sterling statement ring with a moonstone cabochon and two faceted garne…"
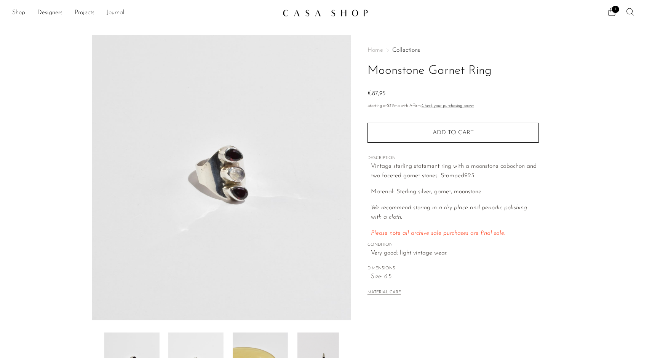
click at [560, 283] on article "Moonstone Garnet Ring €87,95" at bounding box center [324, 214] width 488 height 359
click at [259, 148] on img at bounding box center [221, 178] width 259 height 286
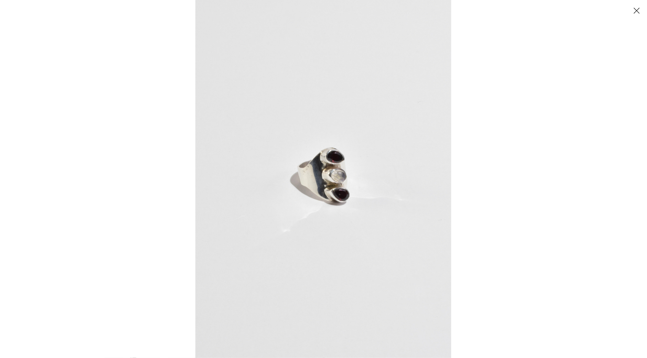
click at [353, 184] on img at bounding box center [323, 179] width 256 height 358
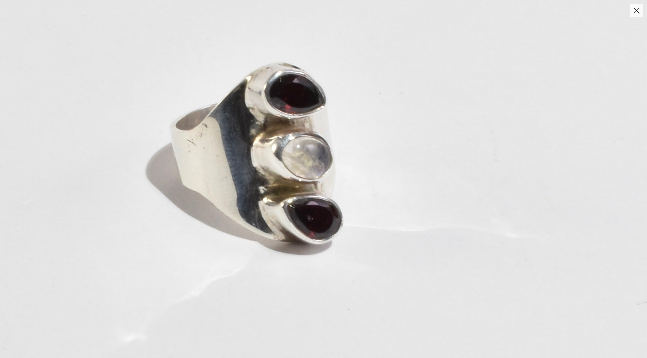
click at [352, 183] on img at bounding box center [255, 167] width 847 height 1185
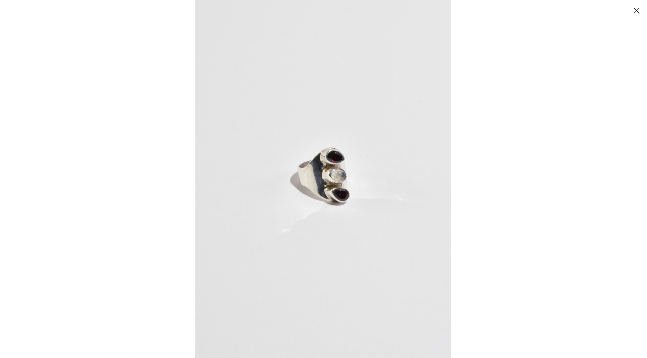
click at [636, 11] on button "Close" at bounding box center [636, 10] width 13 height 13
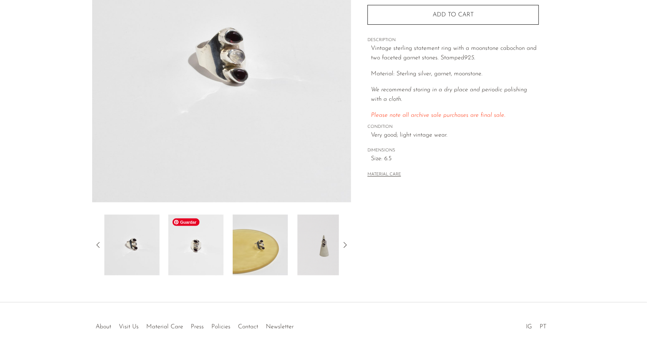
scroll to position [137, 0]
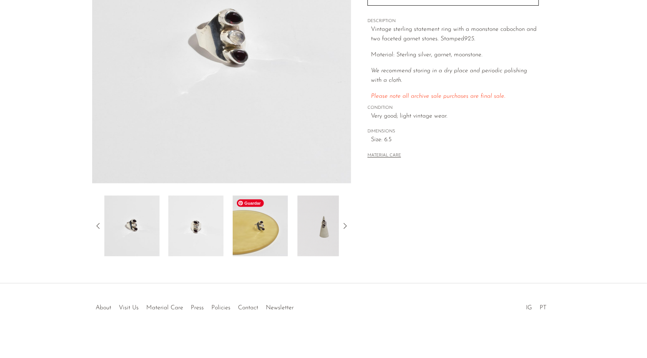
click at [259, 238] on img at bounding box center [260, 226] width 55 height 61
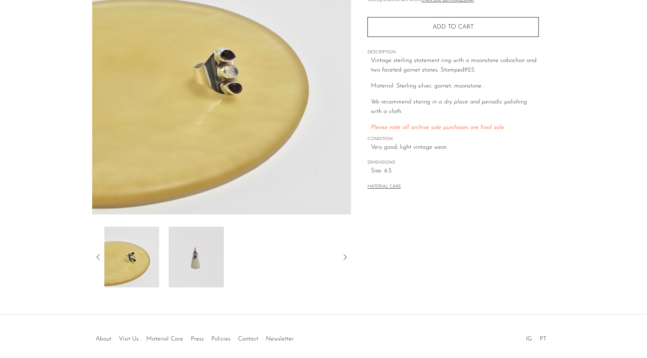
scroll to position [99, 0]
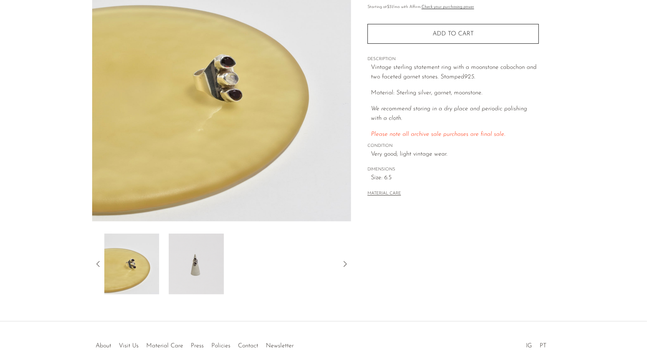
click at [7, 136] on section "Moonstone Garnet Ring €87,95" at bounding box center [323, 115] width 647 height 359
click at [14, 203] on section "Moonstone Garnet Ring €87,95" at bounding box center [323, 115] width 647 height 359
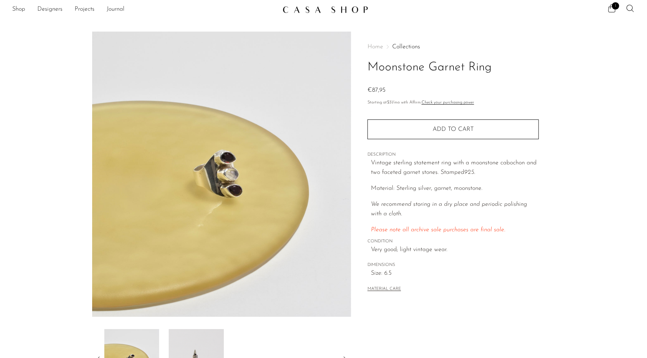
scroll to position [0, 0]
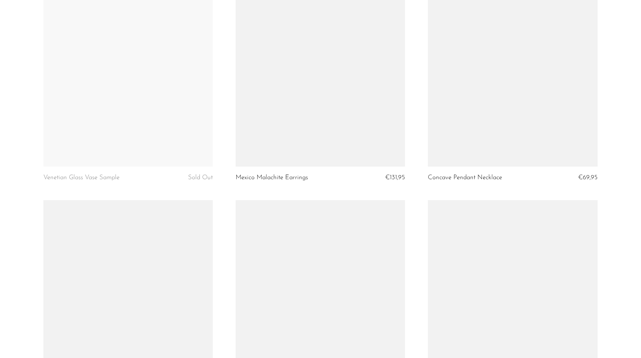
scroll to position [1181, 0]
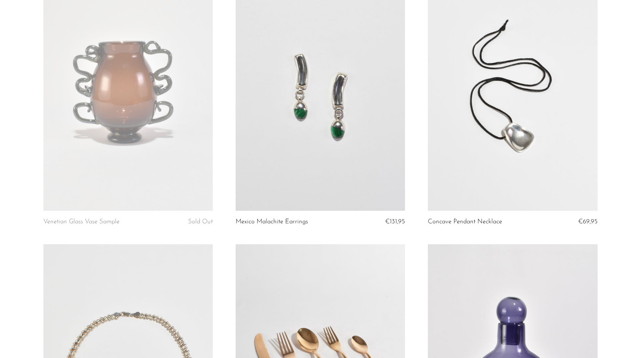
click at [305, 123] on link at bounding box center [320, 91] width 169 height 237
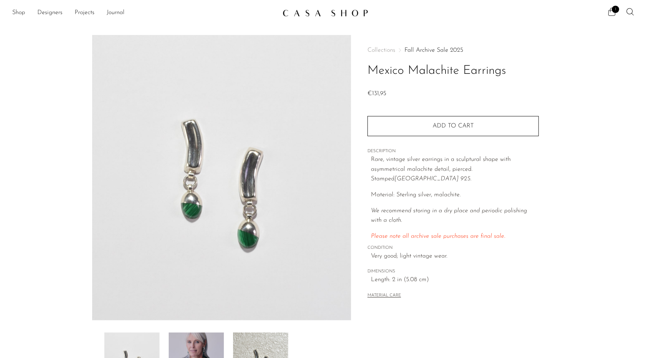
scroll to position [76, 0]
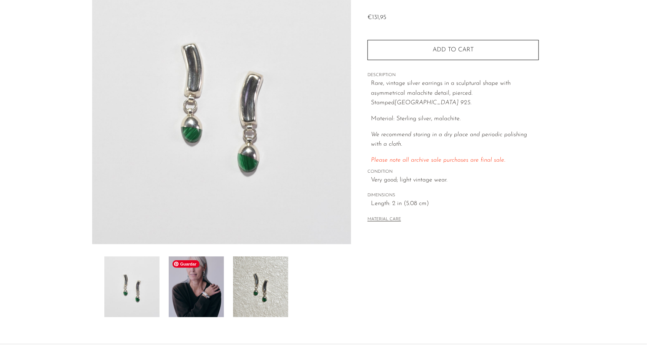
click at [196, 279] on img at bounding box center [196, 287] width 55 height 61
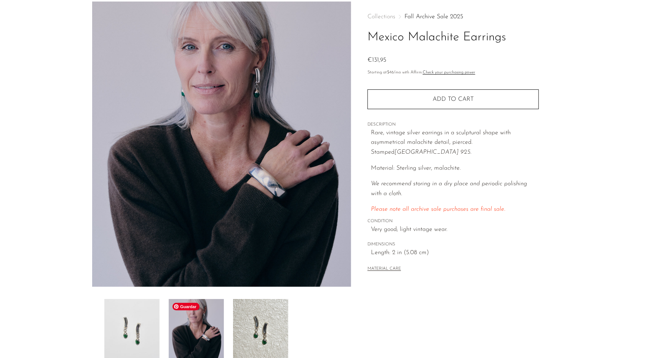
scroll to position [0, 0]
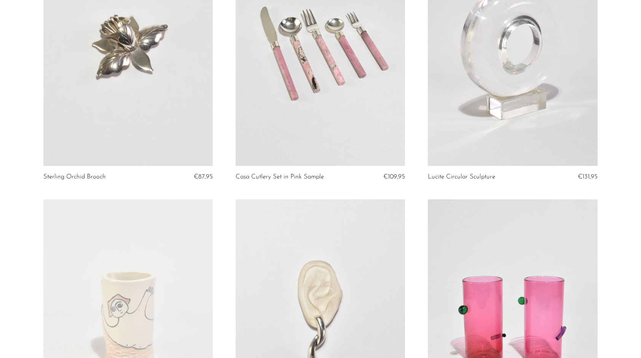
scroll to position [3009, 0]
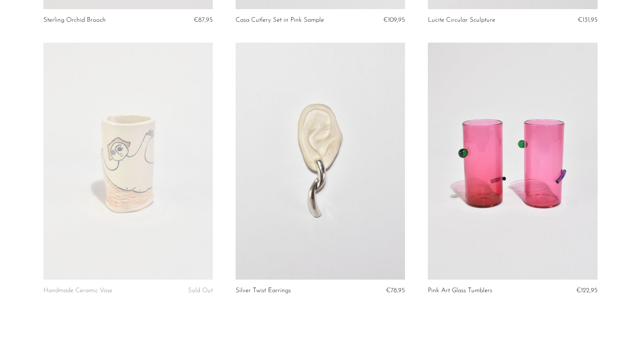
click at [296, 153] on link at bounding box center [320, 161] width 169 height 237
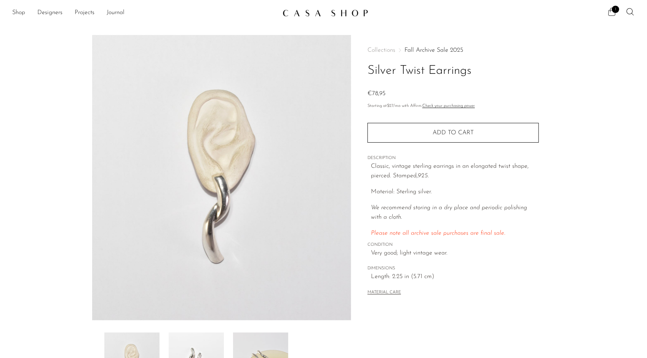
click at [609, 13] on icon at bounding box center [611, 11] width 9 height 9
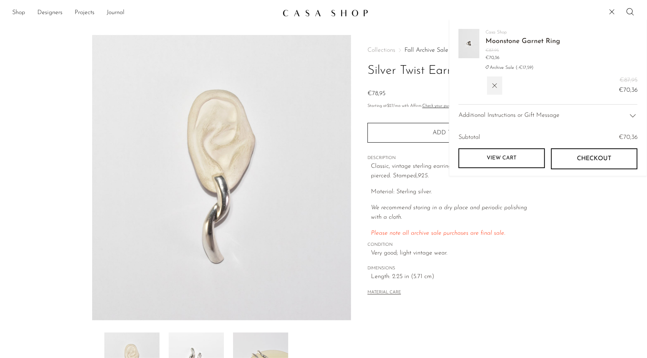
click at [523, 151] on link "View cart" at bounding box center [502, 159] width 86 height 20
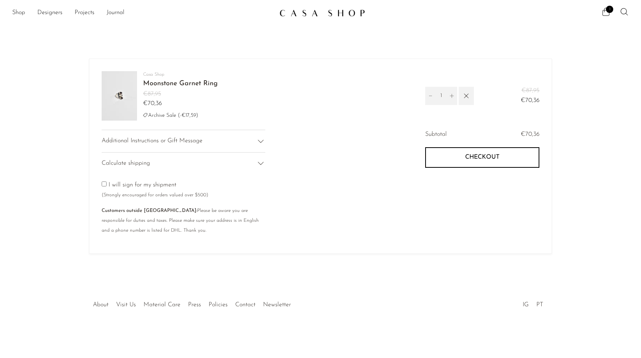
click at [258, 165] on icon at bounding box center [260, 163] width 9 height 9
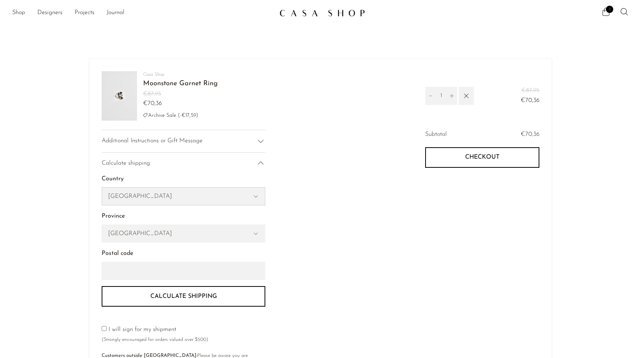
click at [188, 198] on select "[GEOGRAPHIC_DATA] [GEOGRAPHIC_DATA] [GEOGRAPHIC_DATA] [GEOGRAPHIC_DATA] --- [GE…" at bounding box center [183, 197] width 163 height 18
select select "[GEOGRAPHIC_DATA]"
click at [102, 188] on select "[GEOGRAPHIC_DATA] [GEOGRAPHIC_DATA] [GEOGRAPHIC_DATA] [GEOGRAPHIC_DATA] --- [GE…" at bounding box center [183, 197] width 163 height 18
click at [174, 229] on select "Aveiro [GEOGRAPHIC_DATA] Beja [GEOGRAPHIC_DATA] [GEOGRAPHIC_DATA] [GEOGRAPHIC_D…" at bounding box center [183, 234] width 163 height 18
select select "Braga"
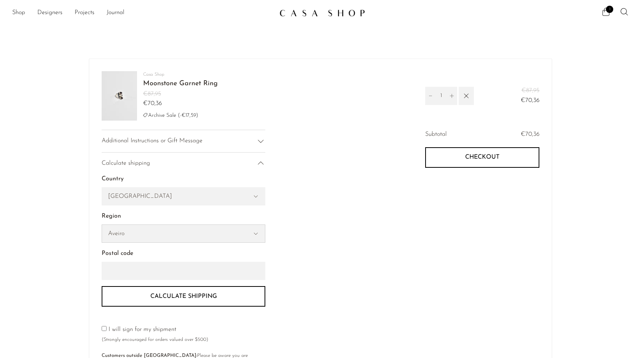
click at [102, 225] on select "Aveiro [GEOGRAPHIC_DATA] Beja [GEOGRAPHIC_DATA] [GEOGRAPHIC_DATA] [GEOGRAPHIC_D…" at bounding box center [183, 234] width 163 height 18
click at [179, 273] on input "Postal code" at bounding box center [184, 271] width 164 height 18
type input "4710-488"
click at [174, 293] on button "Calculate shipping" at bounding box center [184, 296] width 164 height 21
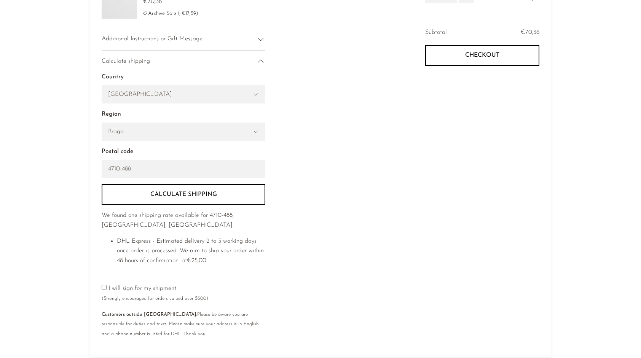
scroll to position [114, 0]
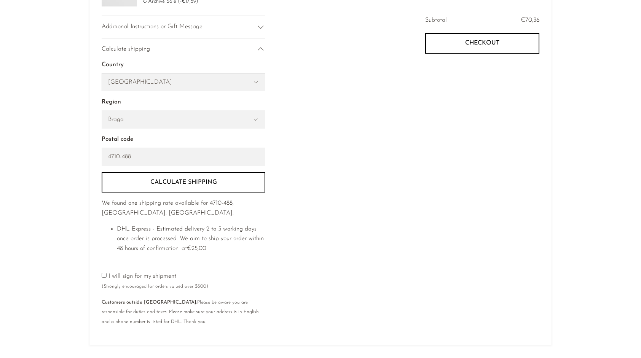
click at [225, 79] on select "United States Canada Switzerland Japan --- Albania Algeria Andorra Angola Angui…" at bounding box center [183, 83] width 163 height 18
select select "United States"
click at [102, 74] on select "United States Canada Switzerland Japan --- Albania Algeria Andorra Angola Angui…" at bounding box center [183, 83] width 163 height 18
click at [145, 123] on select "Alabama Alaska American Samoa Arizona Arkansas Armed Forces Americas Armed Forc…" at bounding box center [183, 120] width 163 height 18
select select "New Jersey"
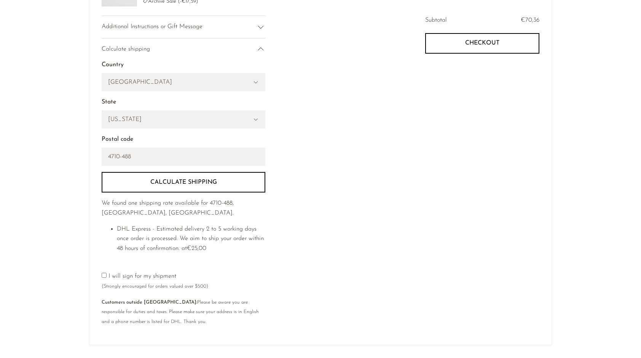
click at [102, 111] on select "Alabama Alaska American Samoa Arizona Arkansas Armed Forces Americas Armed Forc…" at bounding box center [183, 120] width 163 height 18
drag, startPoint x: 145, startPoint y: 155, endPoint x: 41, endPoint y: 154, distance: 104.0
click at [41, 154] on article "Your cart is empty Continue shopping Casa Shop Moonstone Garnet Ring €87,95 €70…" at bounding box center [320, 139] width 641 height 467
type input "07071"
click at [219, 176] on button "Calculate shipping" at bounding box center [184, 182] width 164 height 21
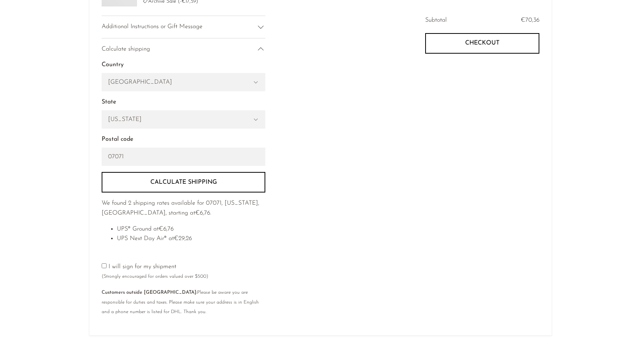
drag, startPoint x: 488, startPoint y: 197, endPoint x: 428, endPoint y: 246, distance: 77.7
click at [488, 198] on div "Subtotal €70,36 Checkout One or more of the items in your cart is a recurring o…" at bounding box center [430, 170] width 219 height 308
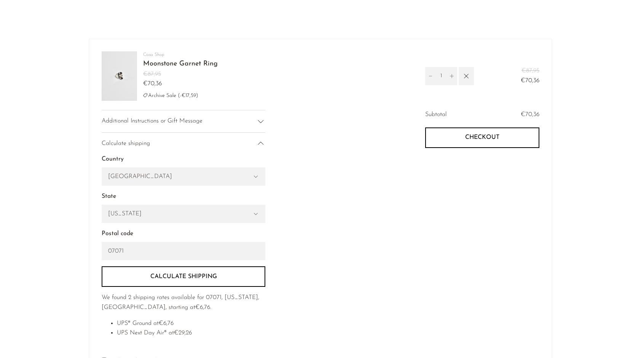
scroll to position [0, 0]
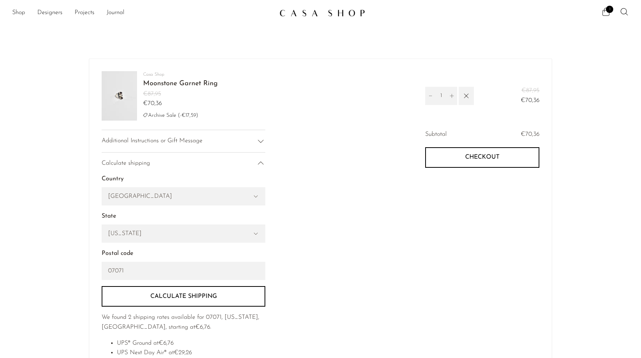
click at [184, 83] on link "Moonstone Garnet Ring" at bounding box center [180, 83] width 75 height 7
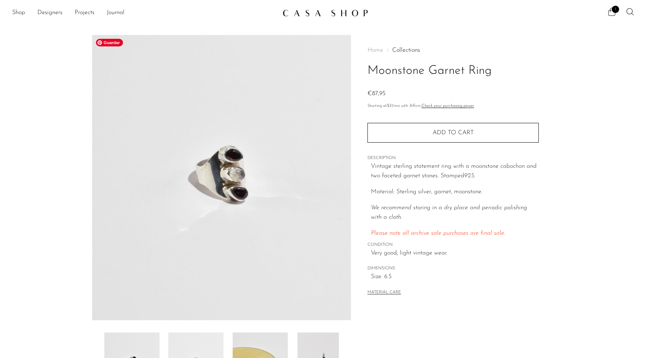
scroll to position [137, 0]
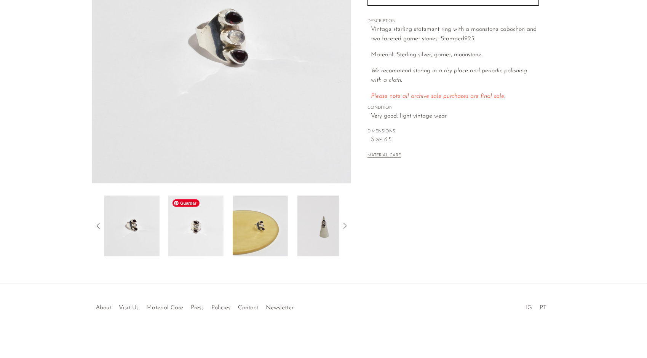
click at [190, 224] on img at bounding box center [195, 226] width 55 height 61
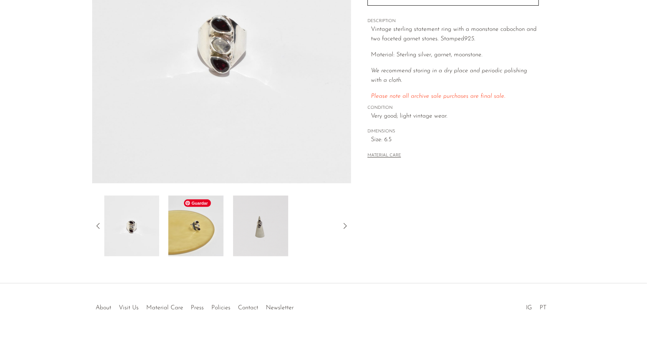
click at [207, 233] on img at bounding box center [195, 226] width 55 height 61
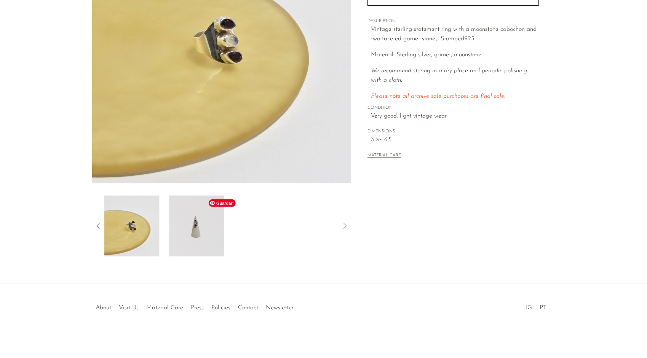
click at [198, 241] on img at bounding box center [196, 226] width 55 height 61
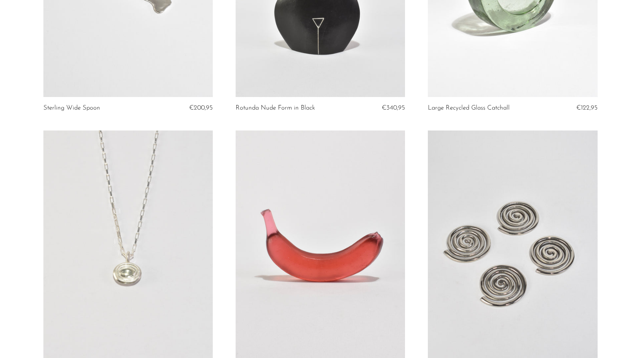
scroll to position [571, 0]
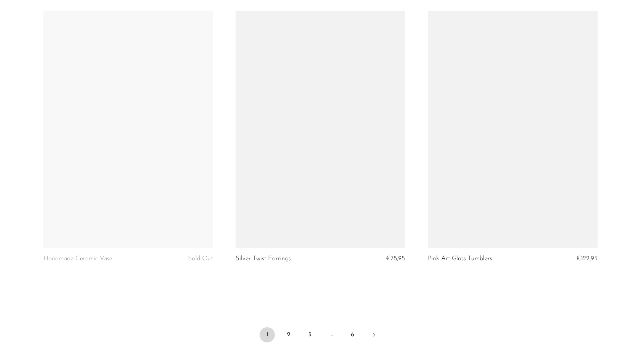
scroll to position [3047, 0]
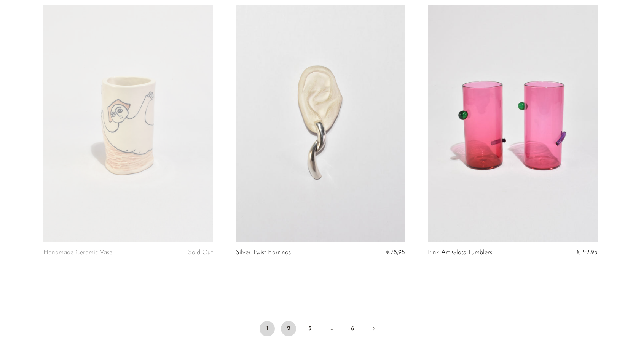
click at [290, 328] on link "2" at bounding box center [288, 328] width 15 height 15
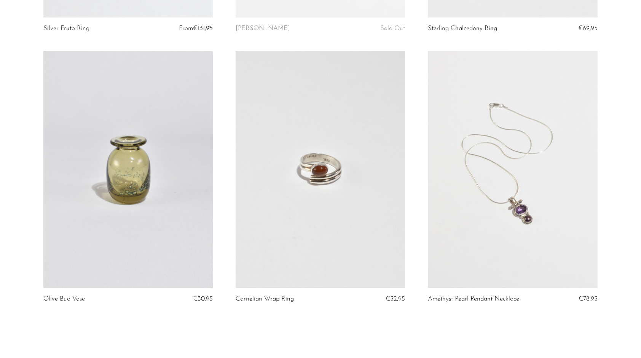
scroll to position [3085, 0]
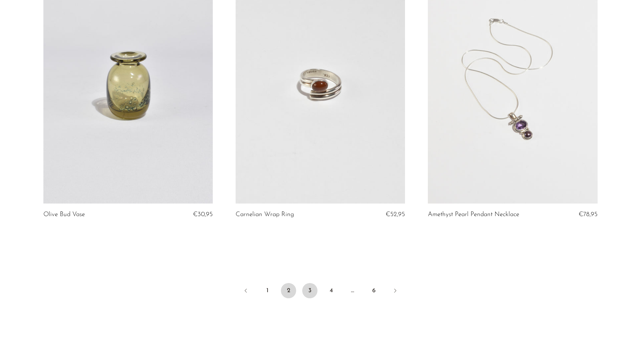
click at [312, 286] on link "3" at bounding box center [309, 290] width 15 height 15
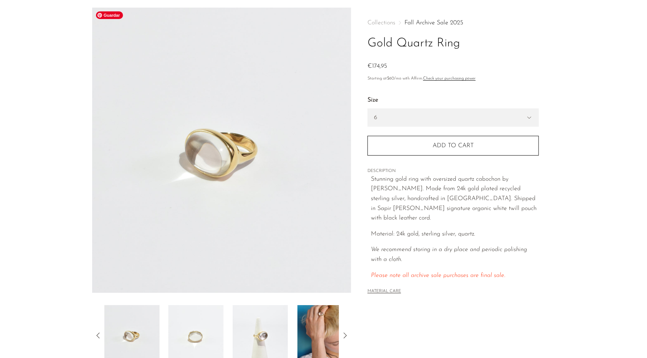
scroll to position [38, 0]
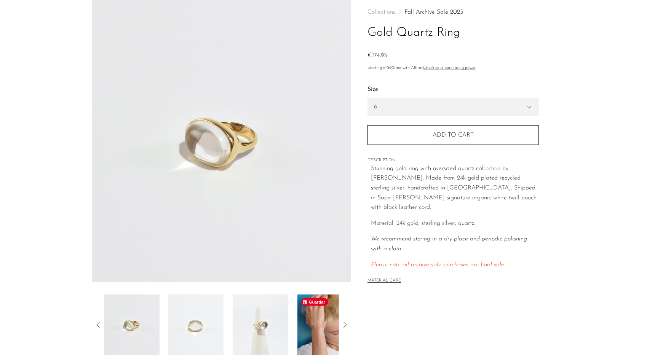
click at [329, 337] on img at bounding box center [324, 325] width 55 height 61
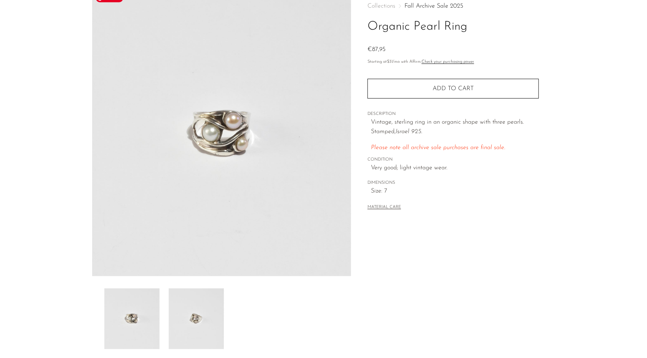
scroll to position [76, 0]
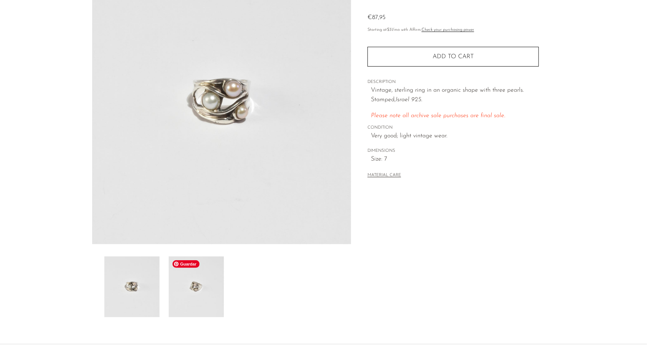
click at [196, 297] on img at bounding box center [196, 287] width 55 height 61
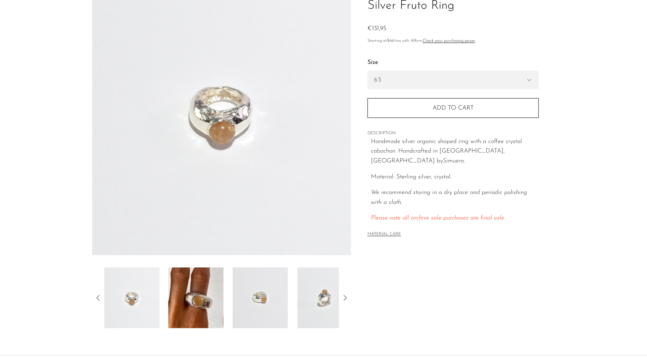
scroll to position [114, 0]
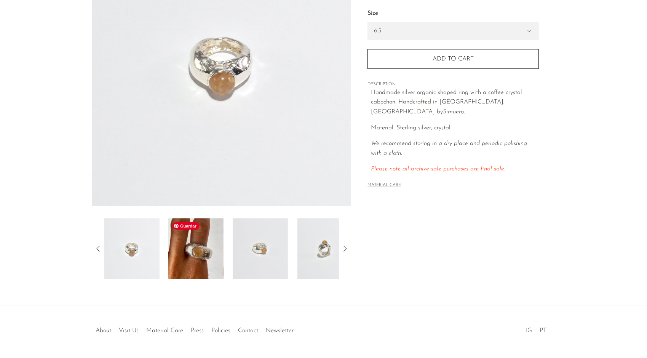
click at [196, 244] on img at bounding box center [195, 249] width 55 height 61
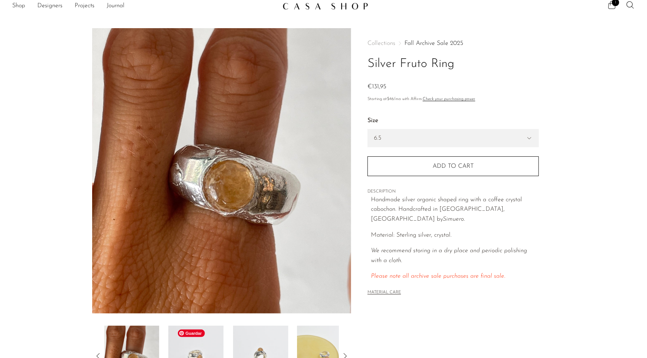
scroll to position [0, 0]
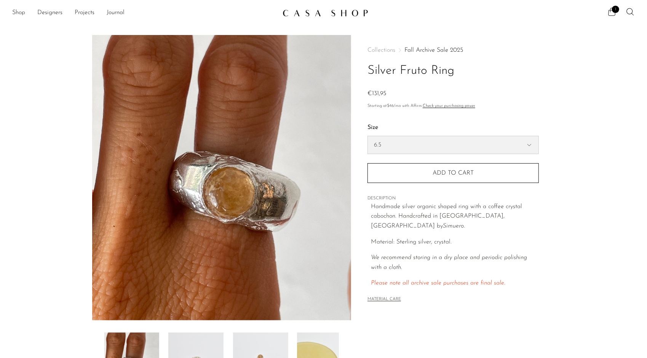
click at [377, 139] on select "5.5 6.5 7" at bounding box center [453, 145] width 171 height 18
click at [438, 115] on div "5.5 - €166,95 6.5 - €131,95 7 - €166,95 Size 5.5 6.5 7 Size 5.5" at bounding box center [453, 148] width 171 height 69
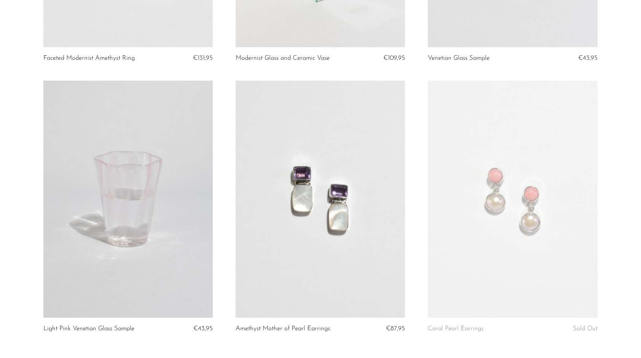
scroll to position [3141, 0]
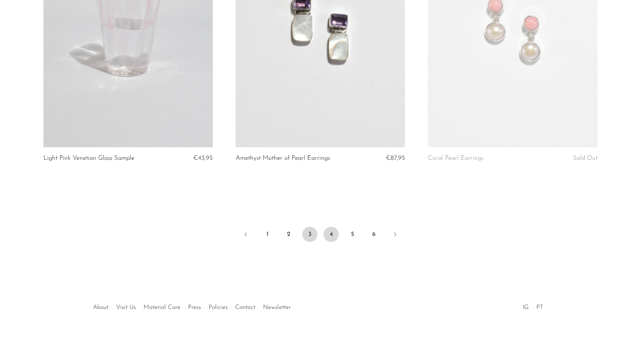
click at [329, 240] on link "4" at bounding box center [331, 234] width 15 height 15
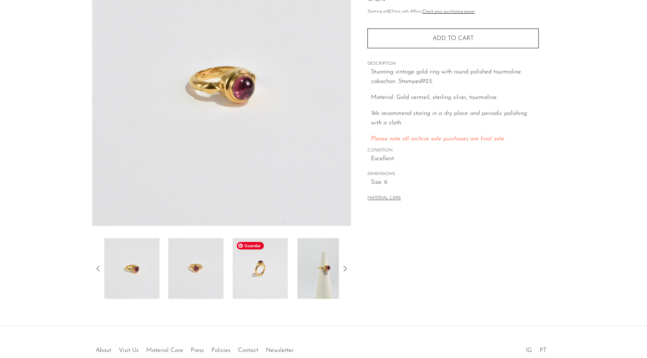
scroll to position [114, 0]
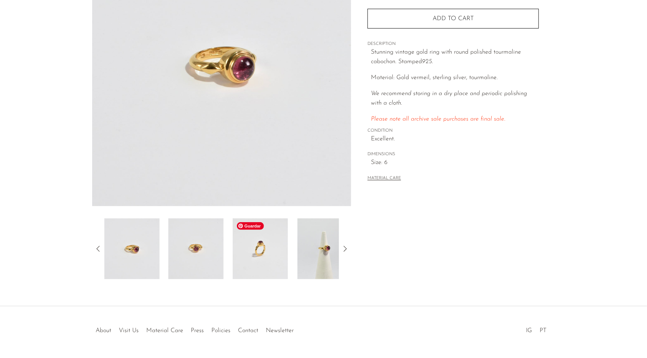
click at [261, 255] on img at bounding box center [260, 249] width 55 height 61
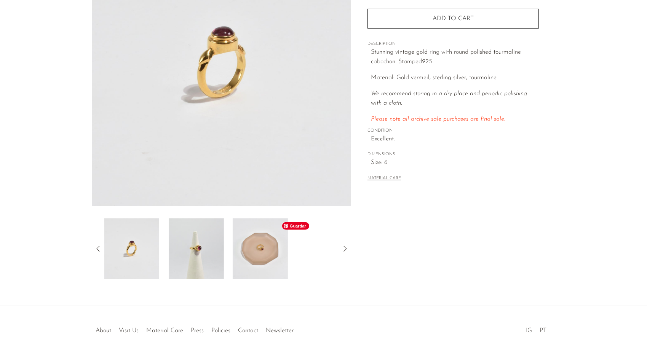
click at [242, 253] on img at bounding box center [260, 249] width 55 height 61
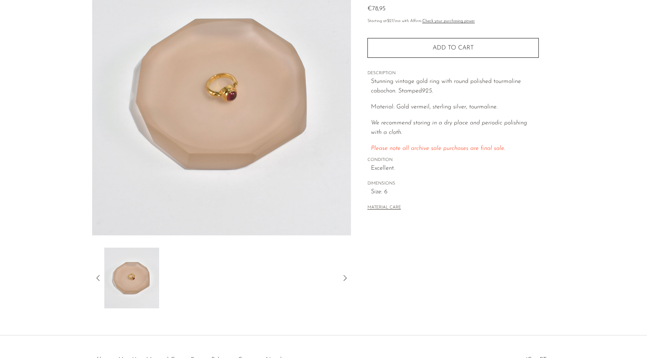
scroll to position [76, 0]
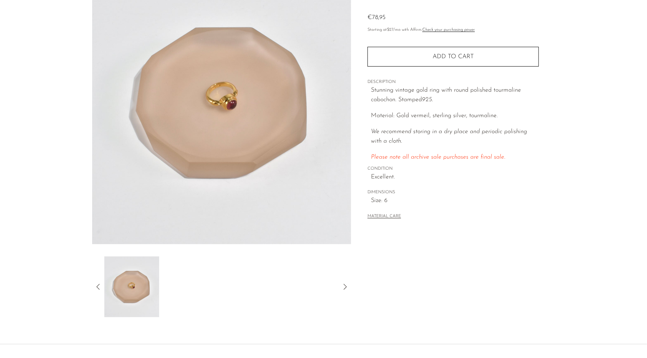
click at [97, 281] on div at bounding box center [221, 287] width 259 height 61
click at [98, 283] on icon at bounding box center [98, 287] width 9 height 9
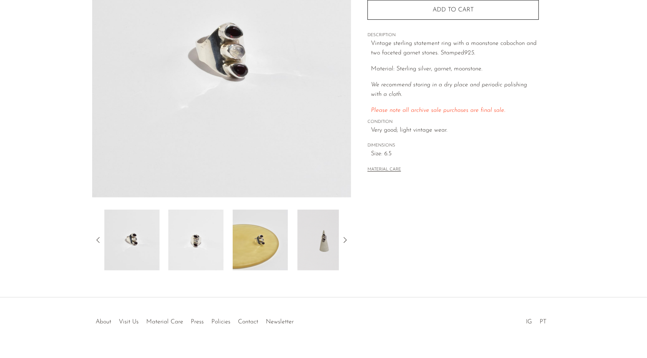
scroll to position [137, 0]
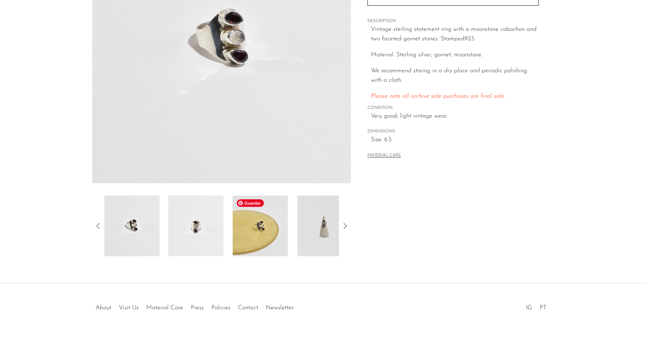
click at [256, 233] on img at bounding box center [260, 226] width 55 height 61
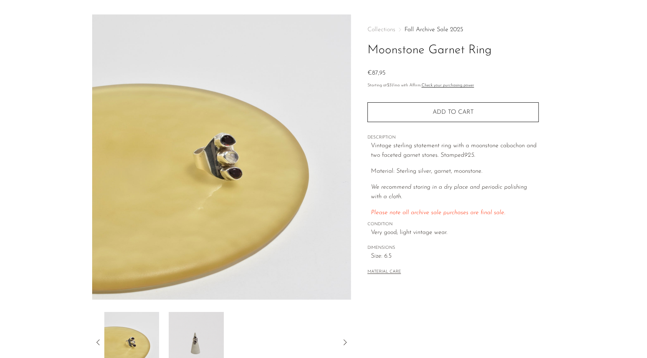
scroll to position [0, 0]
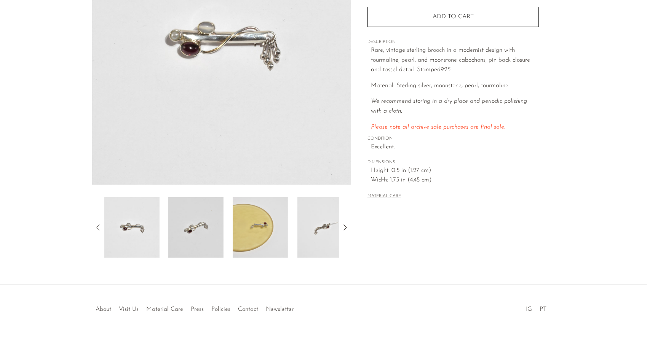
scroll to position [137, 0]
click at [347, 224] on icon at bounding box center [344, 226] width 9 height 9
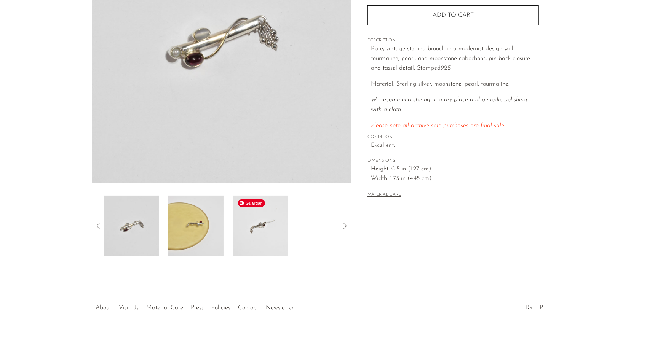
click at [260, 237] on img at bounding box center [260, 226] width 55 height 61
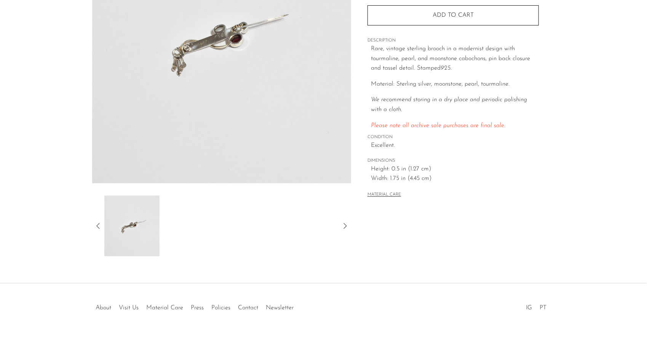
click at [99, 225] on icon at bounding box center [98, 226] width 9 height 9
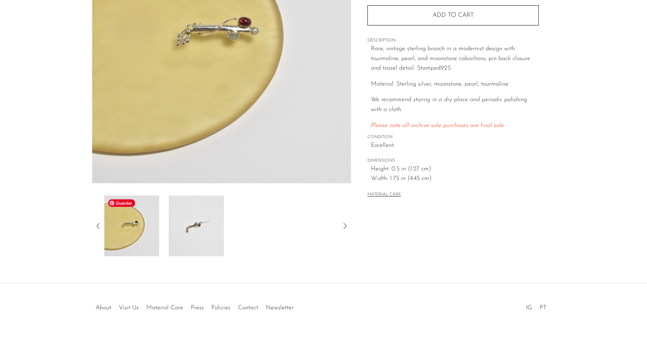
click at [142, 232] on img at bounding box center [131, 226] width 55 height 61
click at [101, 226] on icon at bounding box center [98, 226] width 9 height 9
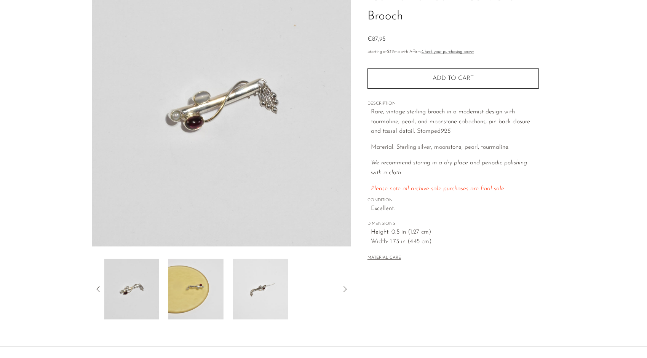
scroll to position [23, 0]
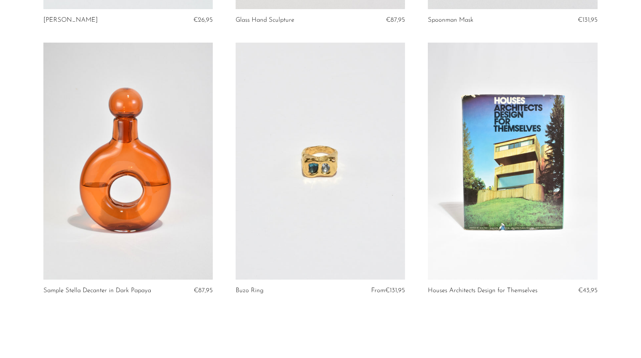
scroll to position [3141, 0]
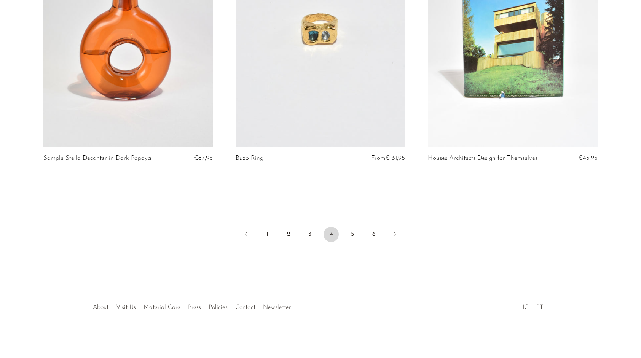
drag, startPoint x: 352, startPoint y: 233, endPoint x: 353, endPoint y: 224, distance: 9.6
click at [352, 233] on link "5" at bounding box center [352, 234] width 15 height 15
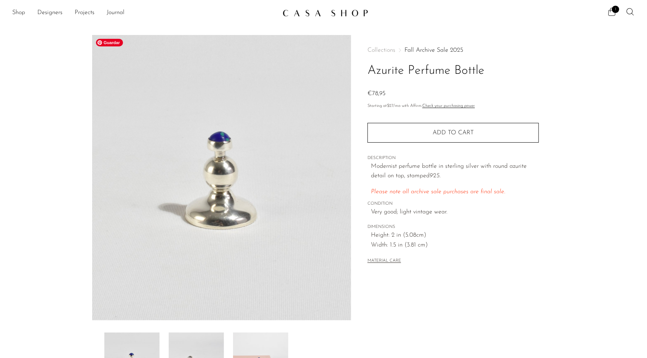
scroll to position [114, 0]
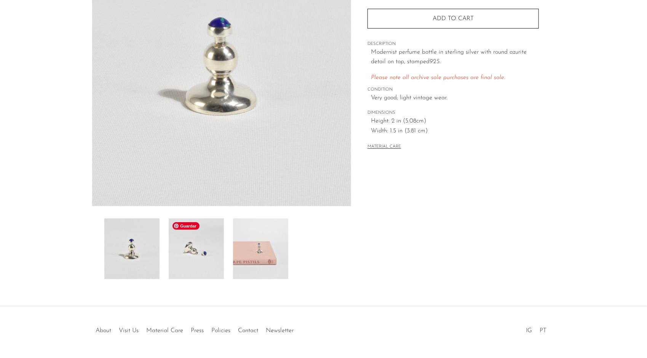
click at [214, 262] on img at bounding box center [196, 249] width 55 height 61
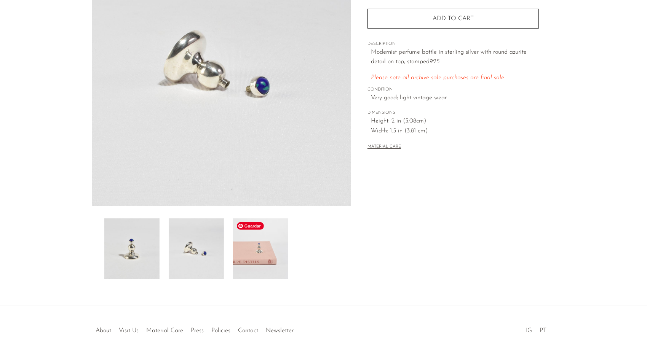
click at [240, 249] on img at bounding box center [260, 249] width 55 height 61
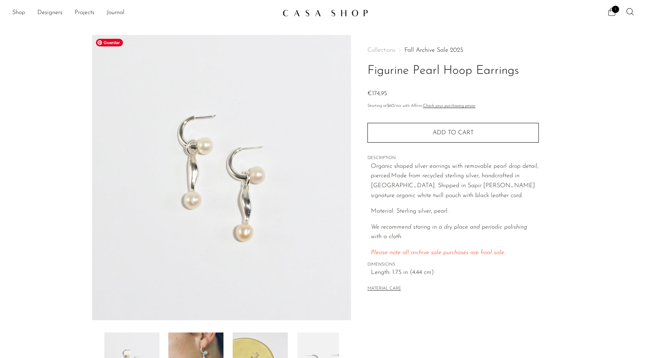
scroll to position [76, 0]
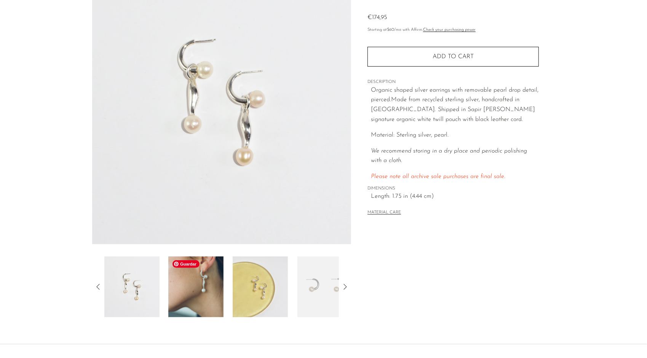
click at [190, 294] on img at bounding box center [195, 287] width 55 height 61
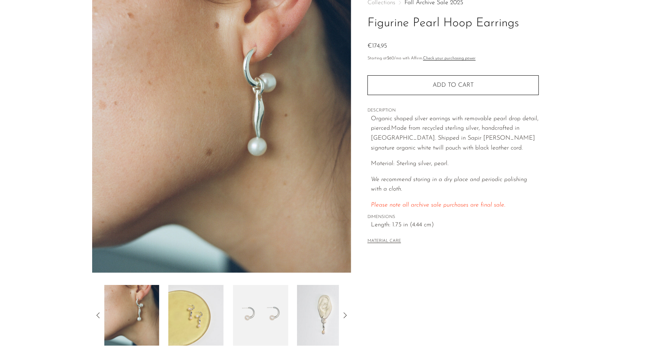
scroll to position [38, 0]
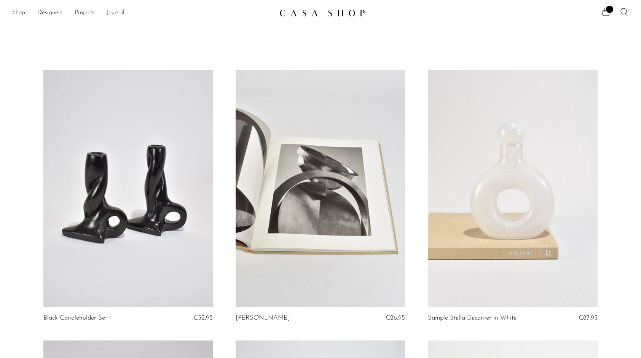
click at [20, 11] on link "Shop" at bounding box center [18, 13] width 13 height 10
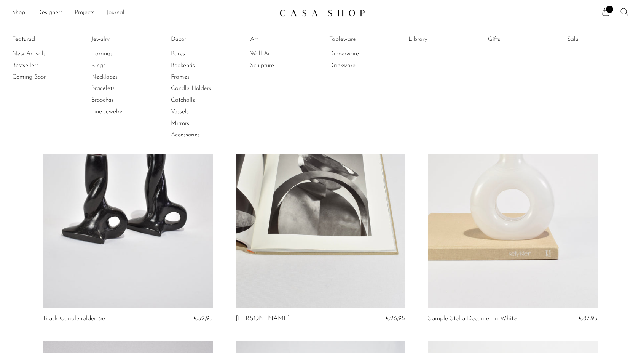
click at [97, 63] on link "Rings" at bounding box center [119, 65] width 57 height 8
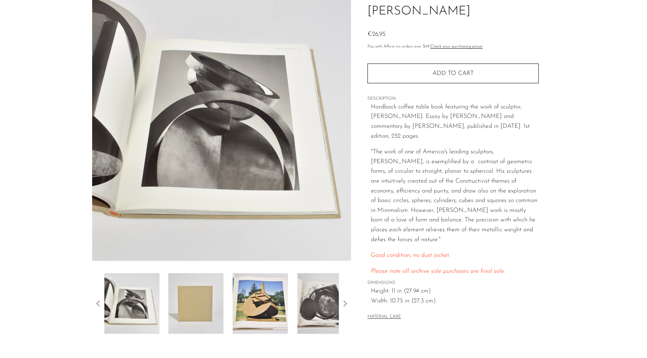
scroll to position [76, 0]
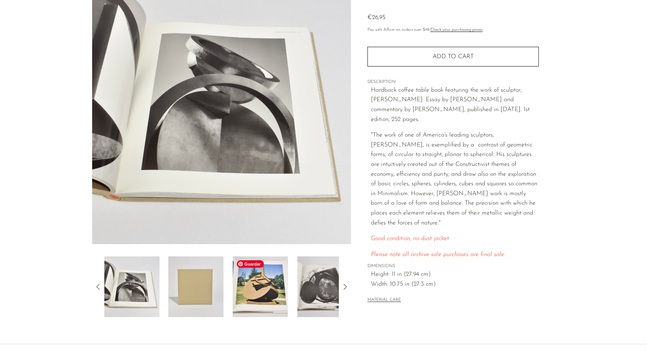
click at [256, 299] on img at bounding box center [260, 287] width 55 height 61
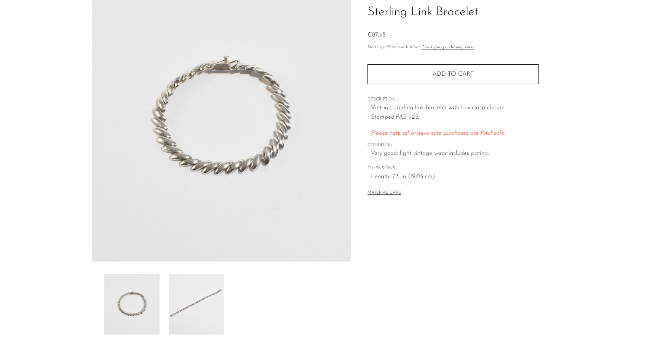
scroll to position [76, 0]
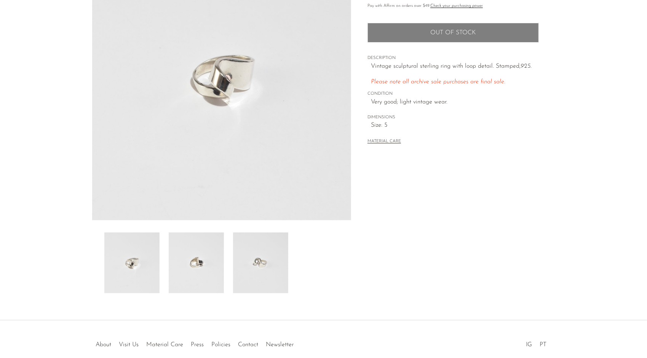
scroll to position [114, 0]
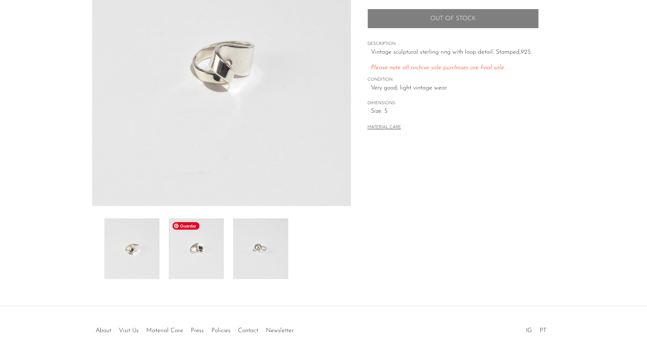
click at [201, 261] on img at bounding box center [196, 249] width 55 height 61
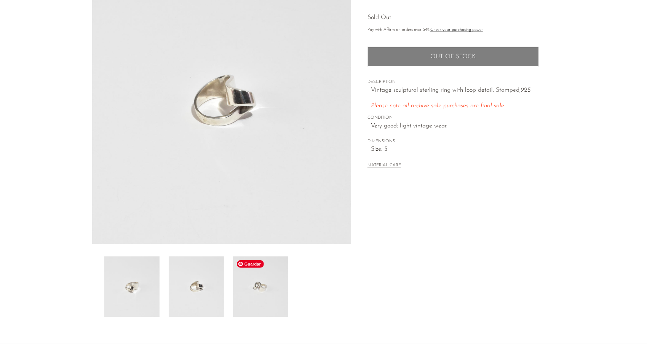
click at [246, 283] on img at bounding box center [260, 287] width 55 height 61
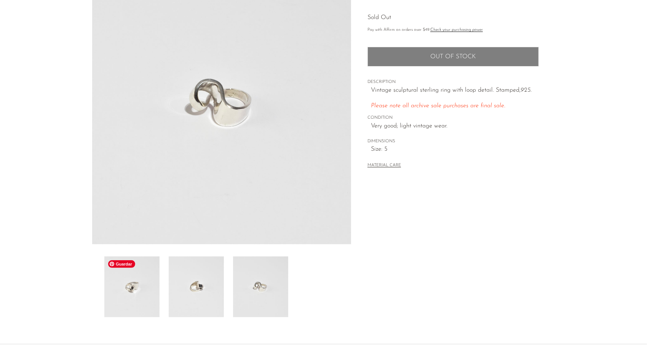
click at [142, 291] on img at bounding box center [131, 287] width 55 height 61
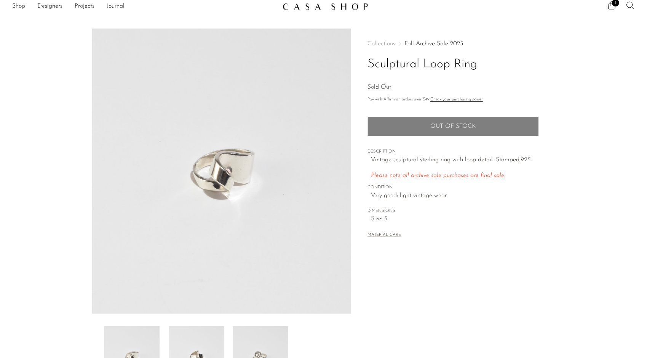
scroll to position [0, 0]
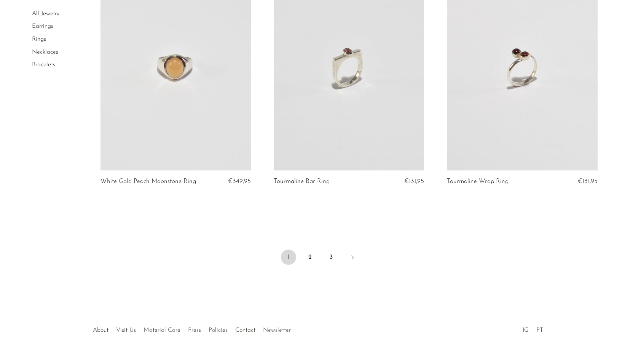
scroll to position [2828, 0]
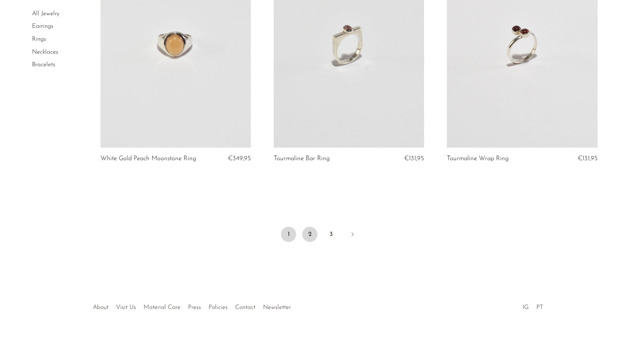
click at [306, 234] on link "2" at bounding box center [309, 234] width 15 height 15
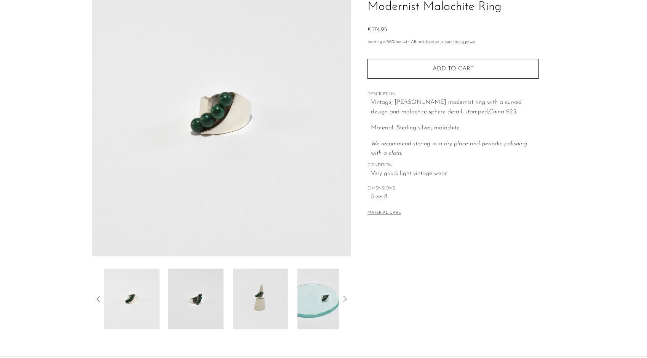
scroll to position [76, 0]
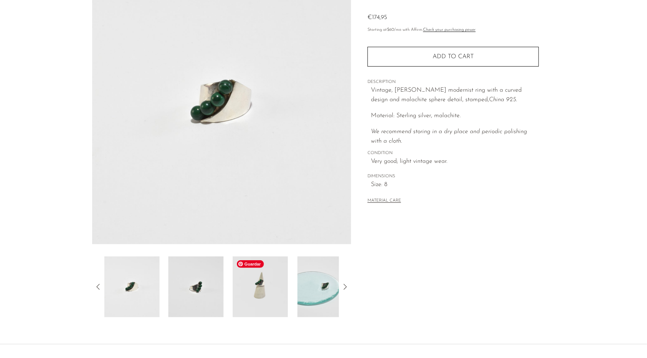
click at [264, 307] on img at bounding box center [260, 287] width 55 height 61
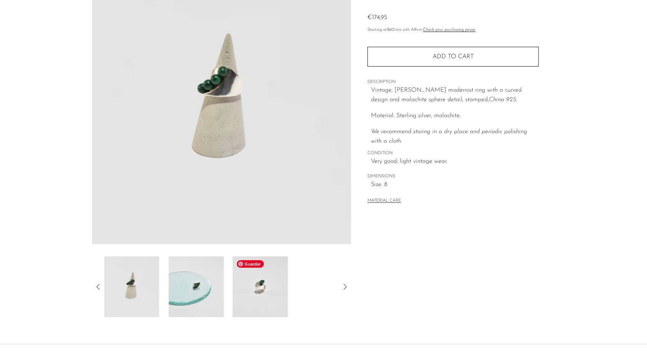
click at [249, 290] on img at bounding box center [260, 287] width 55 height 61
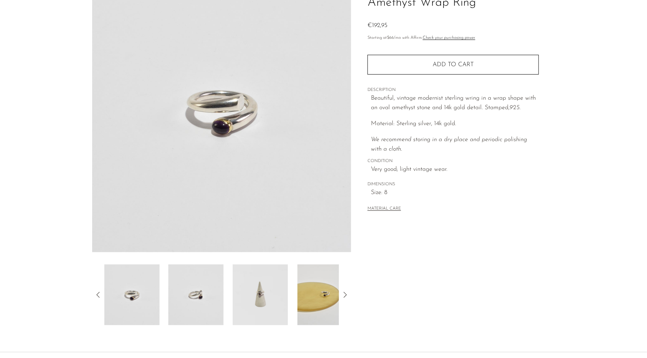
scroll to position [114, 0]
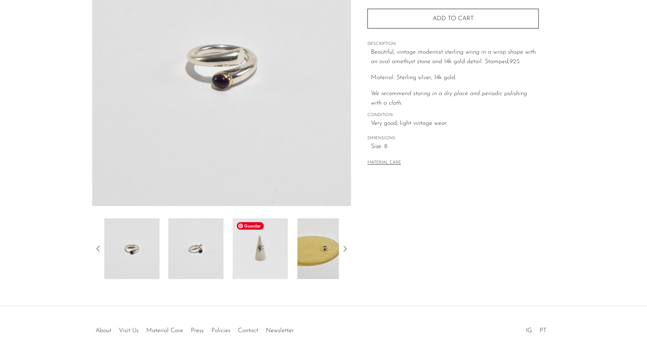
click at [277, 267] on img at bounding box center [260, 249] width 55 height 61
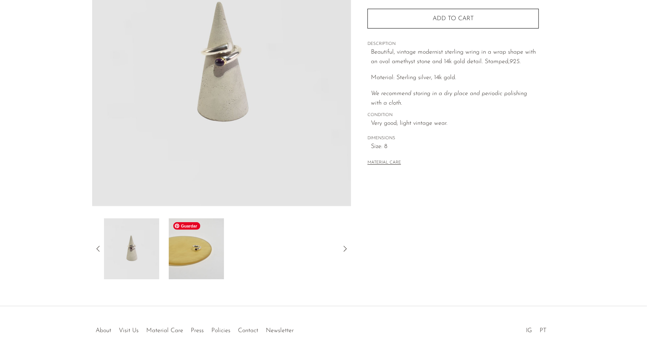
click at [189, 256] on img at bounding box center [196, 249] width 55 height 61
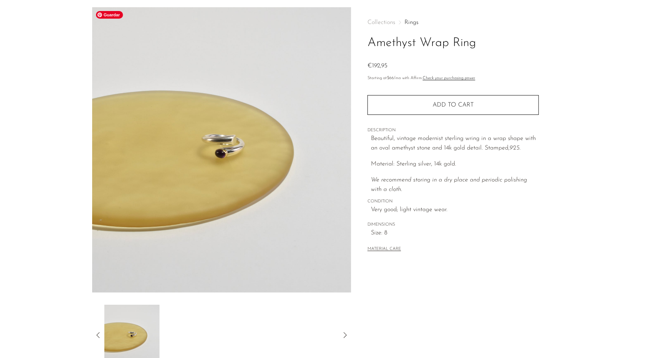
scroll to position [0, 0]
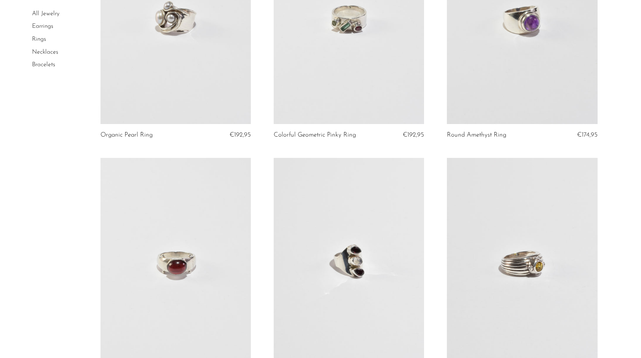
scroll to position [2071, 0]
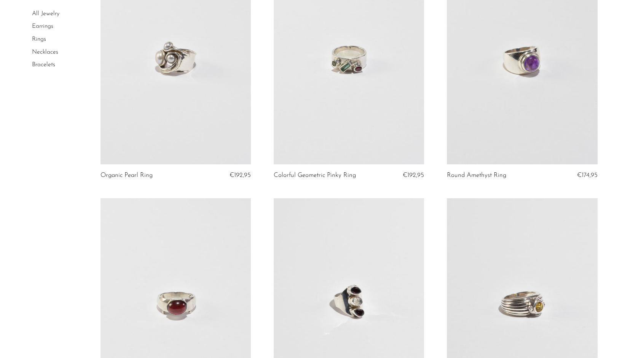
click at [374, 293] on link at bounding box center [349, 303] width 150 height 211
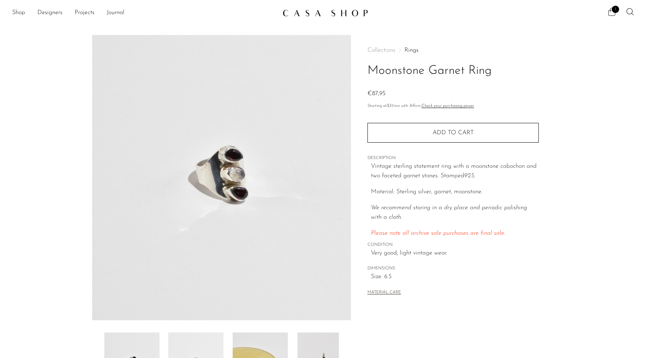
click at [612, 15] on icon at bounding box center [611, 11] width 9 height 9
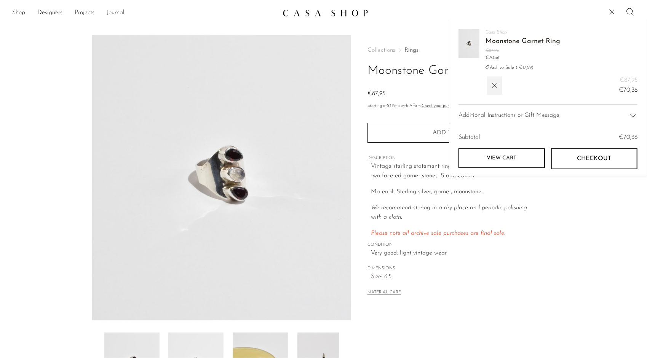
click at [613, 9] on icon at bounding box center [611, 11] width 9 height 9
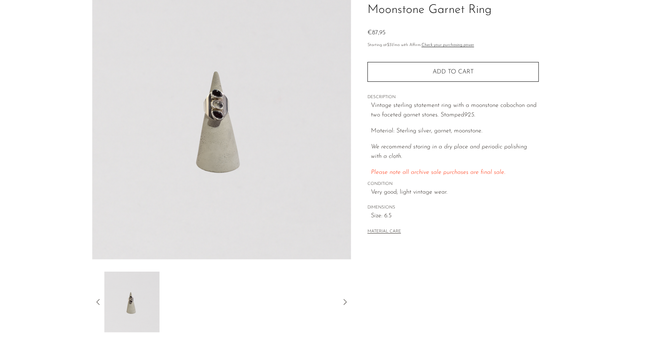
scroll to position [61, 0]
click at [96, 304] on icon at bounding box center [98, 302] width 9 height 9
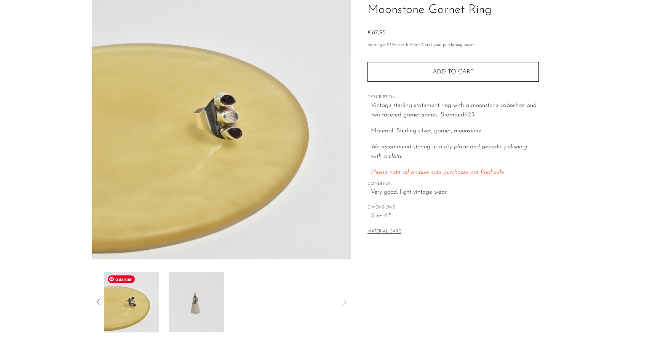
click at [179, 308] on img at bounding box center [196, 302] width 55 height 61
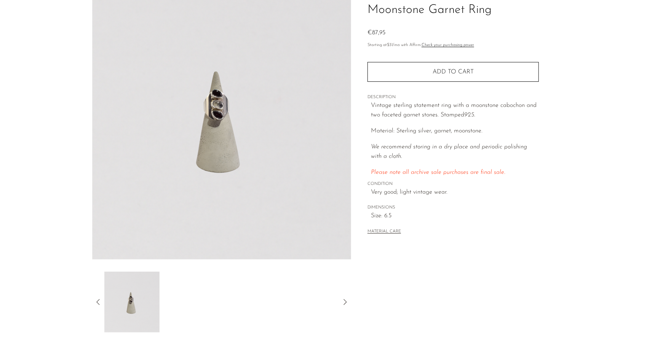
click at [97, 296] on div at bounding box center [221, 302] width 259 height 61
click at [96, 300] on icon at bounding box center [98, 302] width 9 height 9
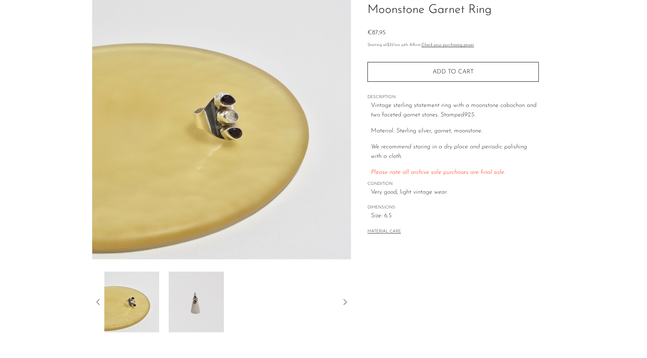
click at [343, 299] on icon at bounding box center [344, 302] width 9 height 9
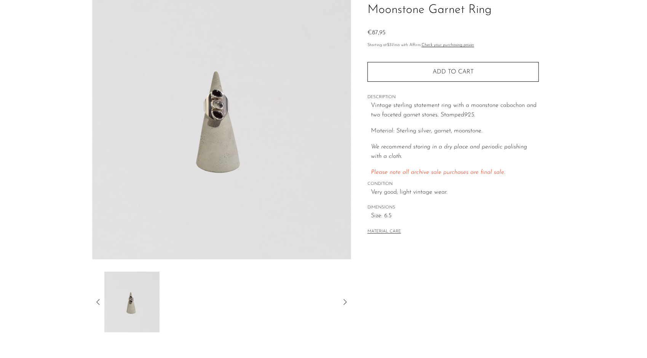
click at [225, 99] on img at bounding box center [221, 117] width 259 height 286
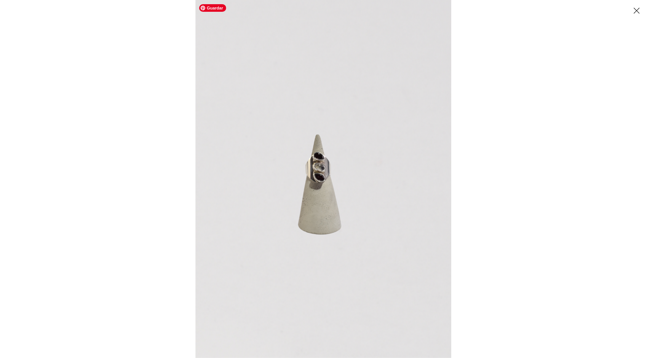
click at [312, 153] on img at bounding box center [323, 179] width 256 height 358
